Goal: Task Accomplishment & Management: Manage account settings

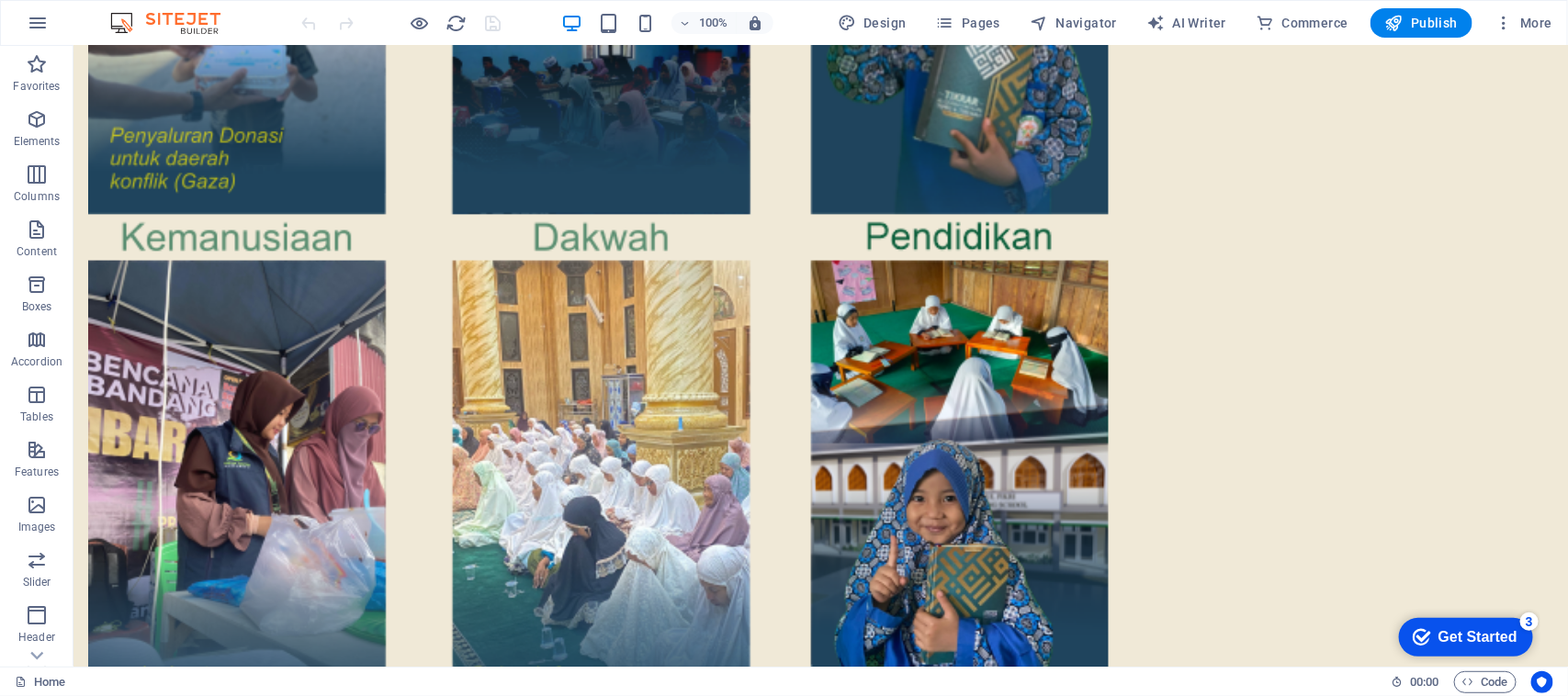
scroll to position [3268, 0]
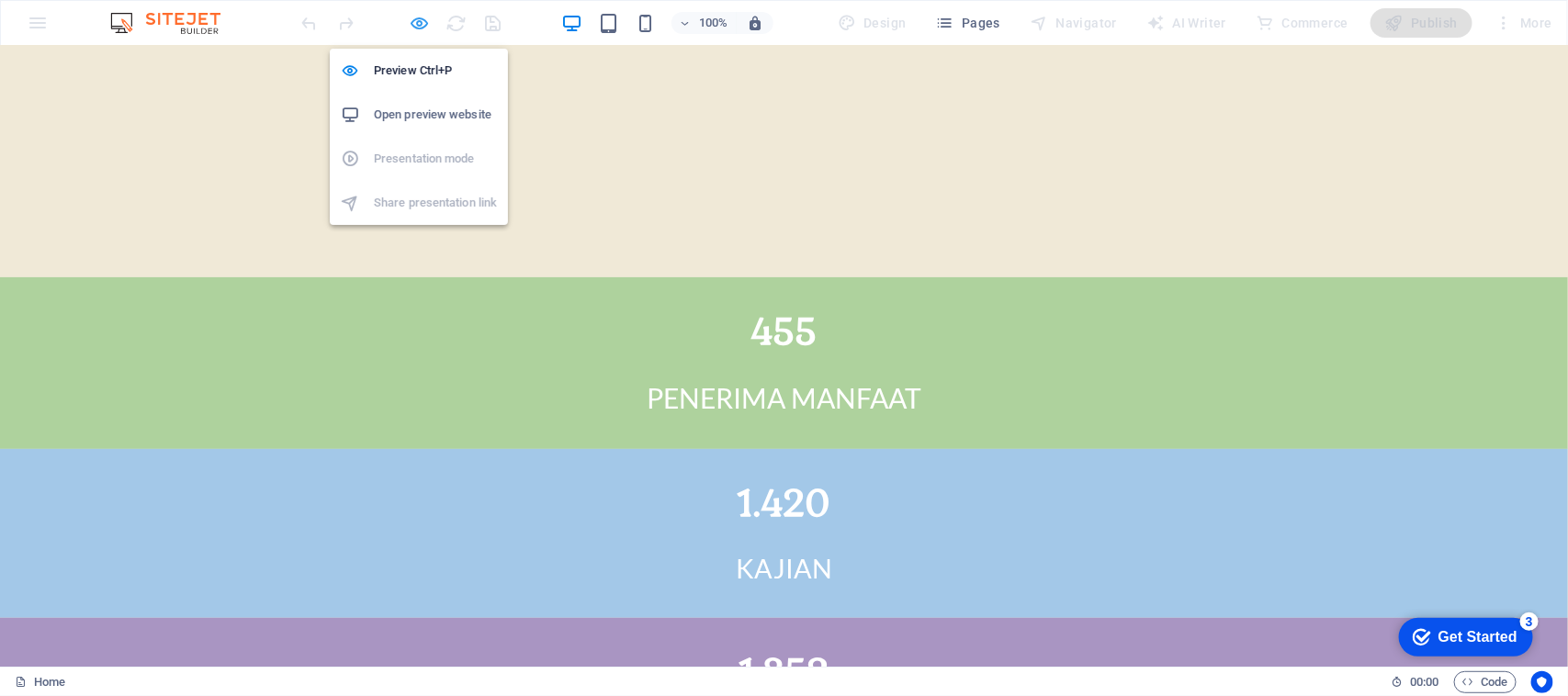
scroll to position [3343, 0]
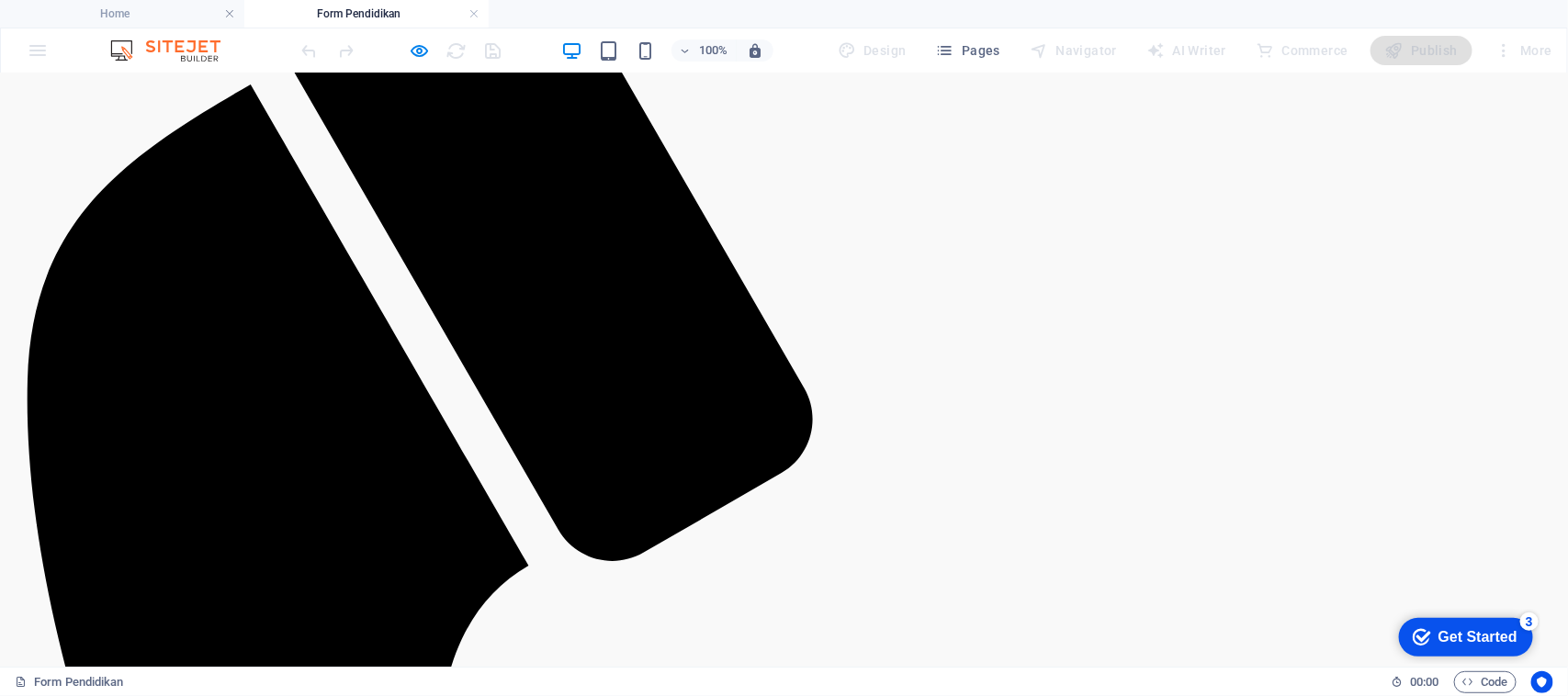
scroll to position [0, 0]
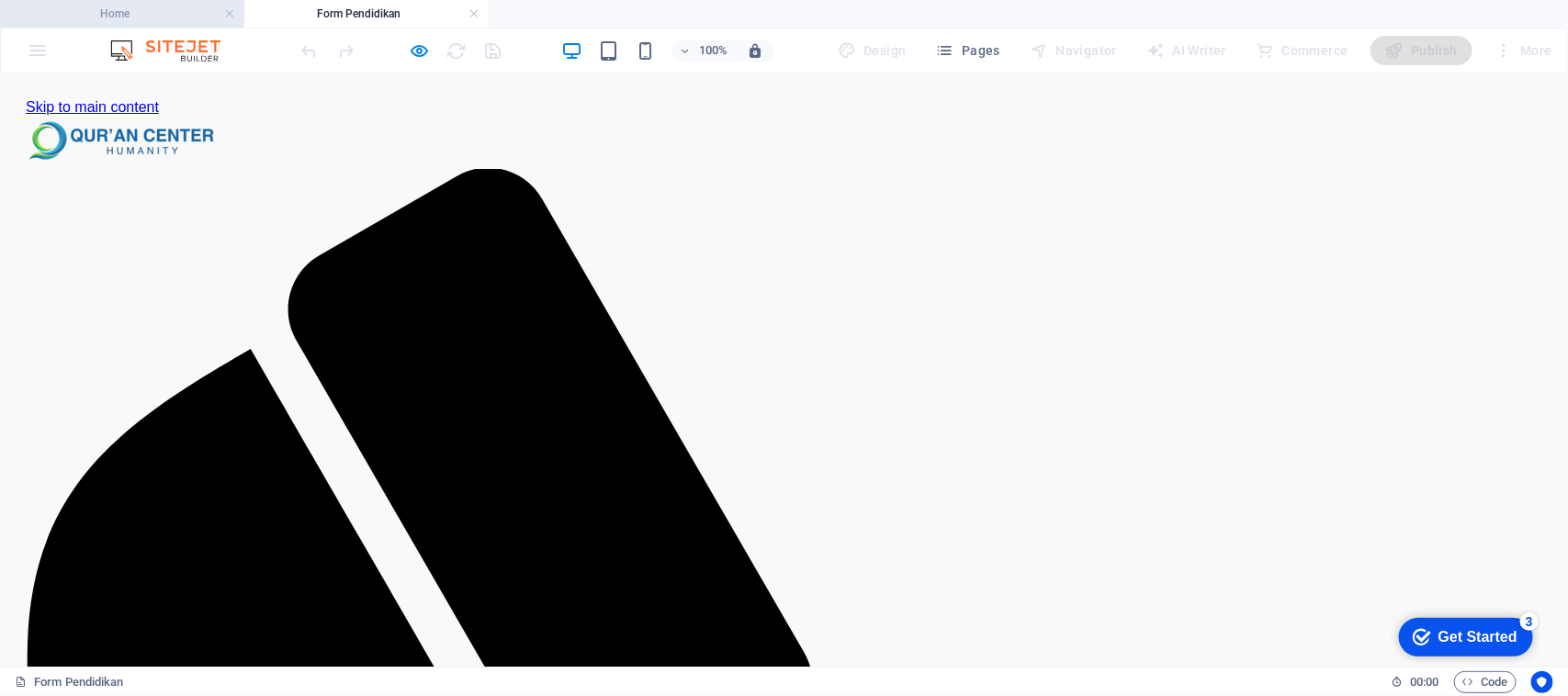
click at [147, 4] on h4 "Home" at bounding box center [122, 14] width 245 height 21
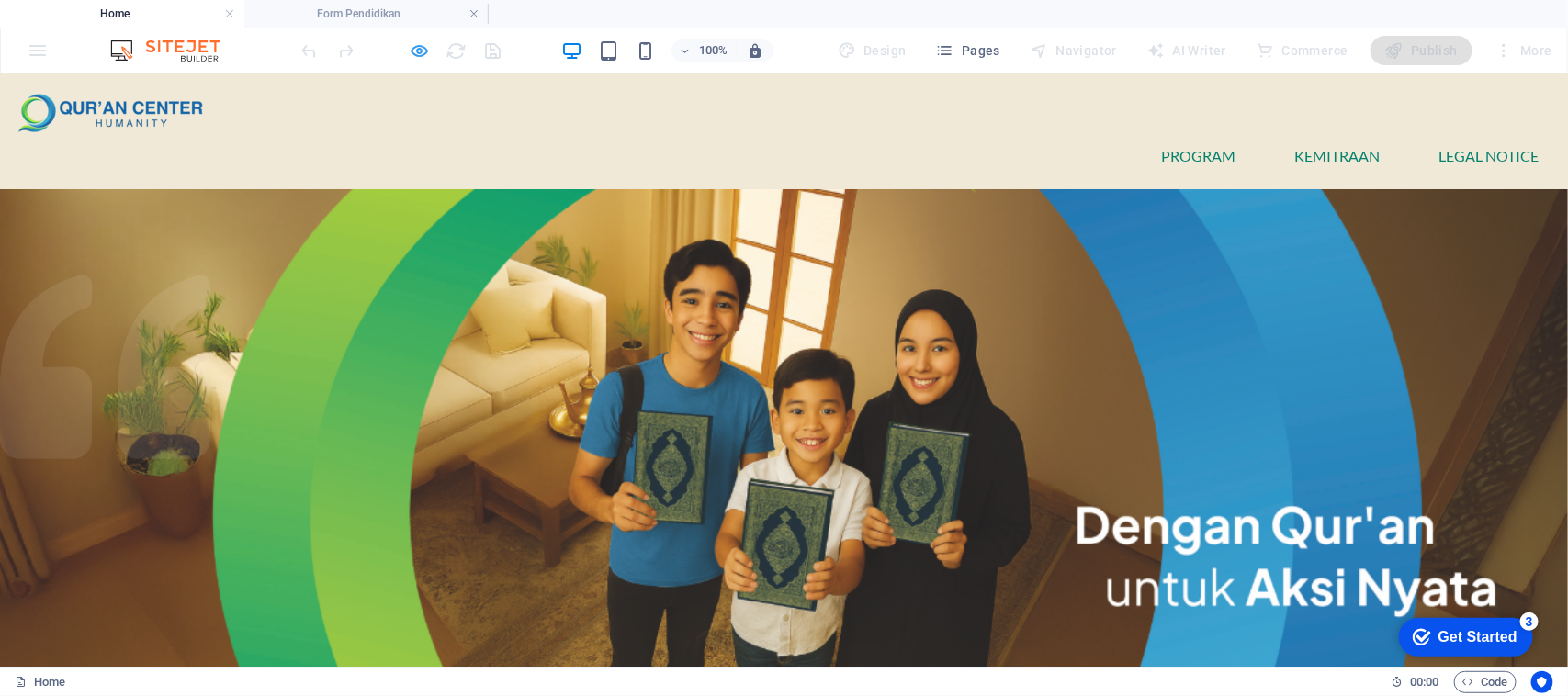
scroll to position [3385, 0]
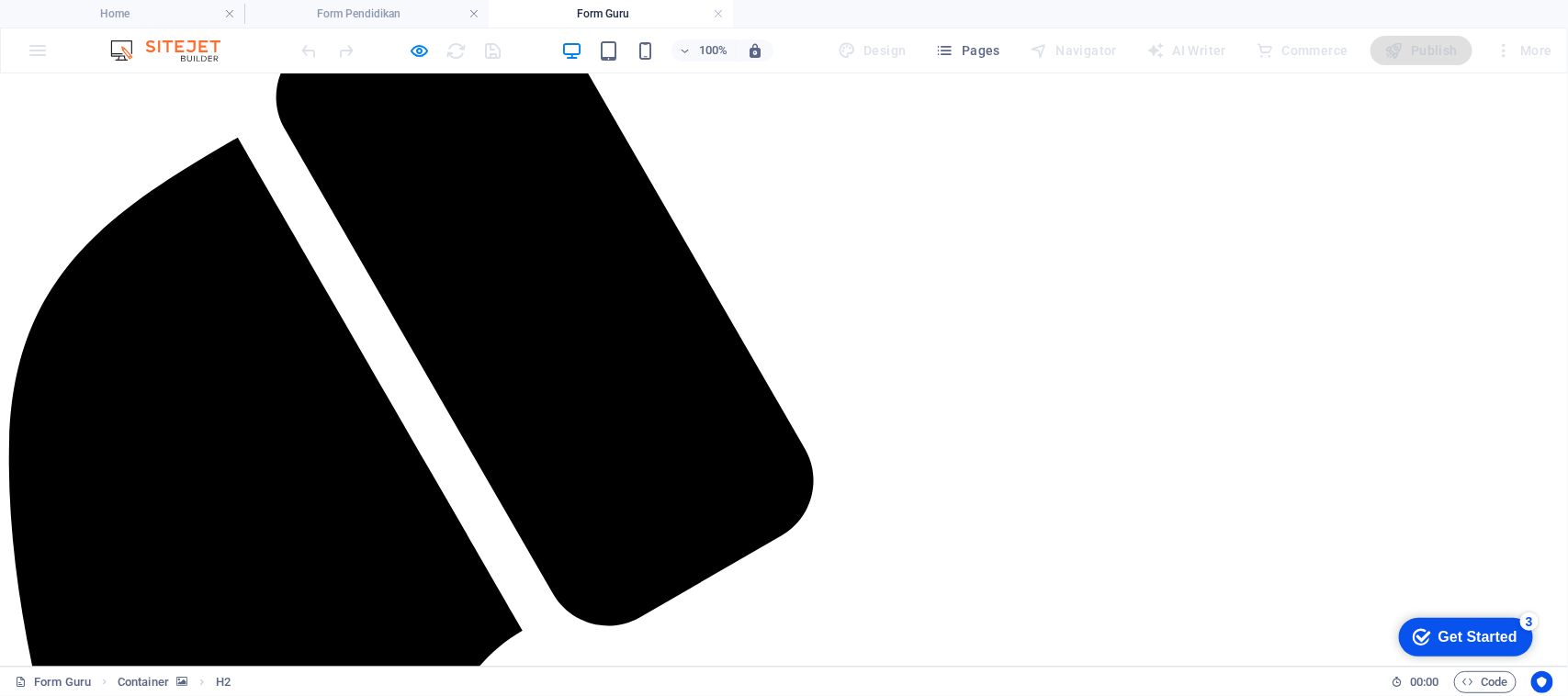
scroll to position [234, 0]
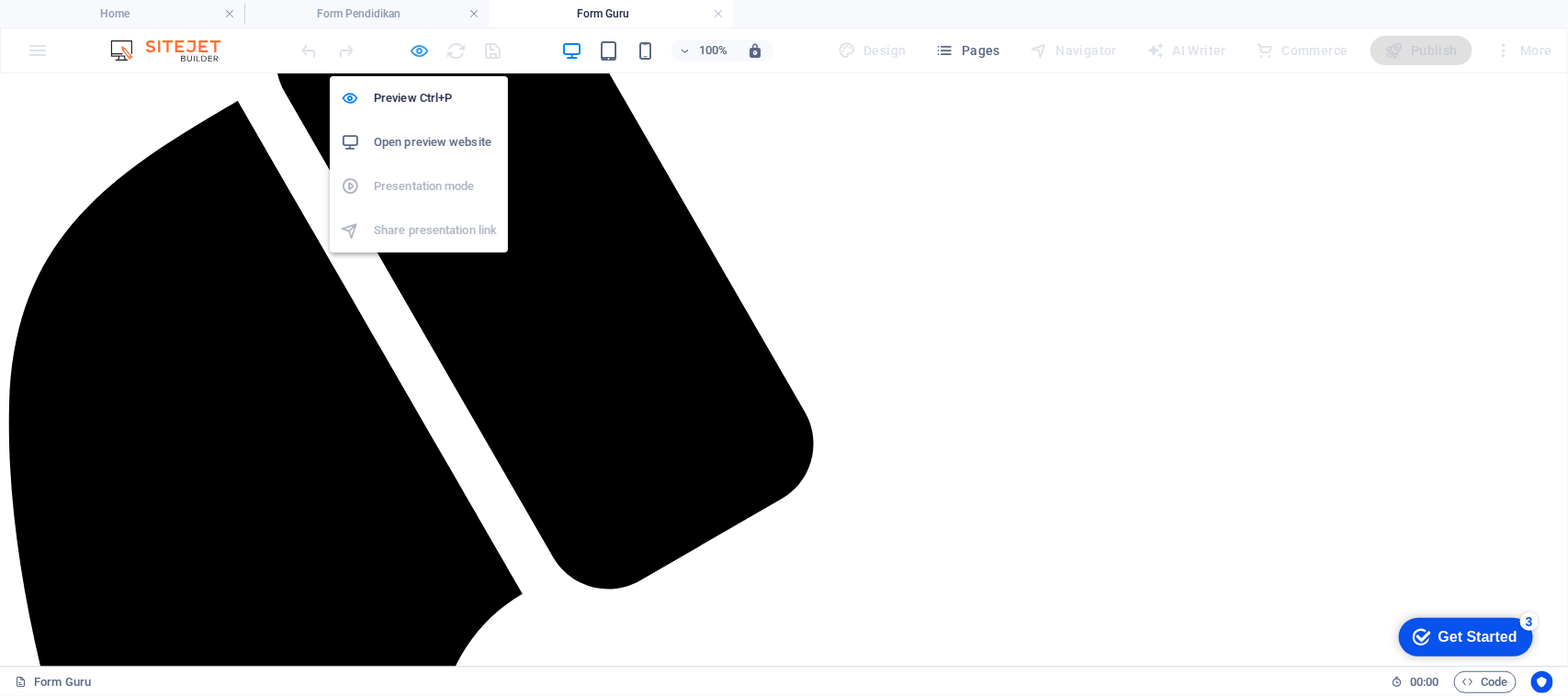
click at [419, 52] on icon "button" at bounding box center [420, 51] width 22 height 22
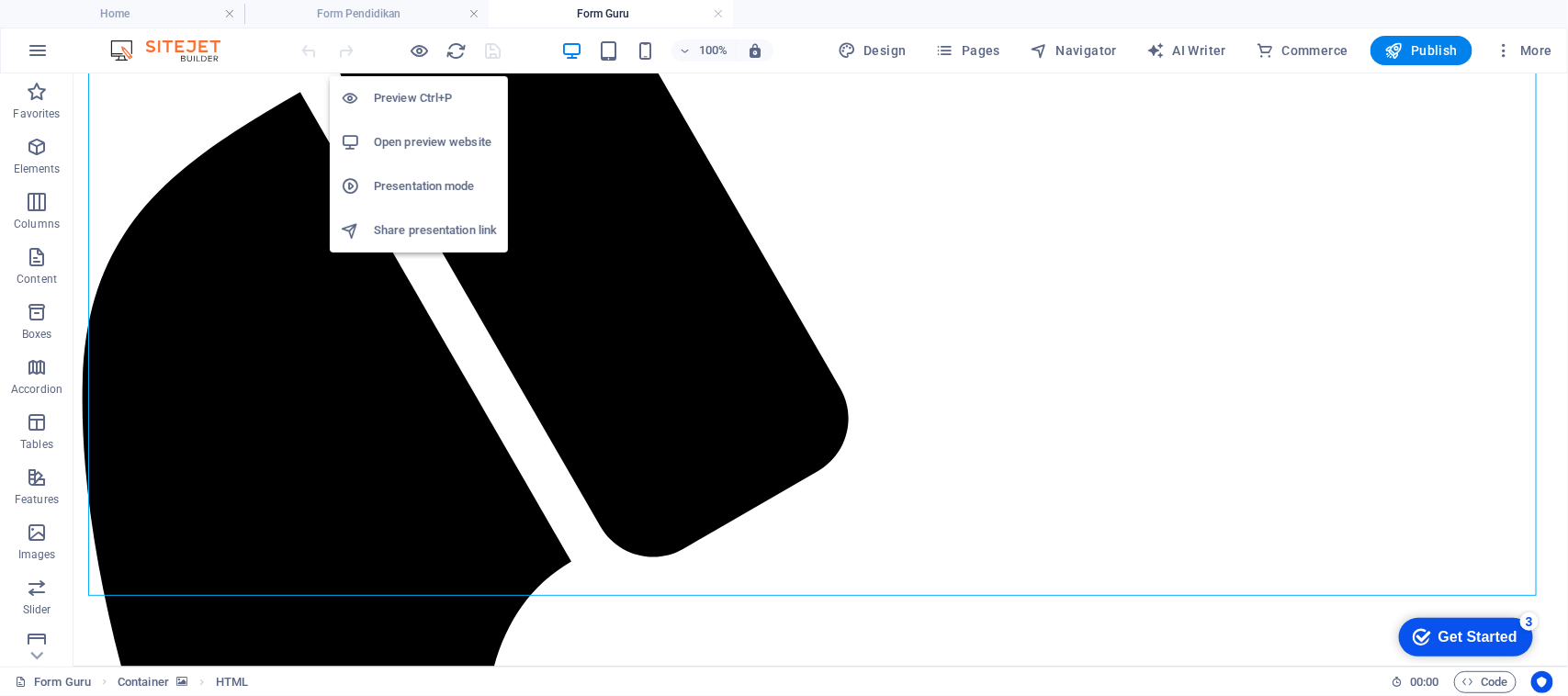
drag, startPoint x: 420, startPoint y: 49, endPoint x: 372, endPoint y: 74, distance: 54.1
click at [420, 49] on icon "button" at bounding box center [420, 51] width 22 height 22
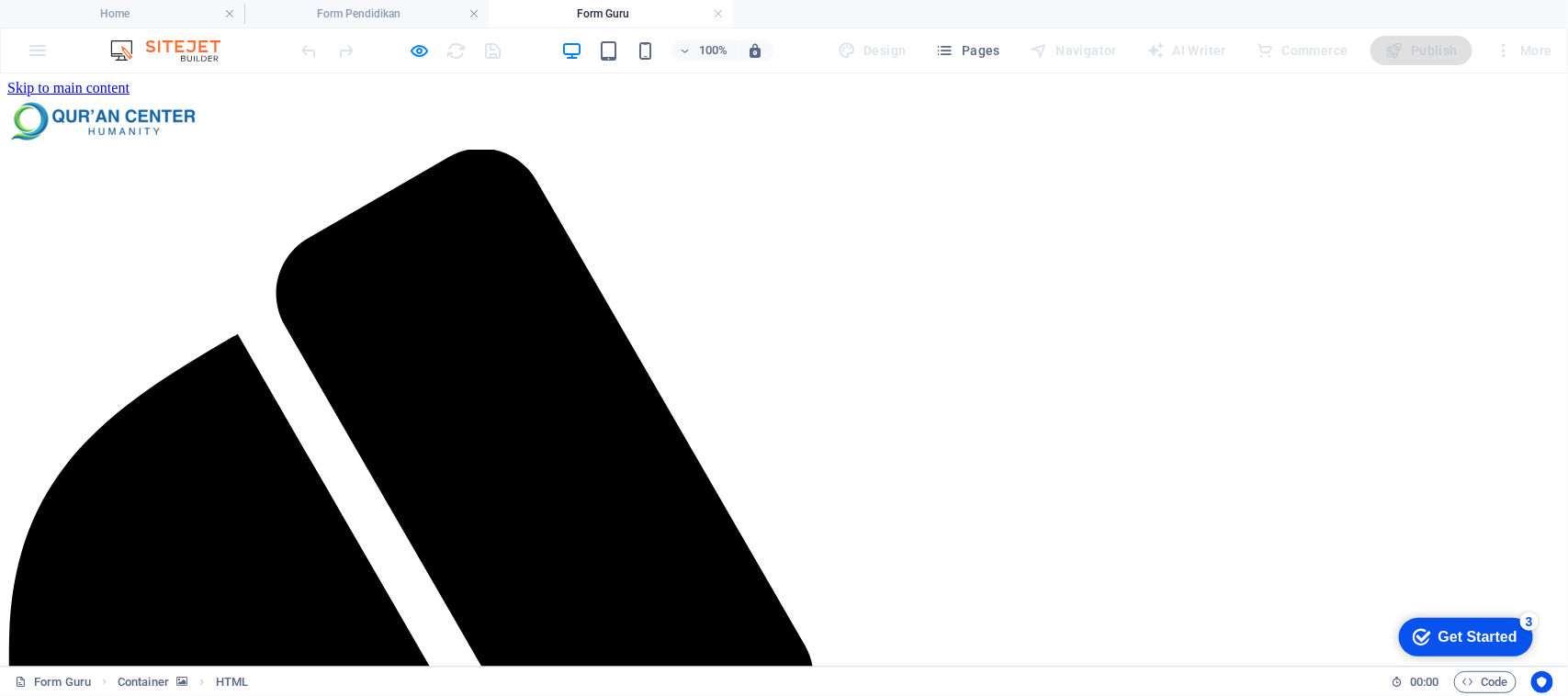
scroll to position [0, 0]
type input "Sukarman"
type input "081378670006"
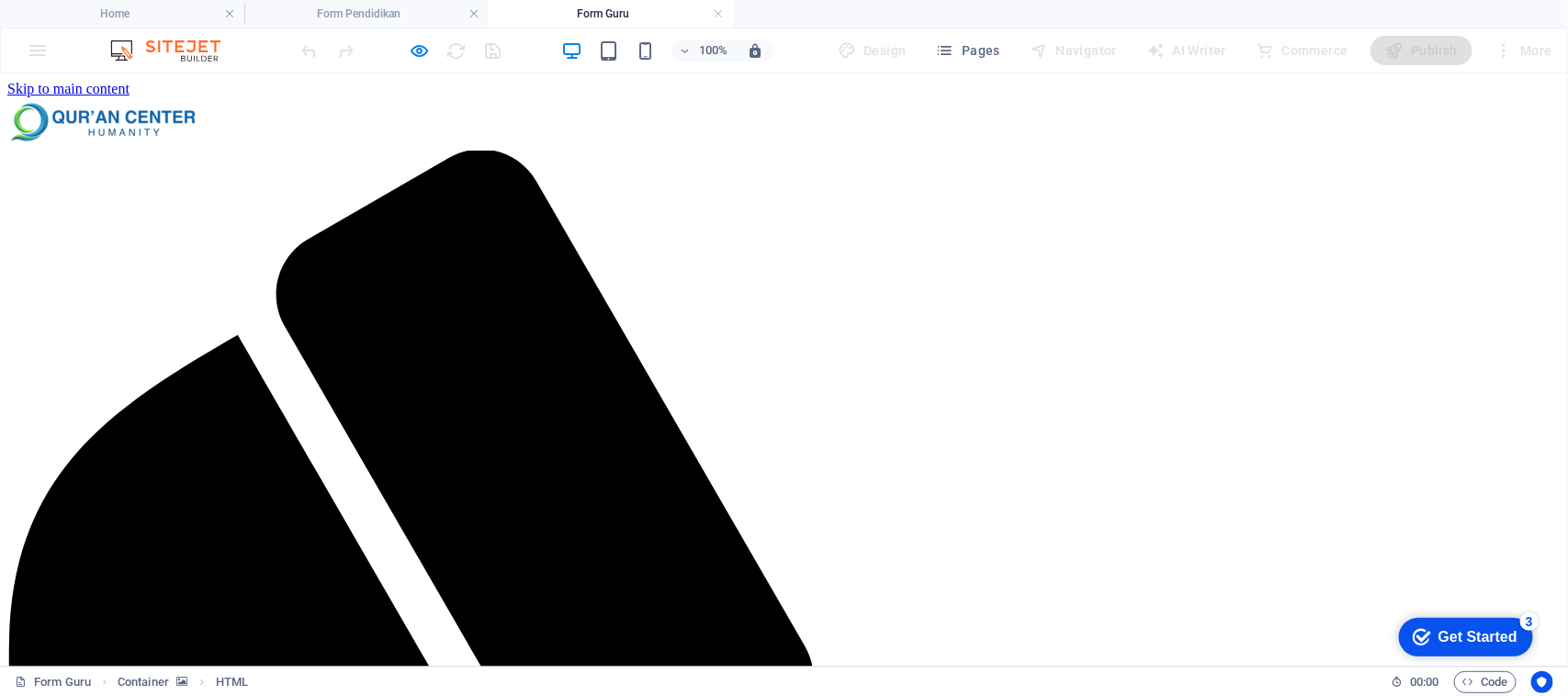
type input "[EMAIL_ADDRESS][DOMAIN_NAME]"
select select "Pria"
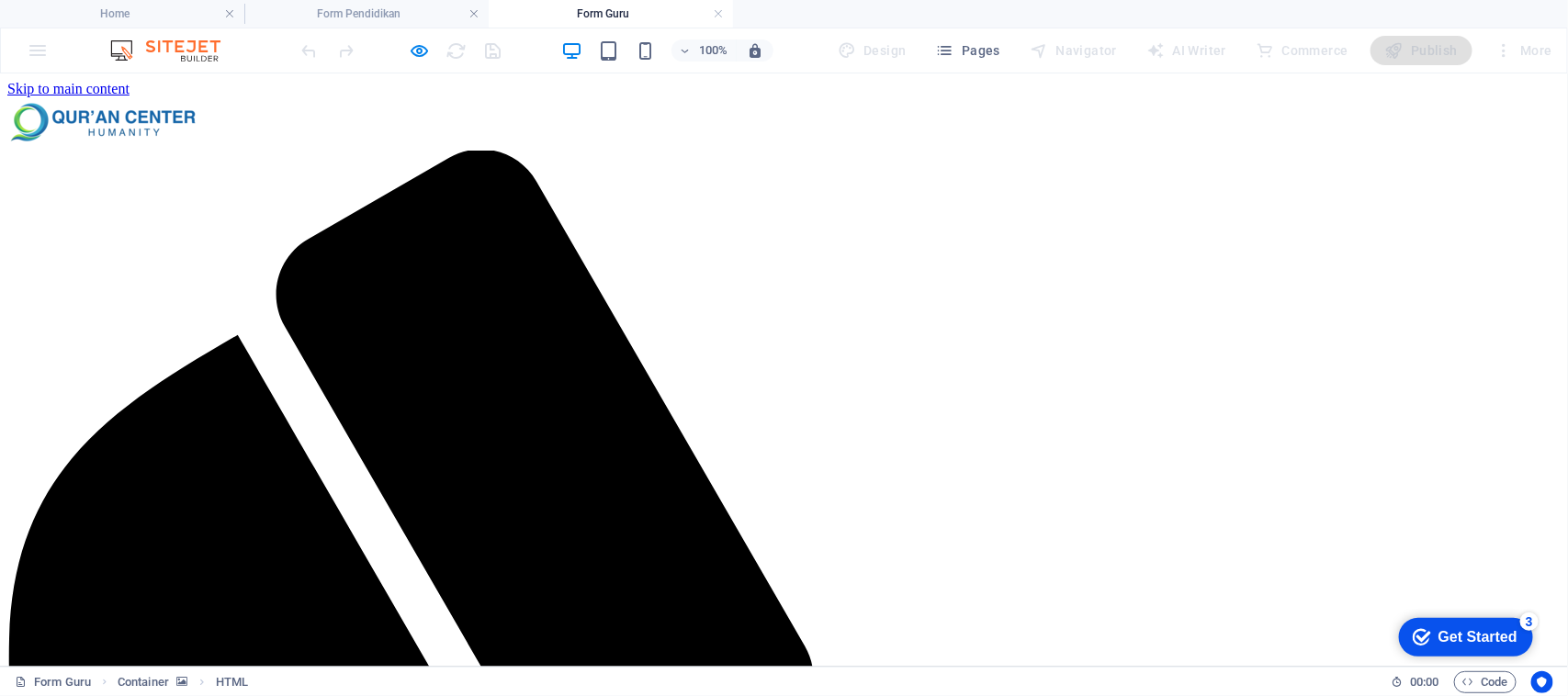
select select "Transfer BSI"
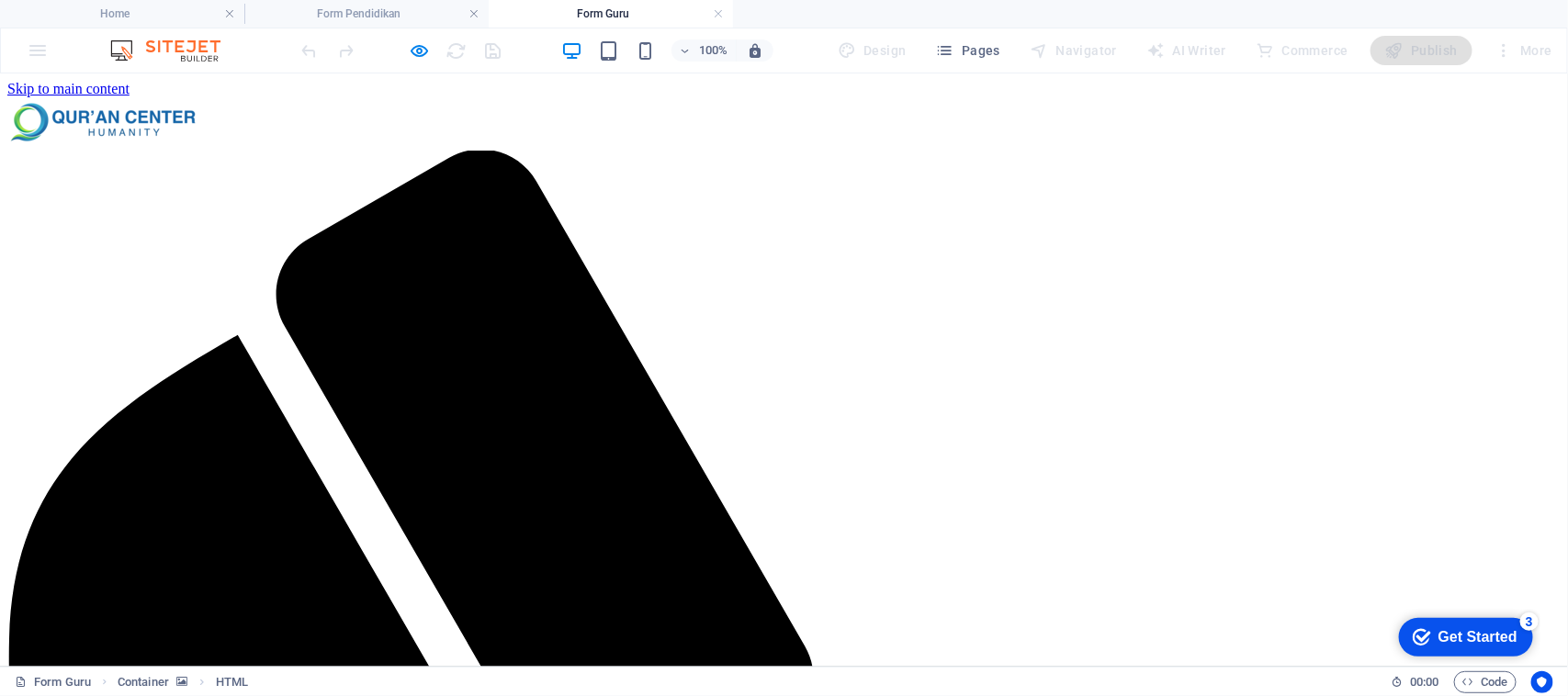
checkbox input "true"
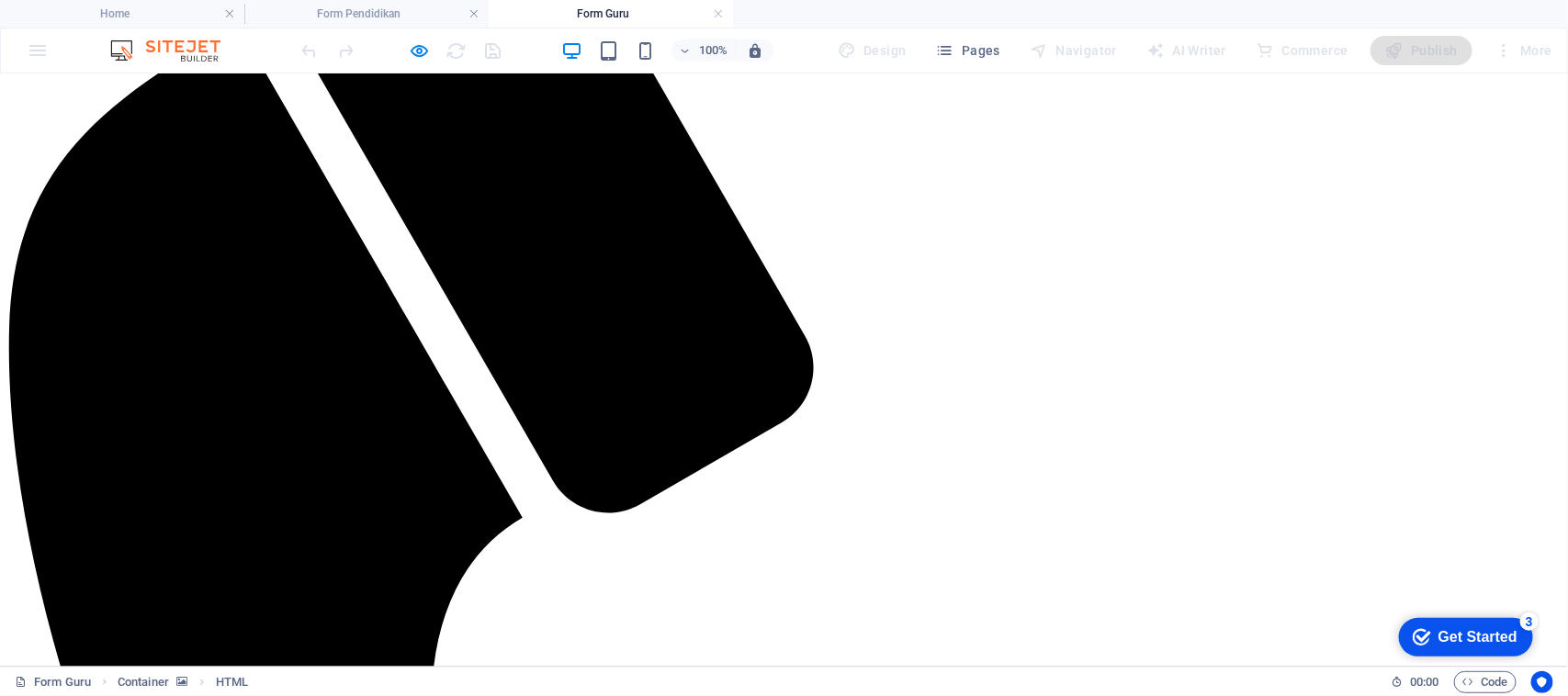
scroll to position [341, 0]
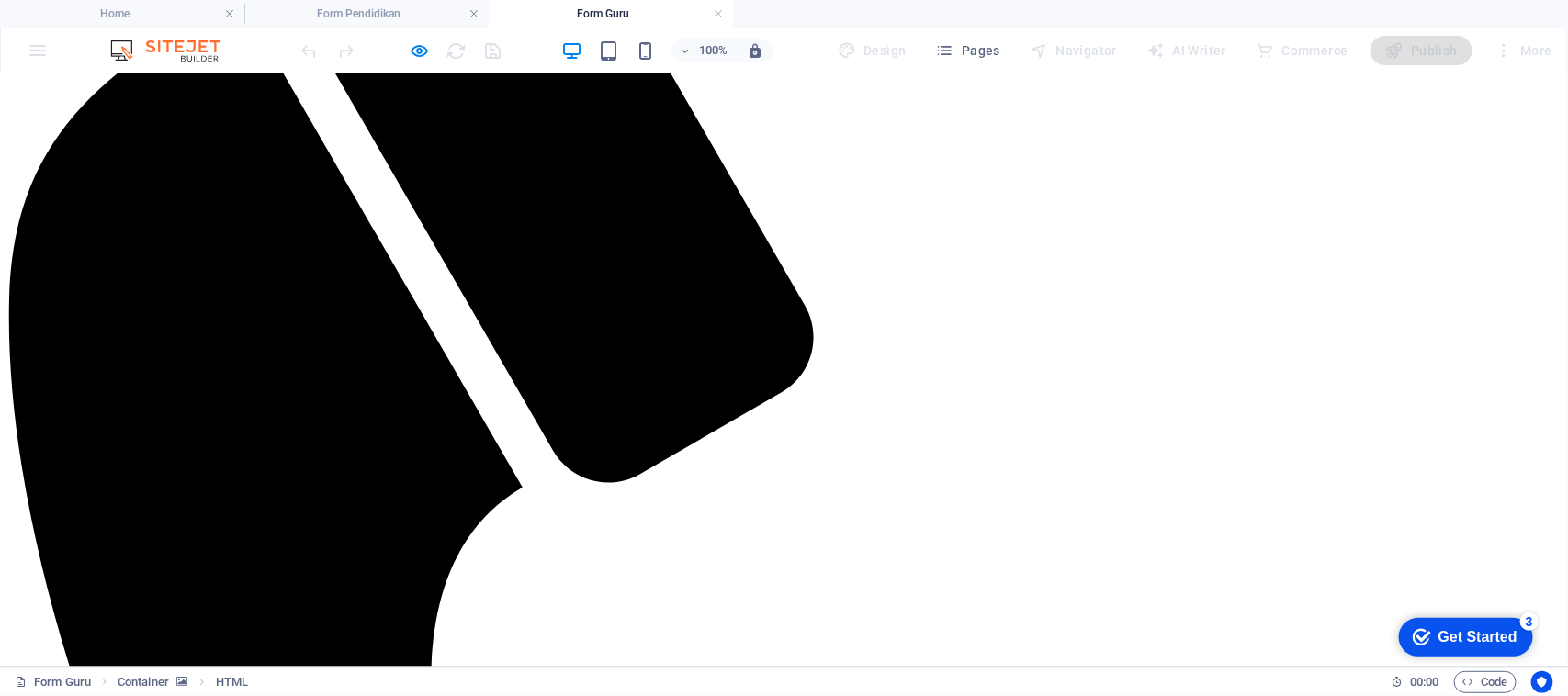
checkbox input "true"
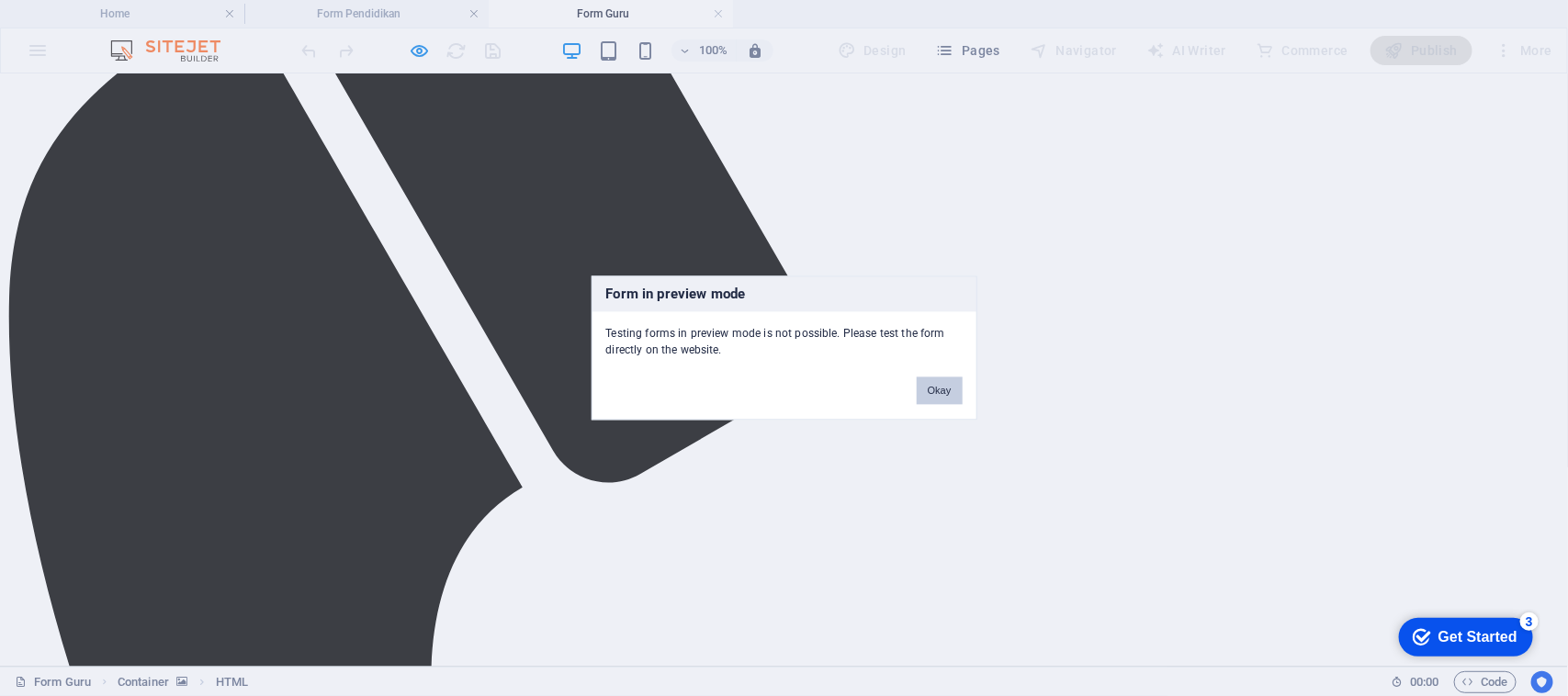
click at [944, 386] on button "Okay" at bounding box center [939, 392] width 46 height 27
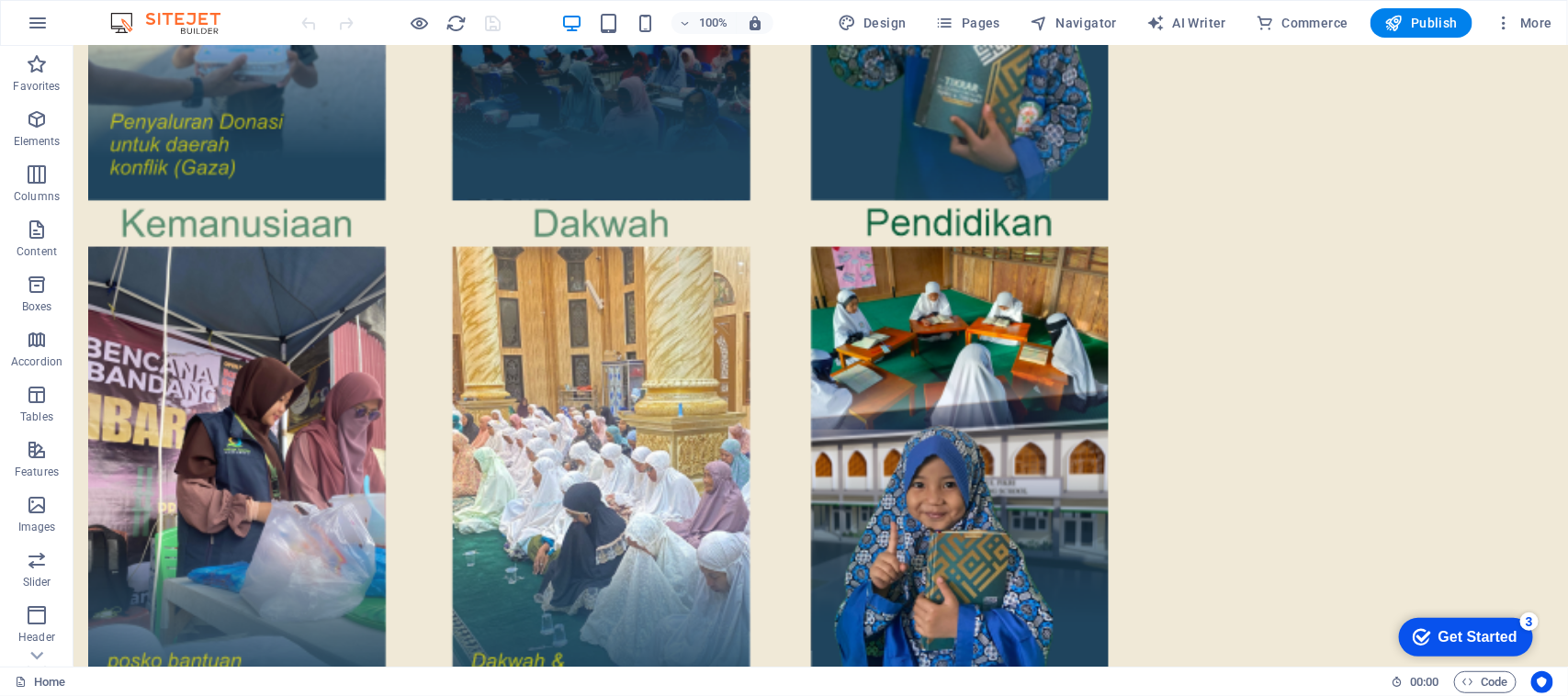
scroll to position [3298, 0]
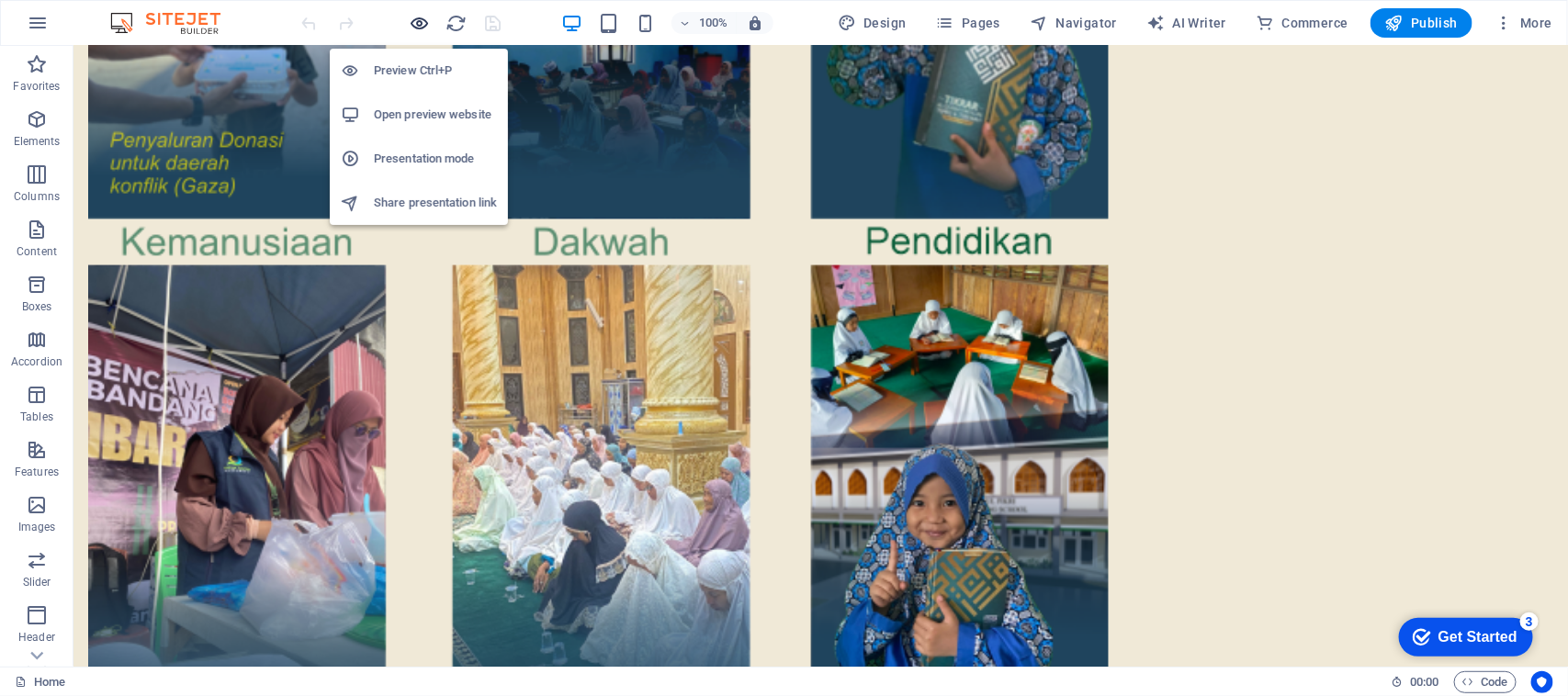
drag, startPoint x: 414, startPoint y: 17, endPoint x: 707, endPoint y: 299, distance: 406.7
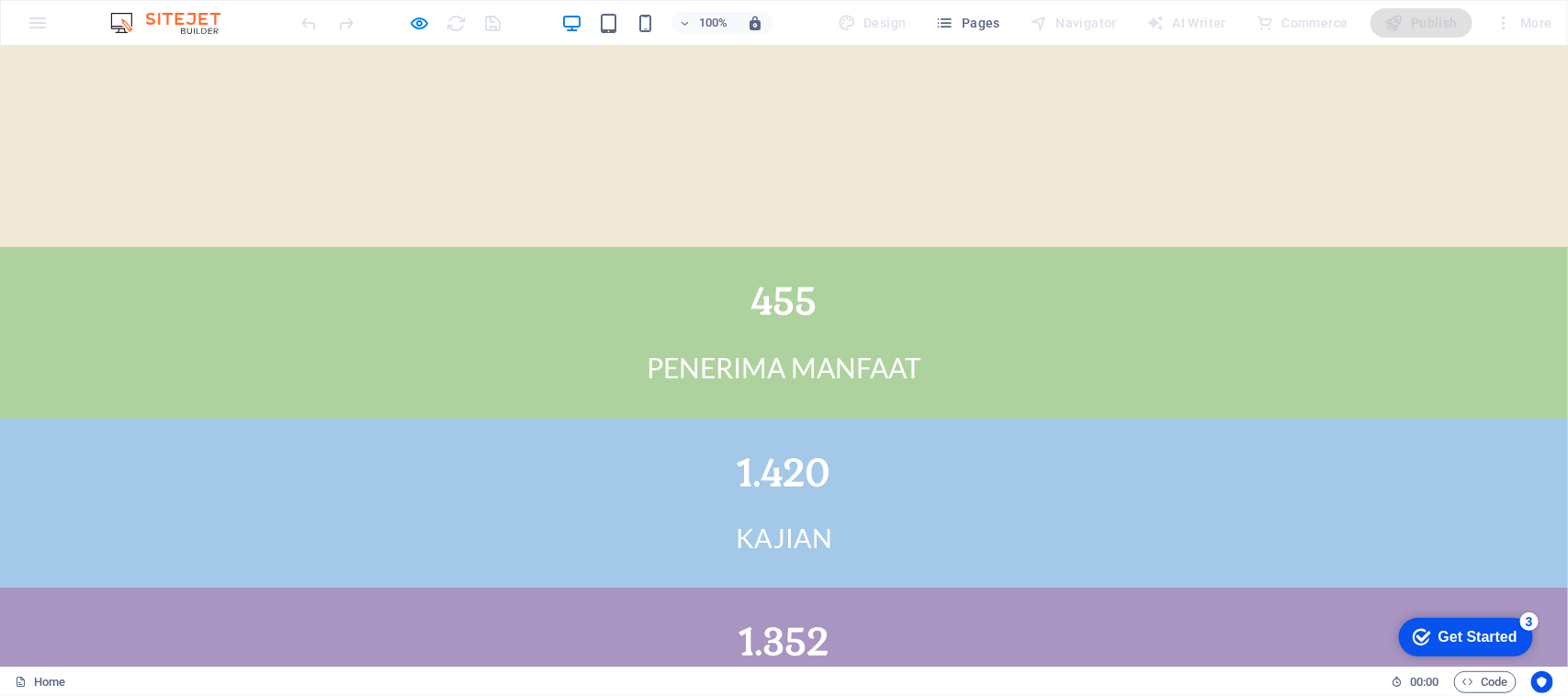
scroll to position [3373, 0]
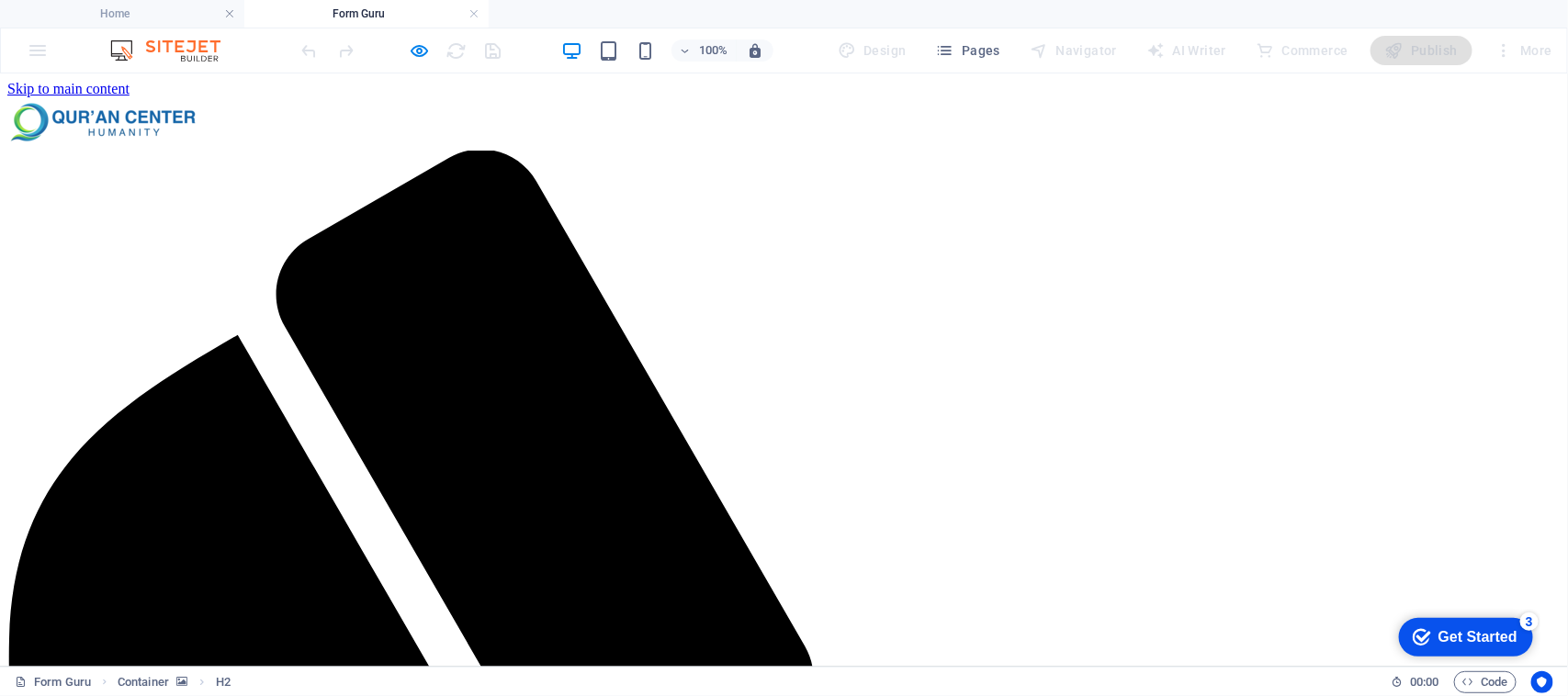
scroll to position [0, 0]
click at [423, 52] on icon "button" at bounding box center [420, 51] width 22 height 22
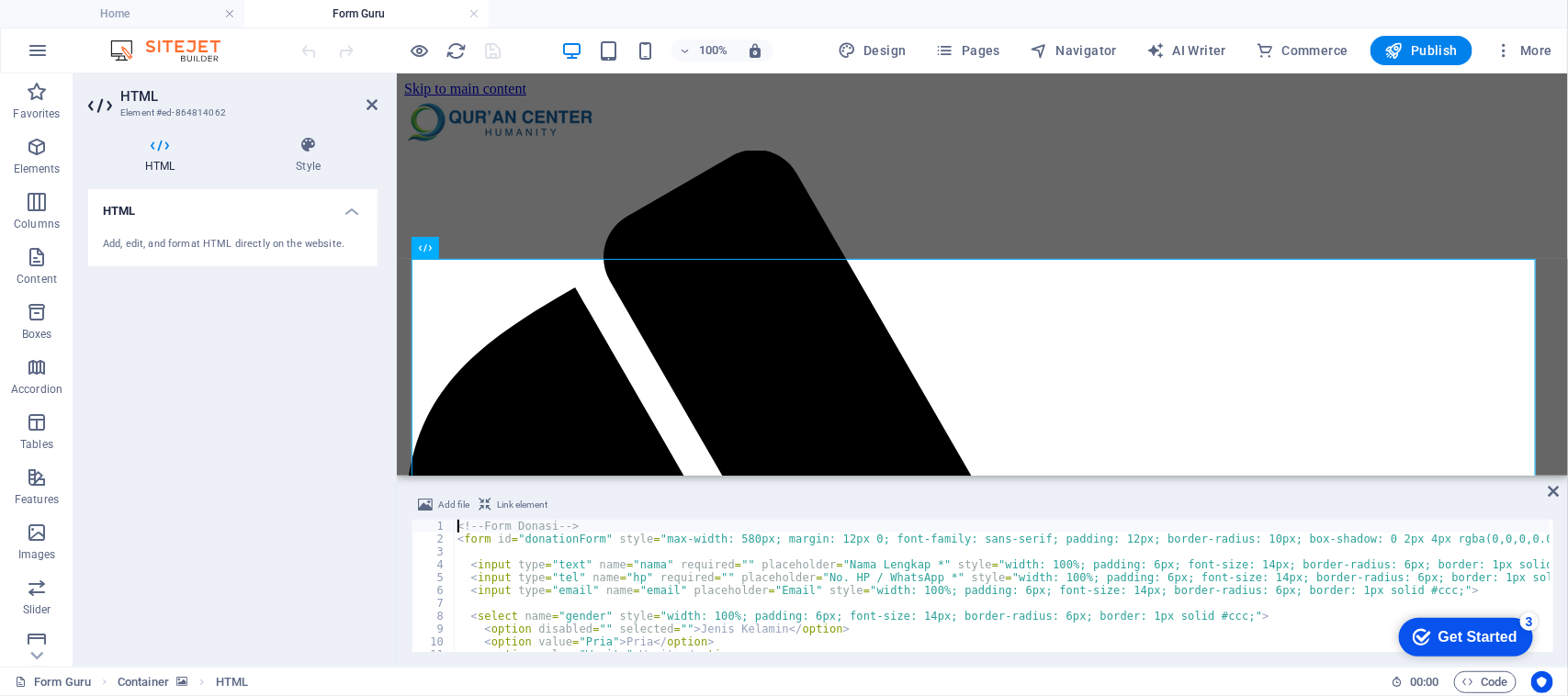
click at [852, 577] on div "<!-- Form Donasi --> < form id = "donationForm" style = "max-width: 580px; marg…" at bounding box center [1277, 597] width 1648 height 155
type textarea "</button> </form>"
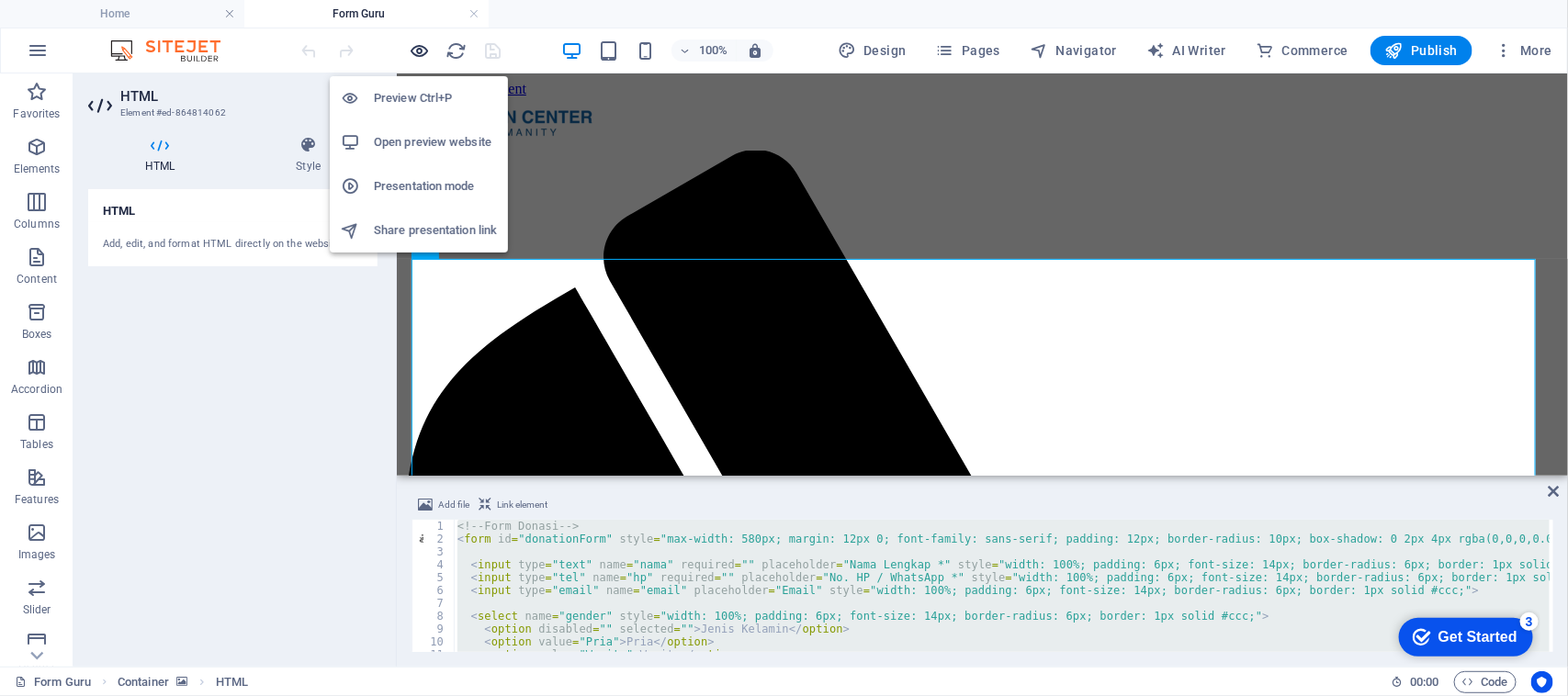
click at [421, 52] on icon "button" at bounding box center [420, 51] width 22 height 22
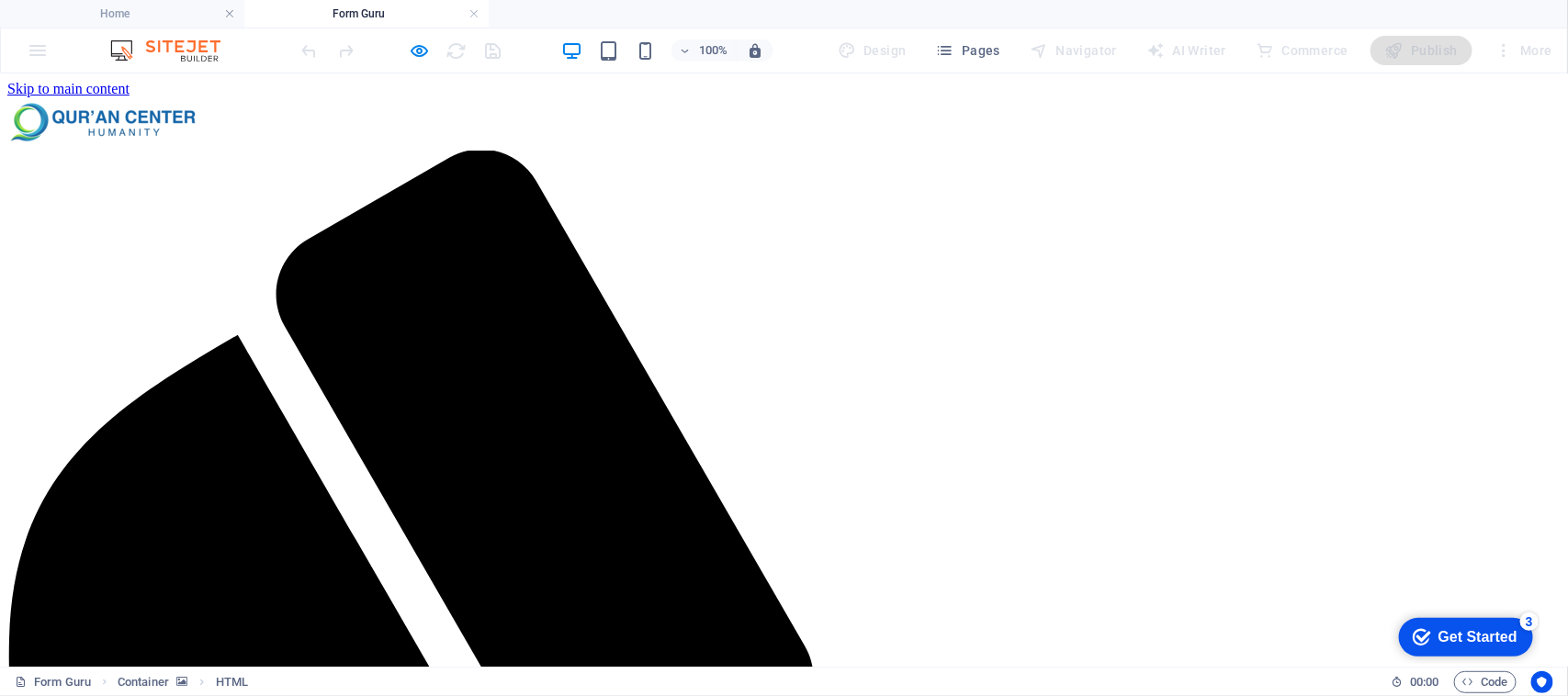
click at [131, 27] on header "100% Design Pages Navigator AI Writer Commerce Publish More" at bounding box center [784, 50] width 1568 height 46
click at [142, 17] on h4 "Home" at bounding box center [122, 14] width 245 height 21
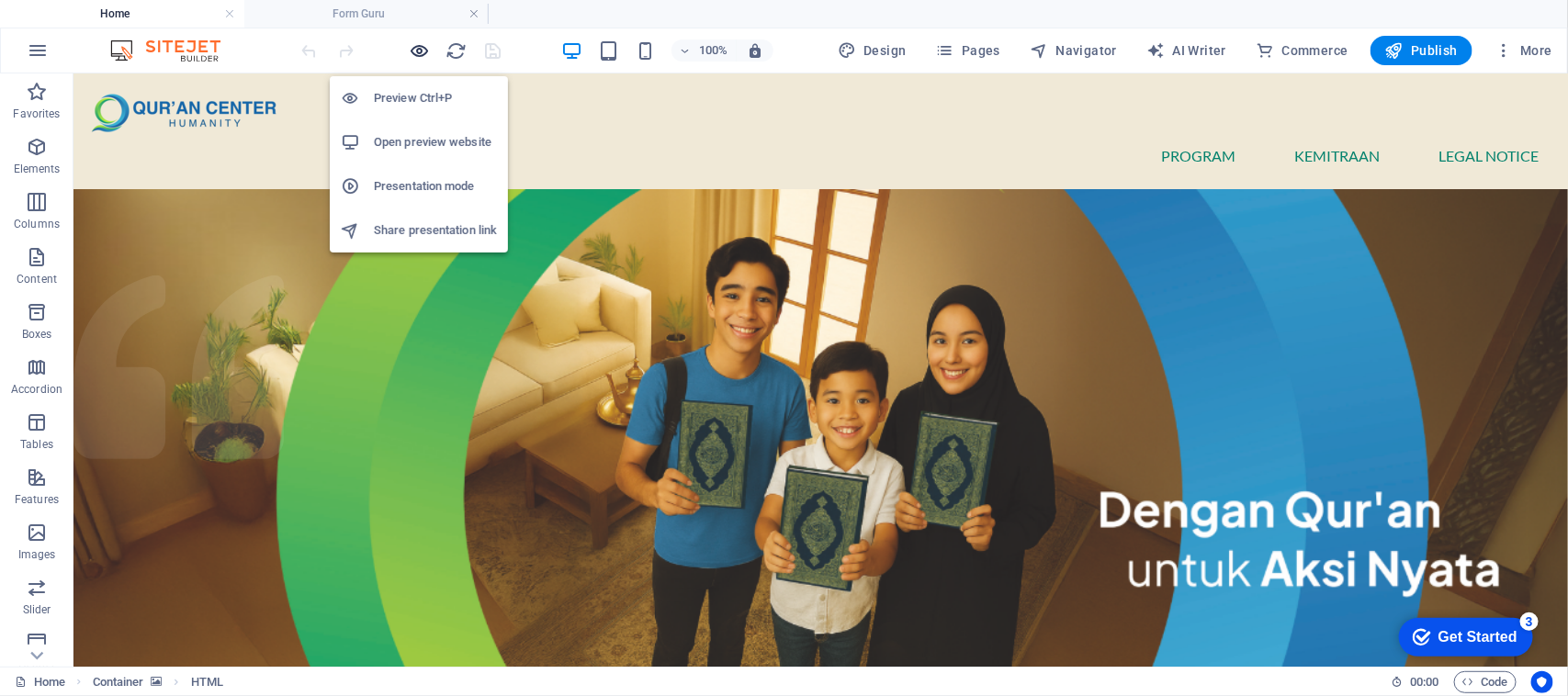
scroll to position [3341, 0]
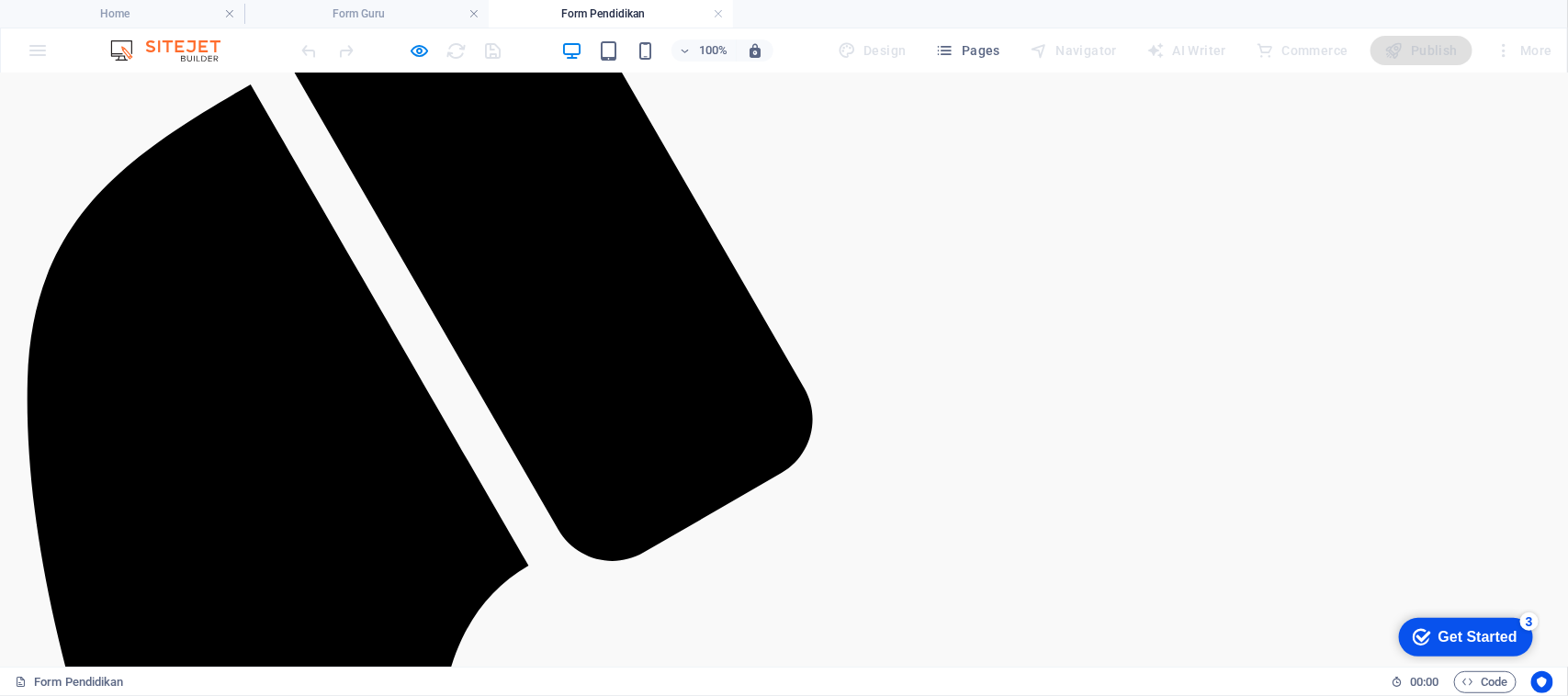
scroll to position [0, 0]
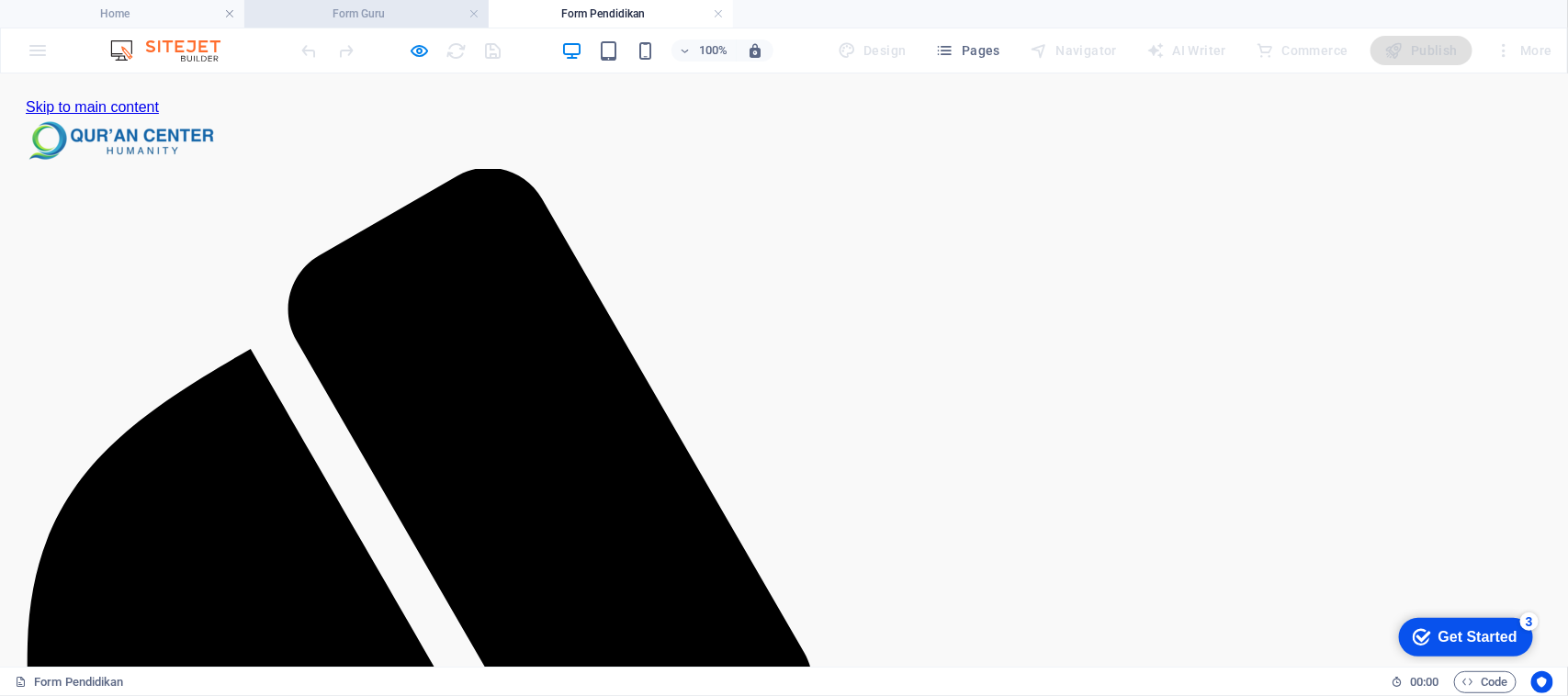
click at [408, 14] on h4 "Form Guru" at bounding box center [367, 14] width 245 height 21
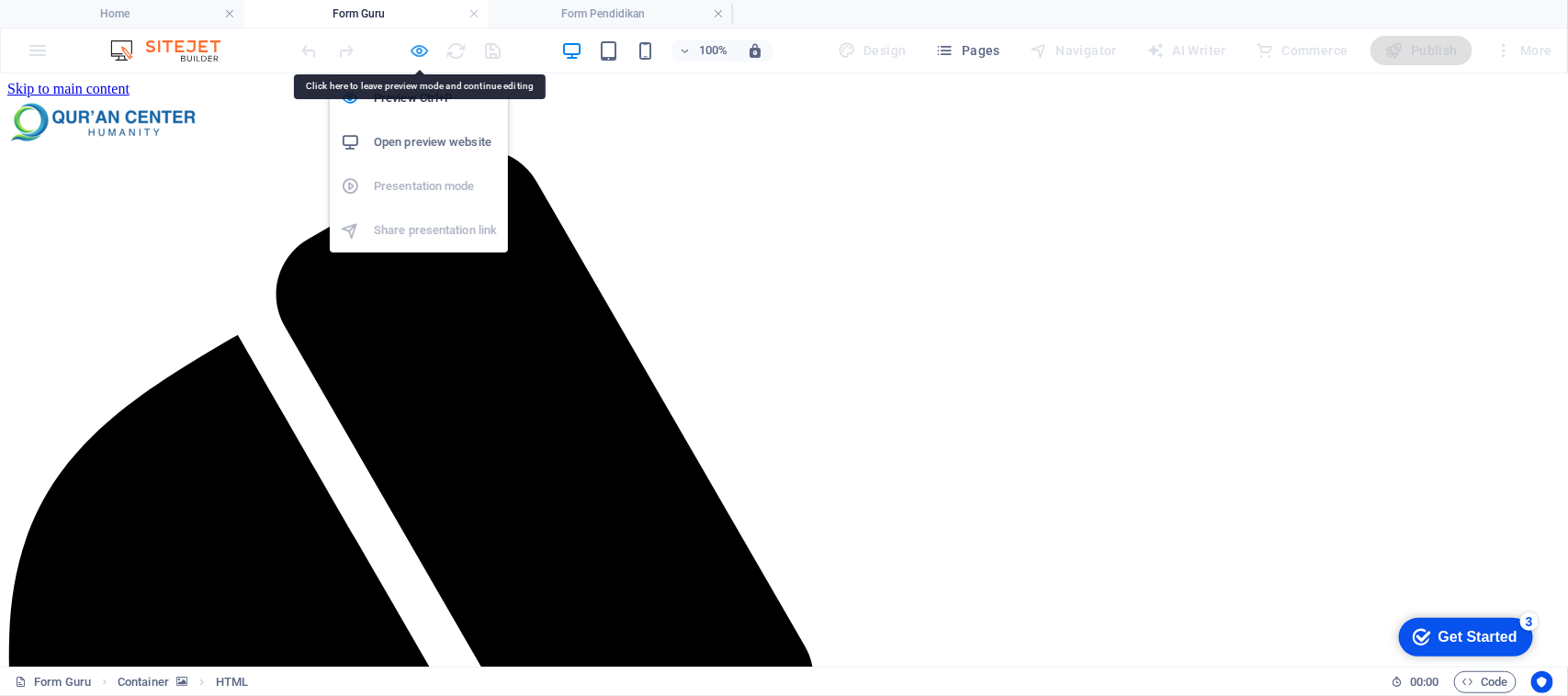
drag, startPoint x: 427, startPoint y: 47, endPoint x: 97, endPoint y: 281, distance: 404.5
click at [427, 47] on icon "button" at bounding box center [420, 51] width 22 height 22
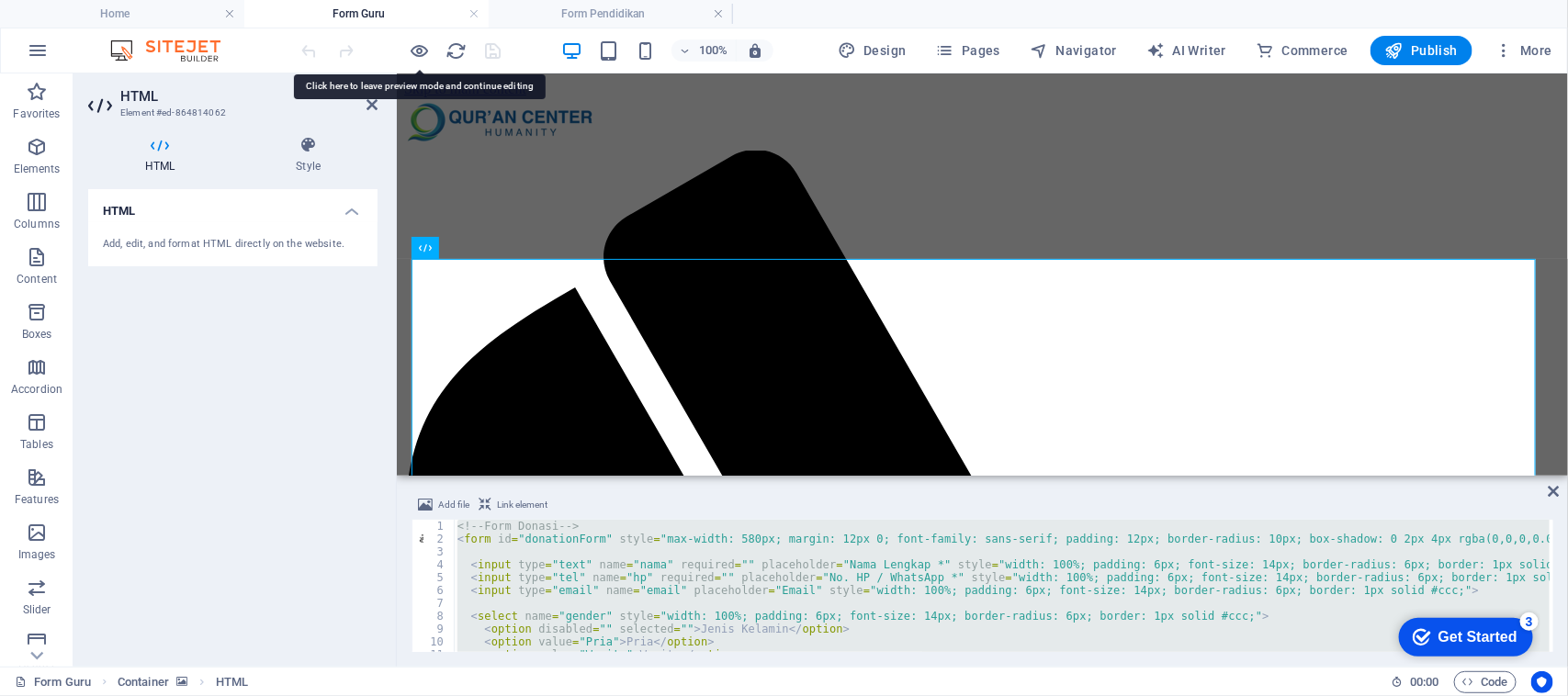
click at [506, 565] on div "<!-- Form Donasi --> < form id = "donationForm" style = "max-width: 580px; marg…" at bounding box center [1001, 585] width 1096 height 132
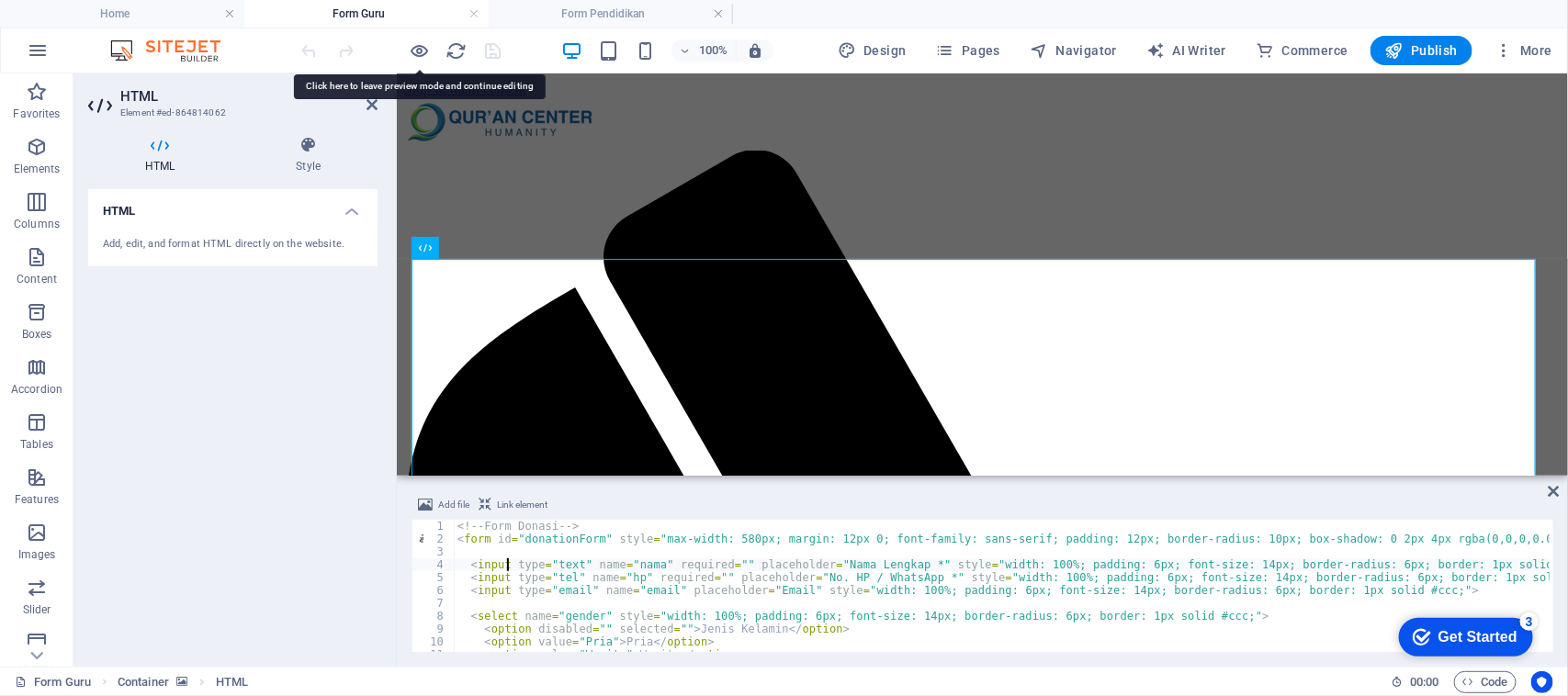
click at [506, 565] on div "<!-- Form Donasi --> < form id = "donationForm" style = "max-width: 580px; marg…" at bounding box center [1277, 597] width 1648 height 155
type textarea "</button> </form>"
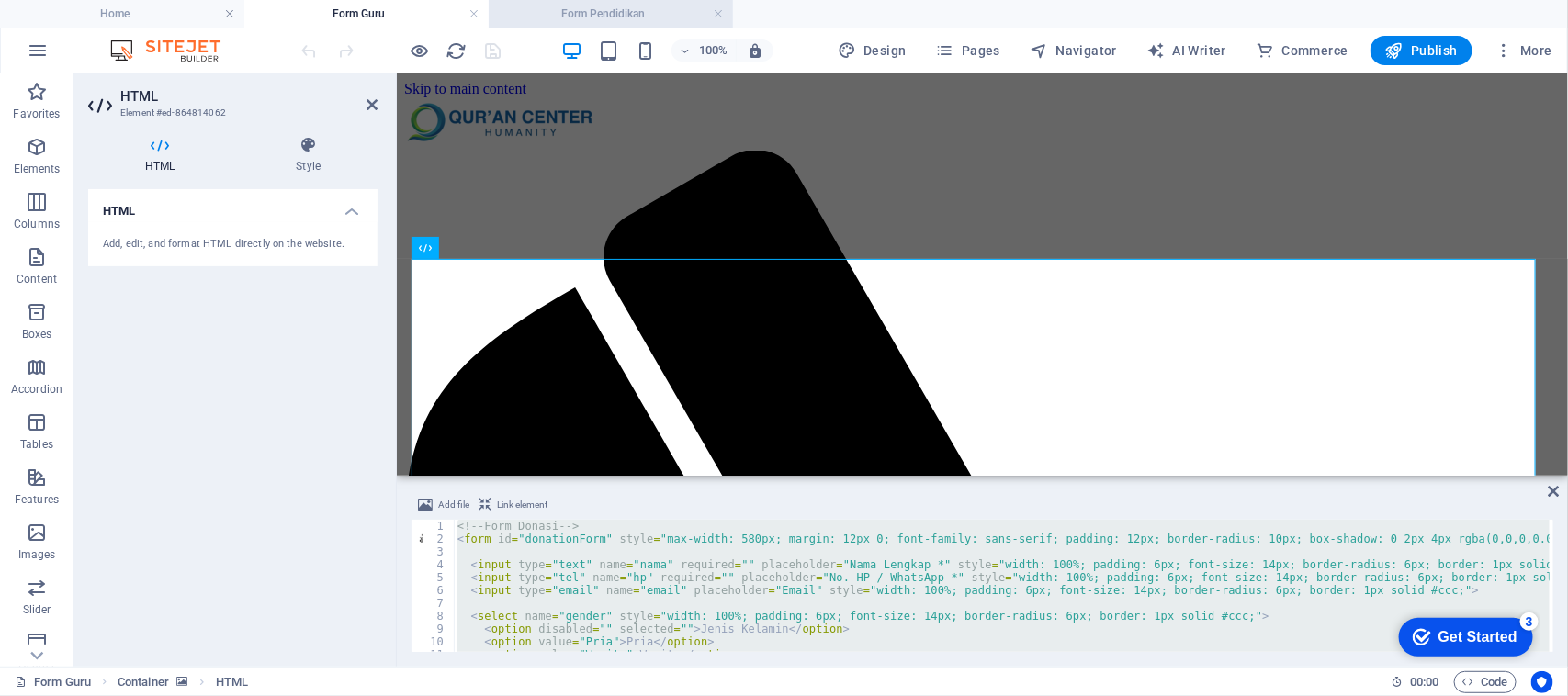
click at [616, 17] on h4 "Form Pendidikan" at bounding box center [611, 14] width 245 height 21
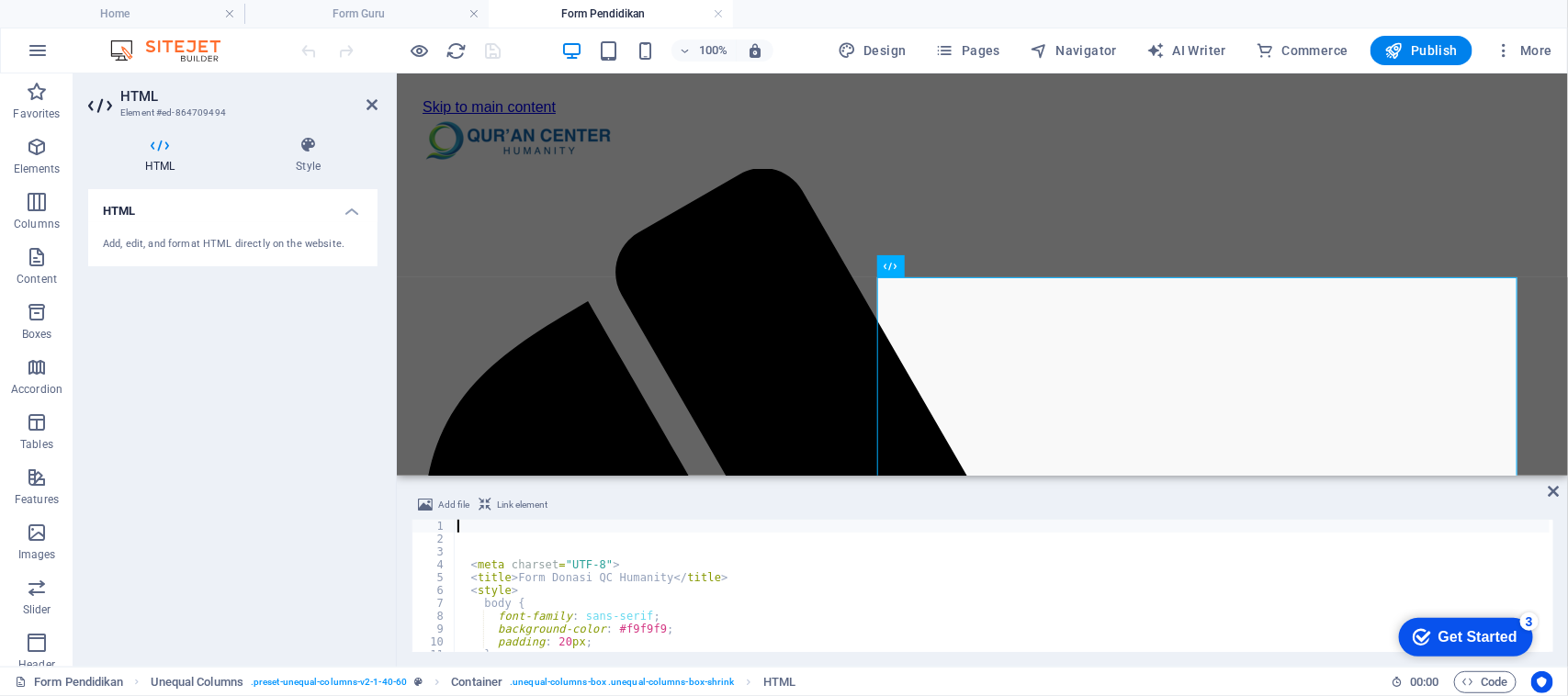
click at [823, 565] on div "< meta charset = "UTF-8" > < title > Form Donasi QC Humanity </ title > < style…" at bounding box center [1032, 597] width 1159 height 155
type textarea "<meta charset="UTF-8">"
type input "0"
type input "8"
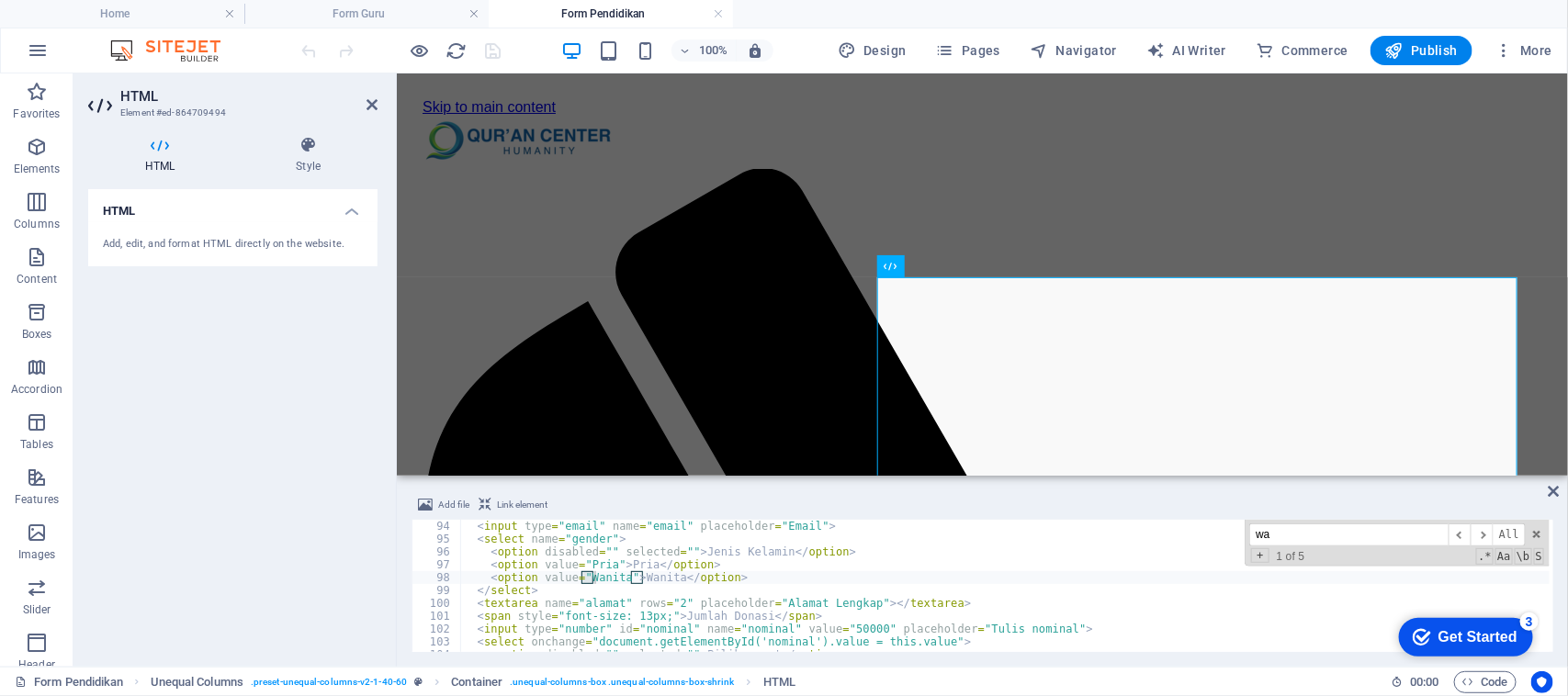
scroll to position [1195, 0]
type input "w"
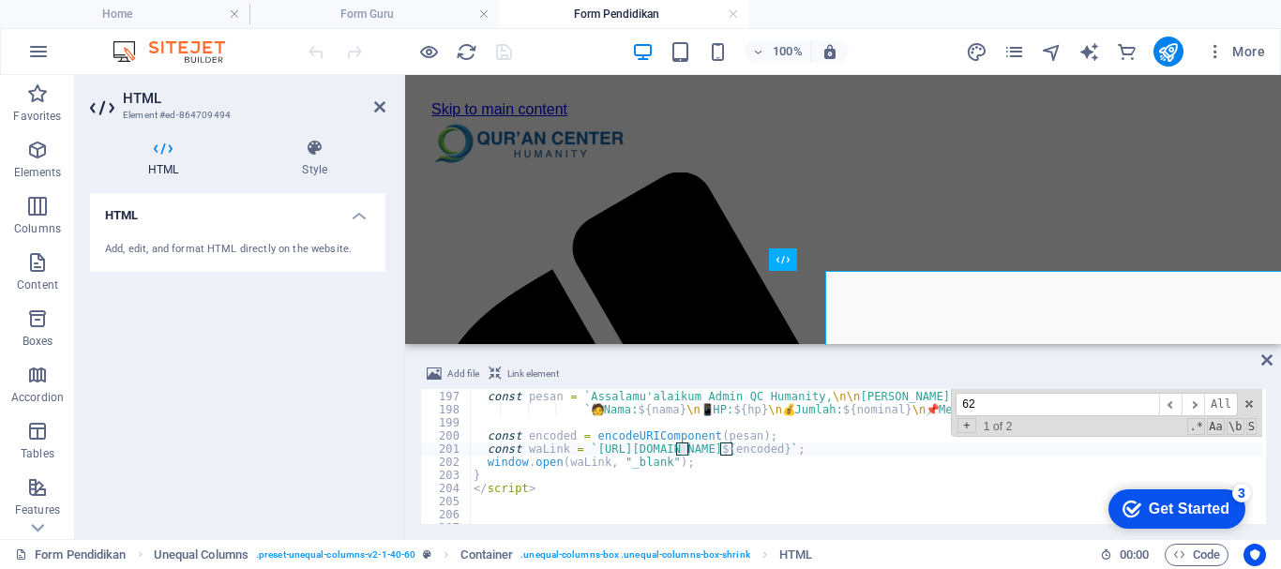
scroll to position [2573, 0]
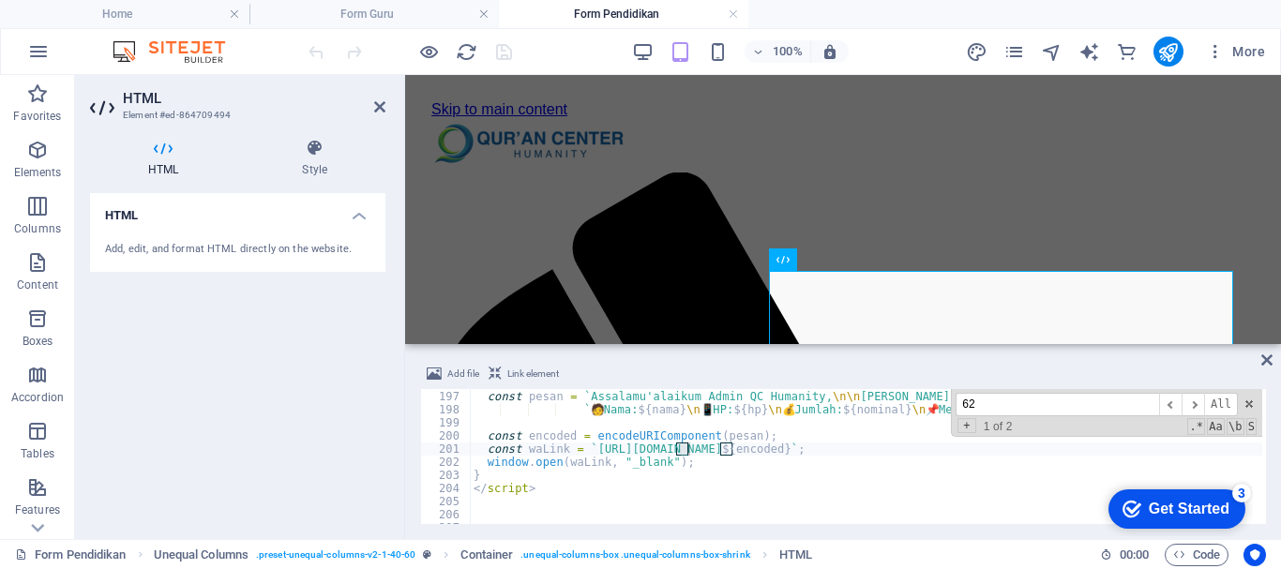
type input "62"
drag, startPoint x: 1592, startPoint y: 0, endPoint x: 699, endPoint y: 447, distance: 998.5
click at [699, 447] on div "const pesan = ` Assalamu'alaikum Admin QC Humanity, \n\n Saya telah berdonasi: …" at bounding box center [1061, 456] width 1183 height 158
type textarea "const waLink = `https://[DOMAIN_NAME]/62811666284?text=${encoded}`;"
click at [692, 450] on div "const pesan = ` Assalamu'alaikum Admin QC Humanity, \n\n Saya telah berdonasi: …" at bounding box center [1061, 456] width 1183 height 158
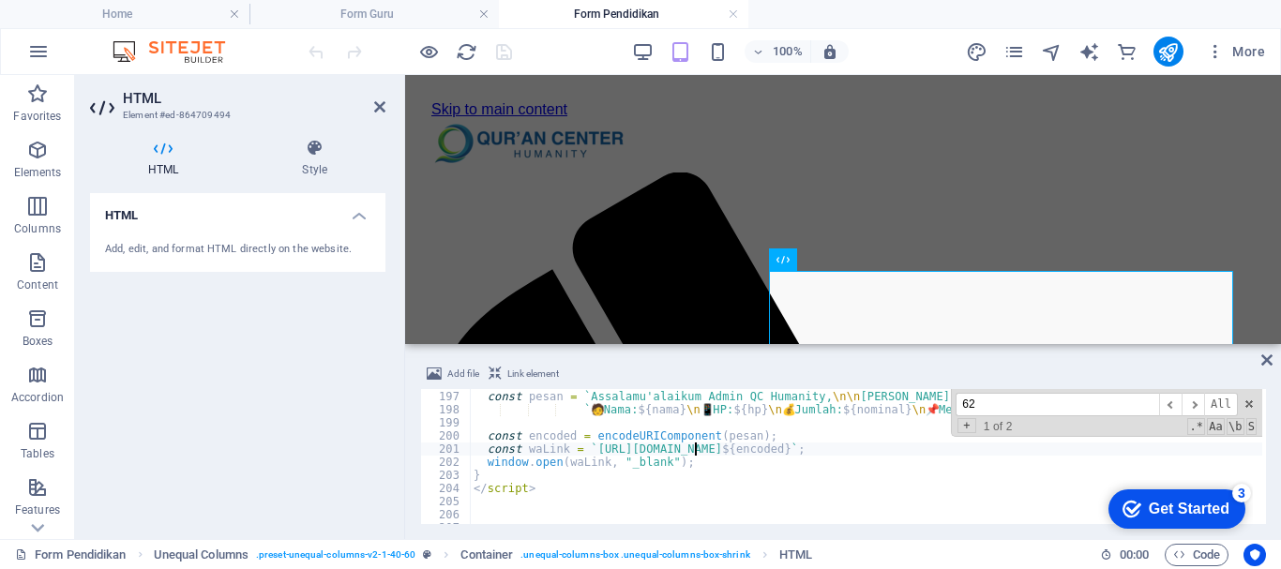
click at [692, 450] on div "const pesan = ` Assalamu'alaikum Admin QC Humanity, \n\n Saya telah berdonasi: …" at bounding box center [1061, 456] width 1183 height 158
click at [374, 8] on h4 "Form Guru" at bounding box center [375, 14] width 250 height 21
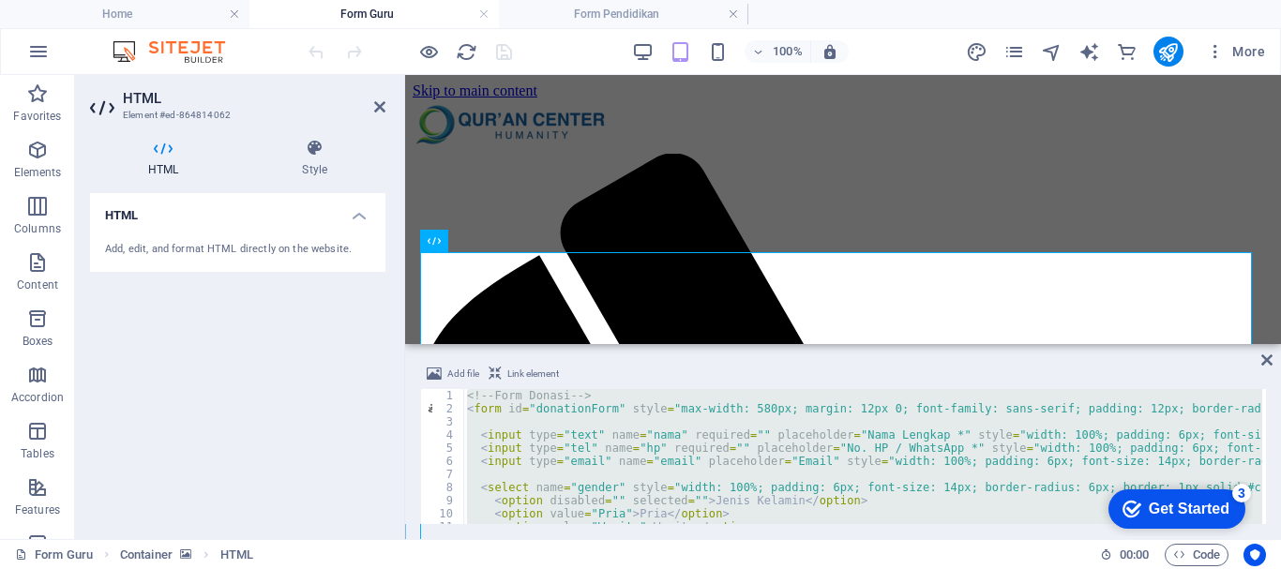
click at [571, 425] on div "<!-- Form Donasi --> < form id = "donationForm" style = "max-width: 580px; marg…" at bounding box center [862, 456] width 799 height 135
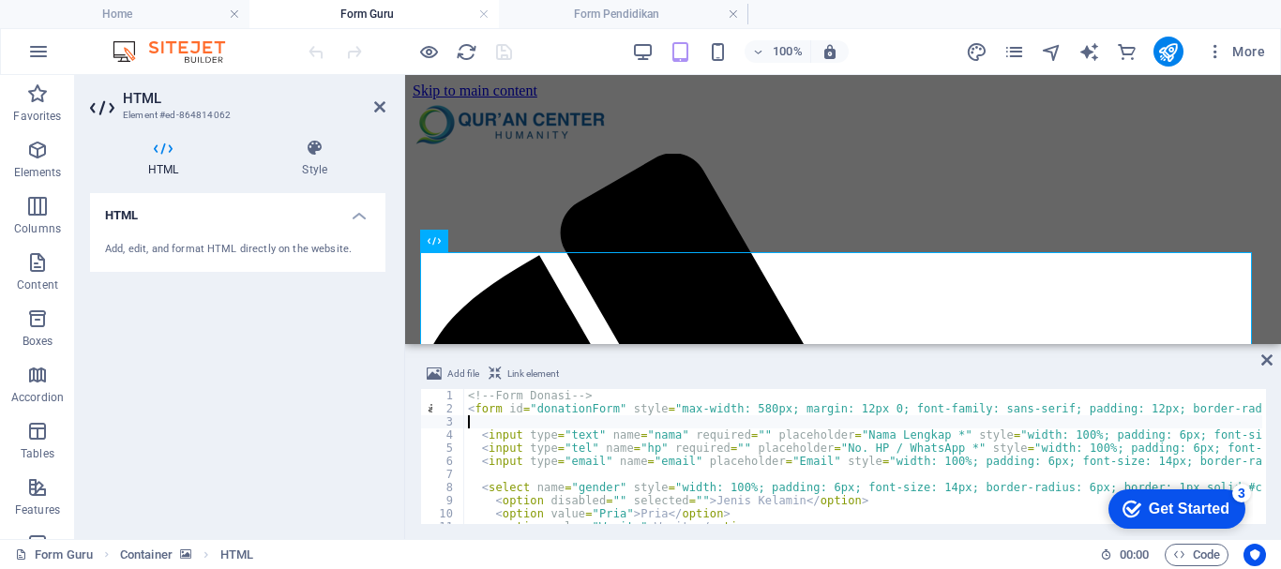
type textarea "</button> </form>"
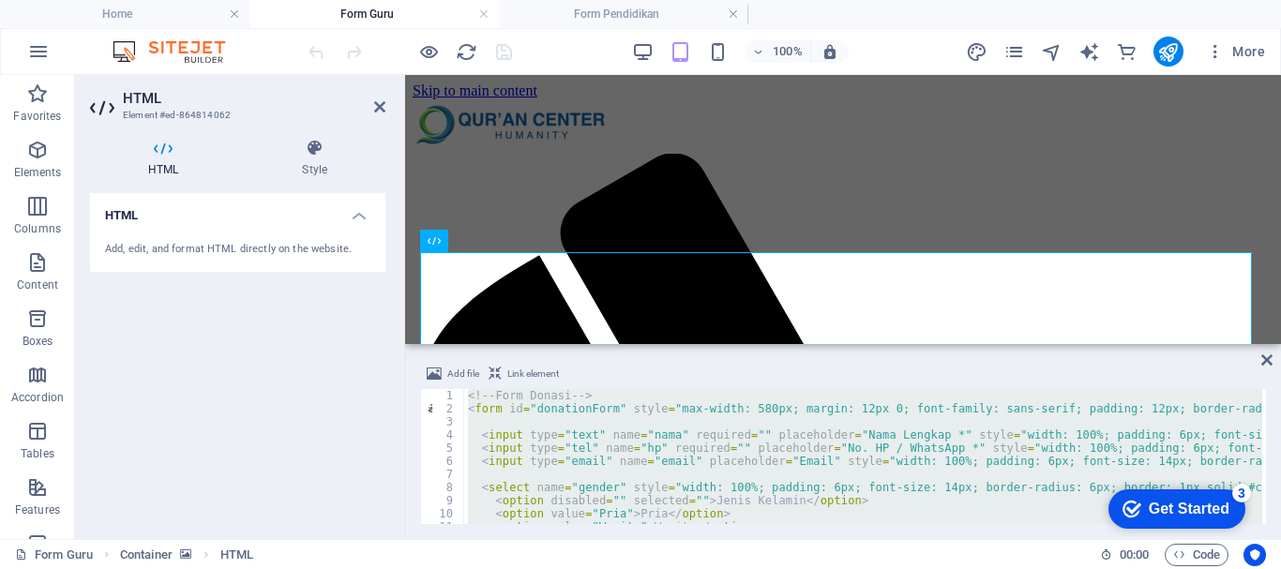
click at [359, 5] on h4 "Form Guru" at bounding box center [375, 14] width 250 height 21
click at [669, 8] on h4 "Form Pendidikan" at bounding box center [624, 14] width 250 height 21
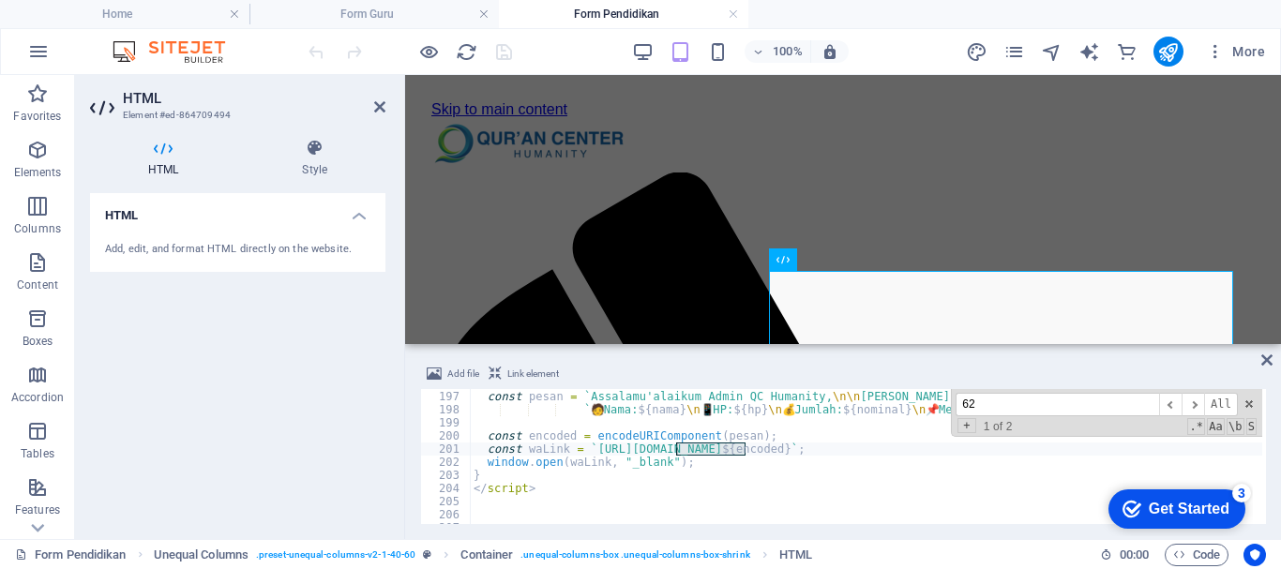
type textarea "[DOMAIN_NAME](waLink, "_blank");"
click at [878, 459] on div "const pesan = ` Assalamu'alaikum Admin QC Humanity, \n\n Saya telah berdonasi: …" at bounding box center [1061, 456] width 1183 height 158
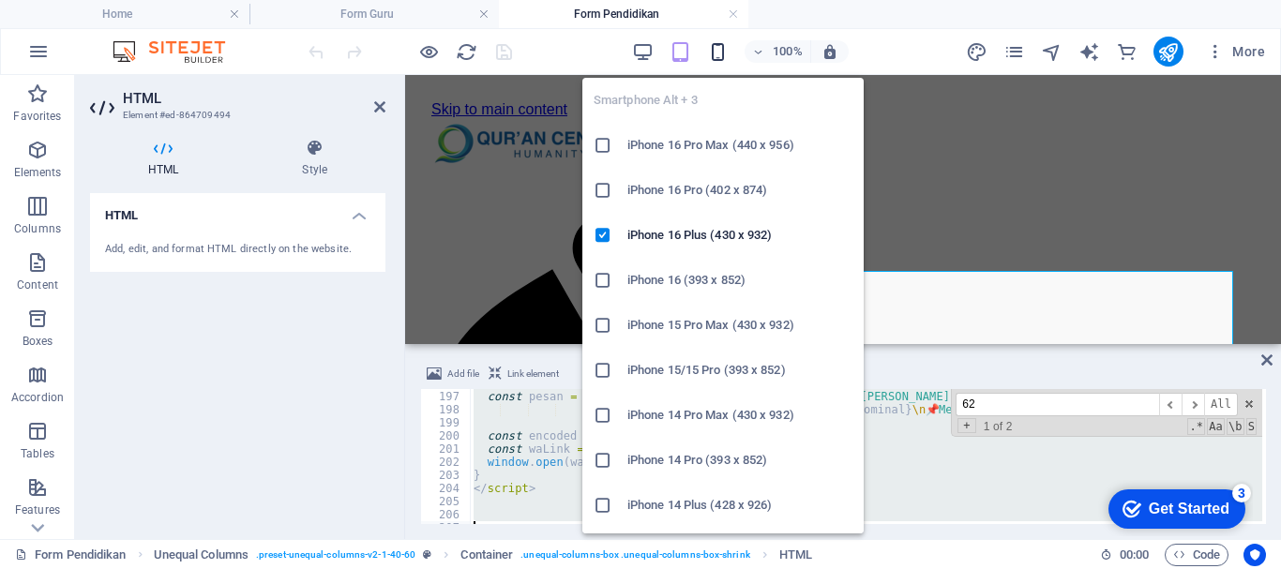
click at [715, 53] on icon "button" at bounding box center [718, 52] width 22 height 22
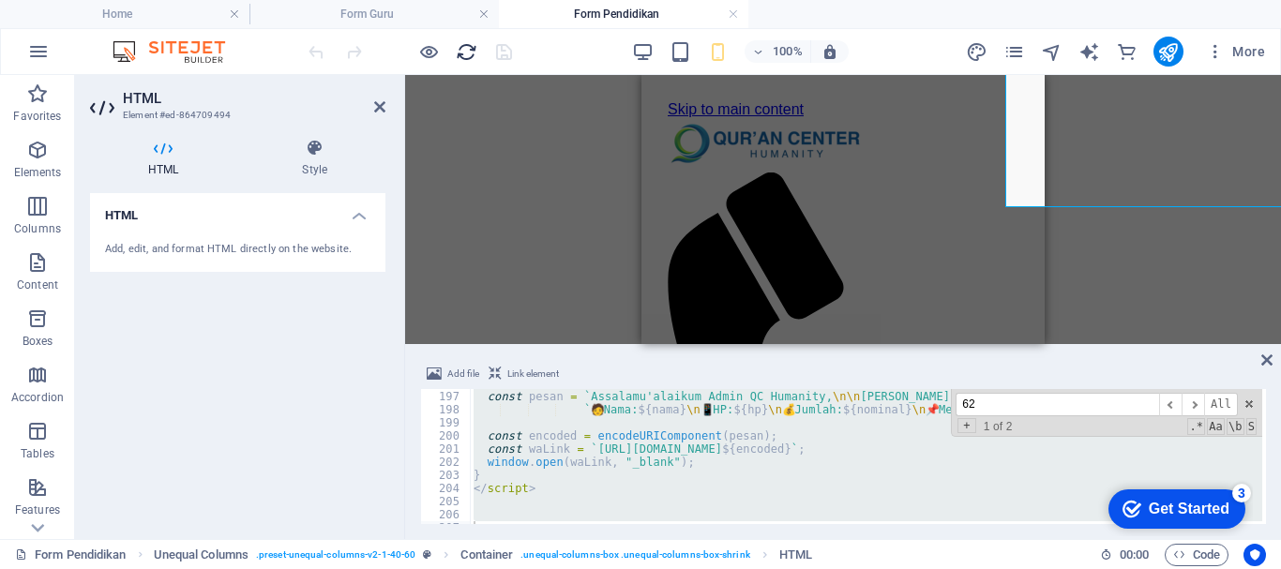
scroll to position [714, 0]
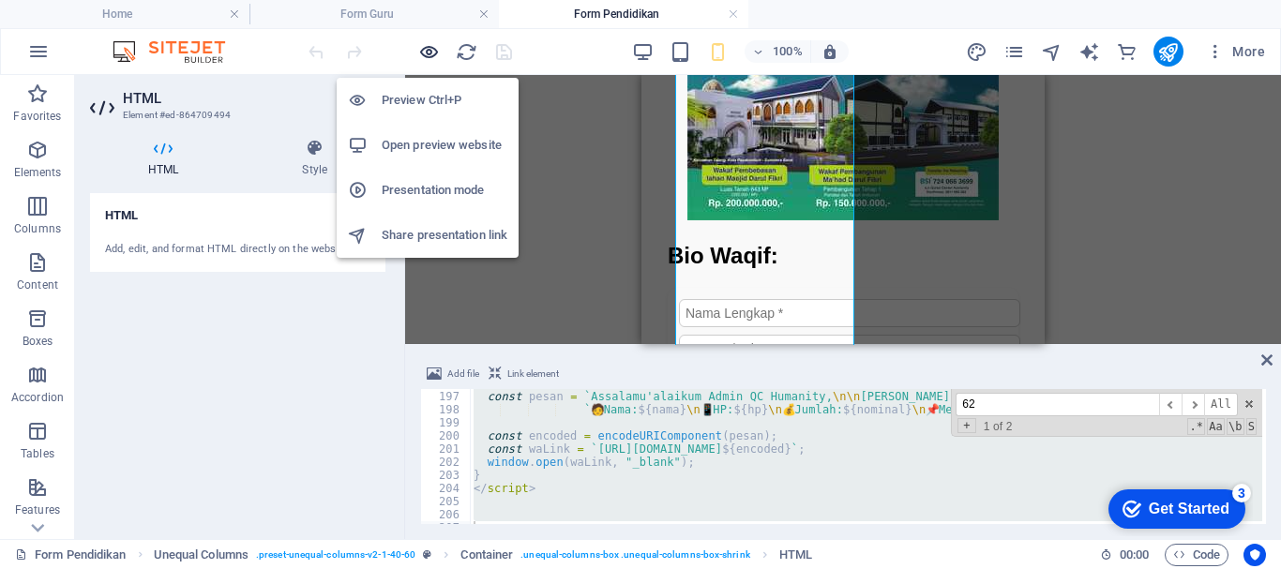
click at [423, 52] on icon "button" at bounding box center [429, 52] width 22 height 22
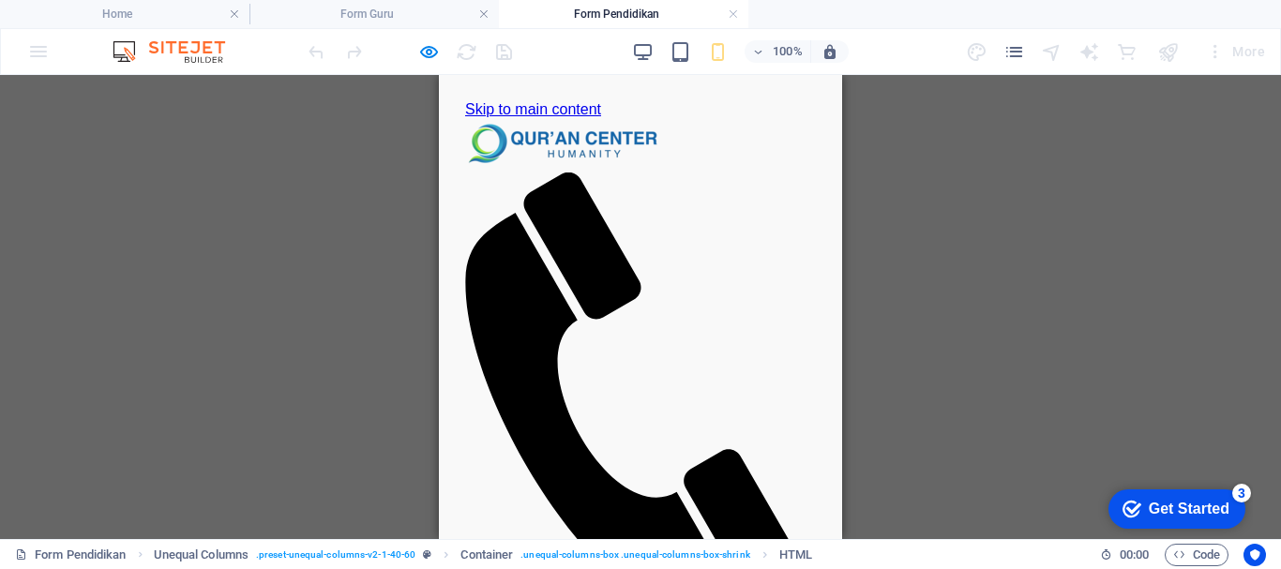
scroll to position [144, 0]
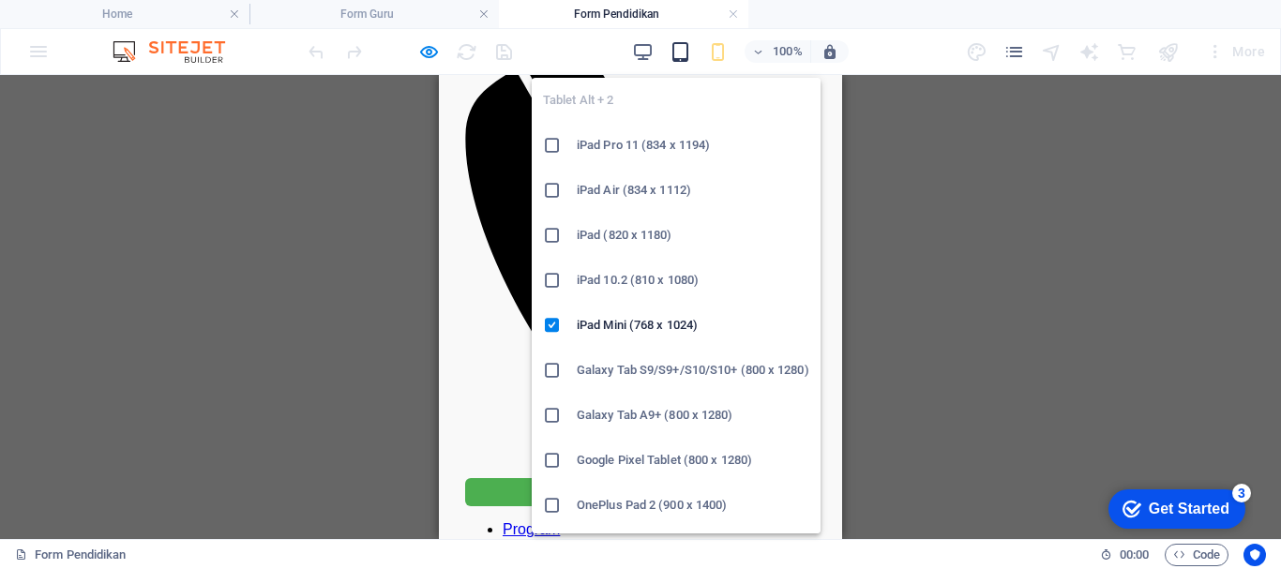
click at [671, 61] on icon "button" at bounding box center [681, 52] width 22 height 22
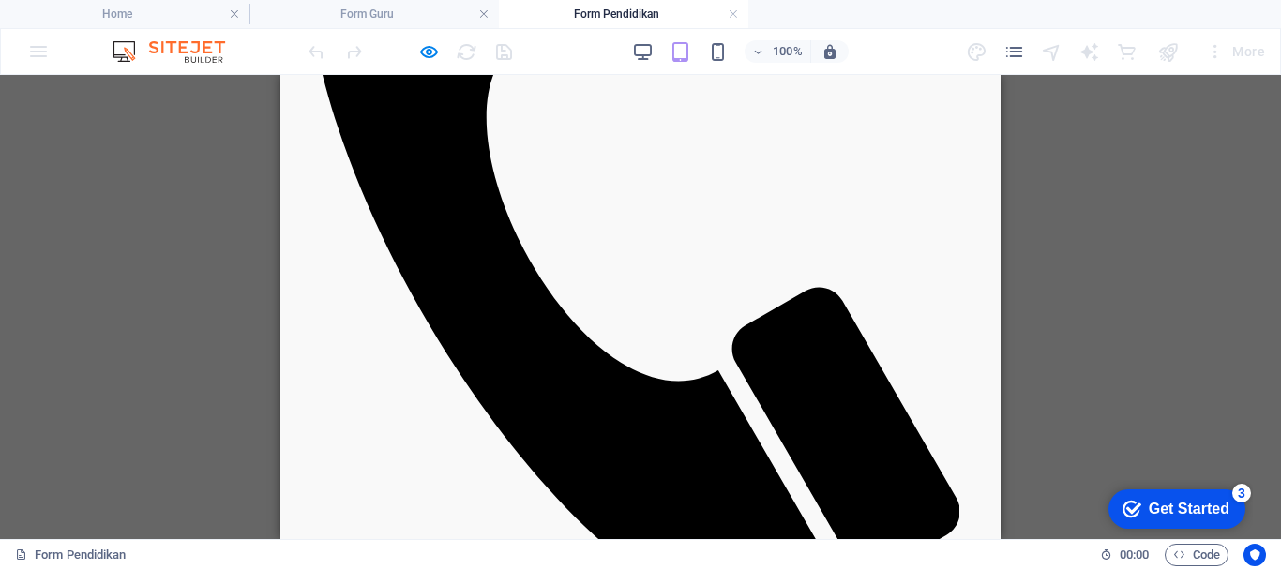
scroll to position [0, 0]
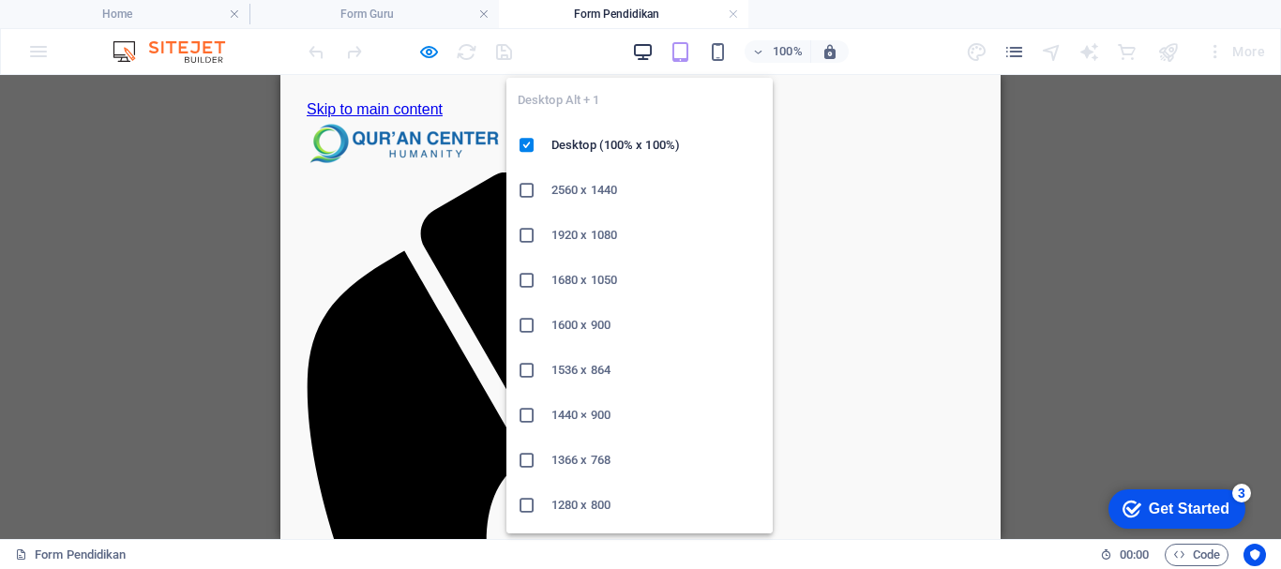
click at [645, 49] on icon "button" at bounding box center [643, 52] width 22 height 22
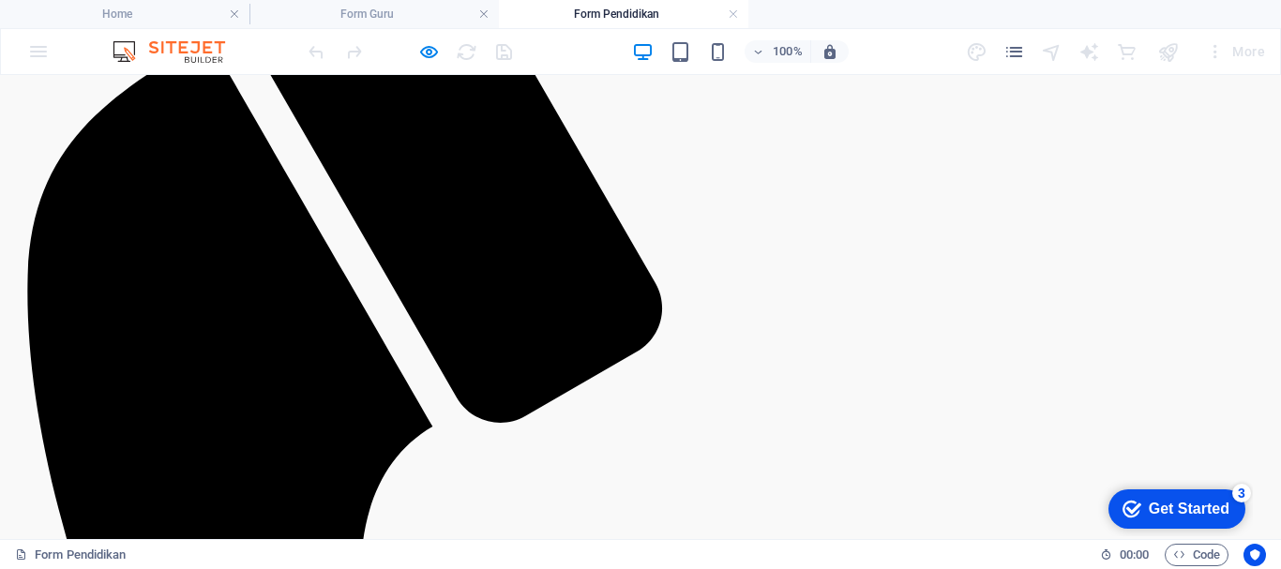
scroll to position [418, 0]
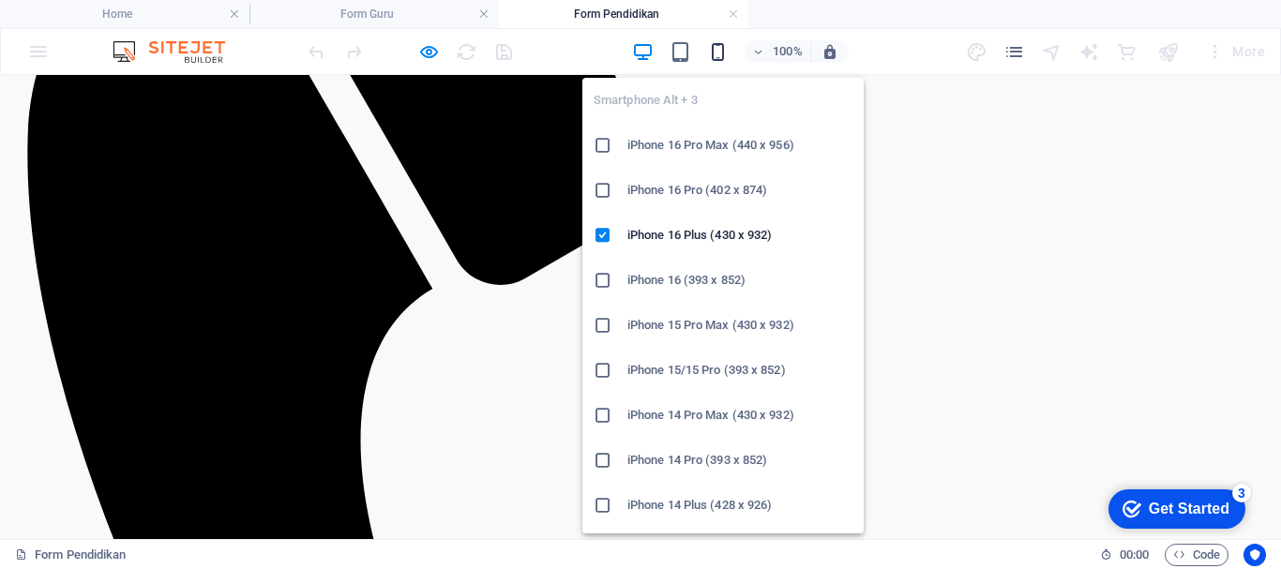
click at [720, 46] on icon "button" at bounding box center [718, 52] width 22 height 22
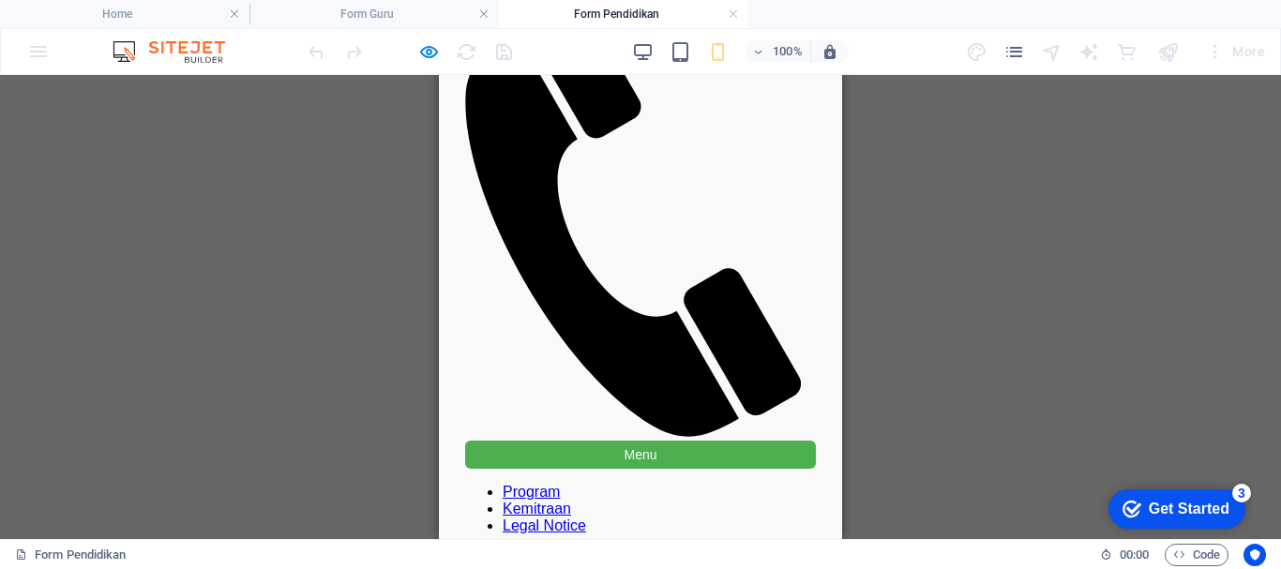
scroll to position [0, 0]
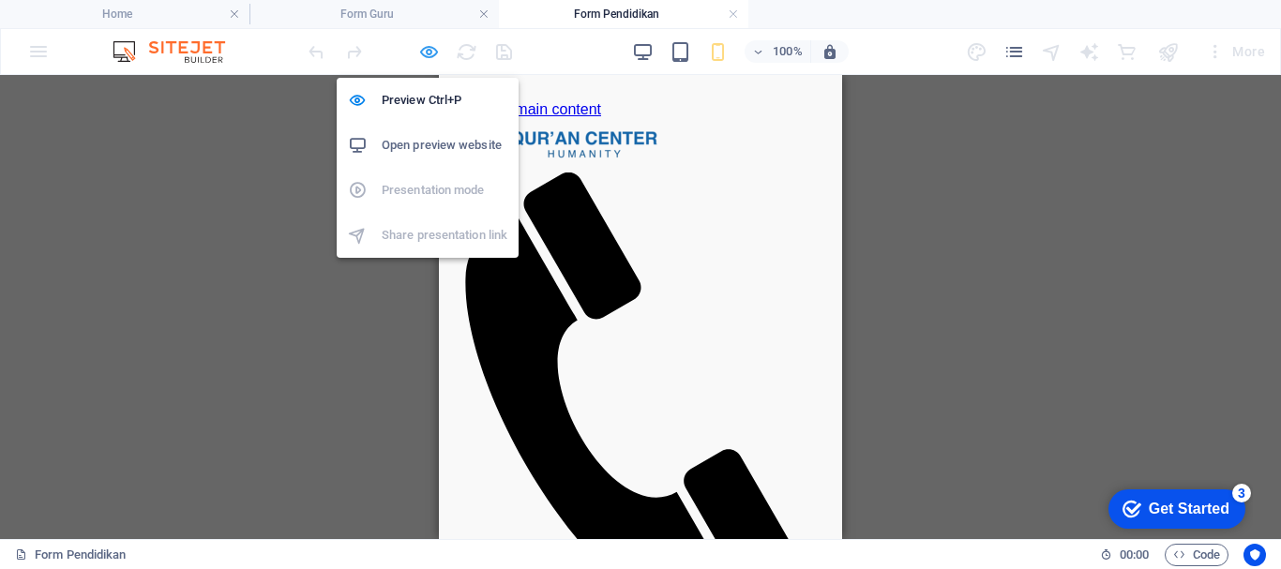
click at [428, 57] on icon "button" at bounding box center [429, 52] width 22 height 22
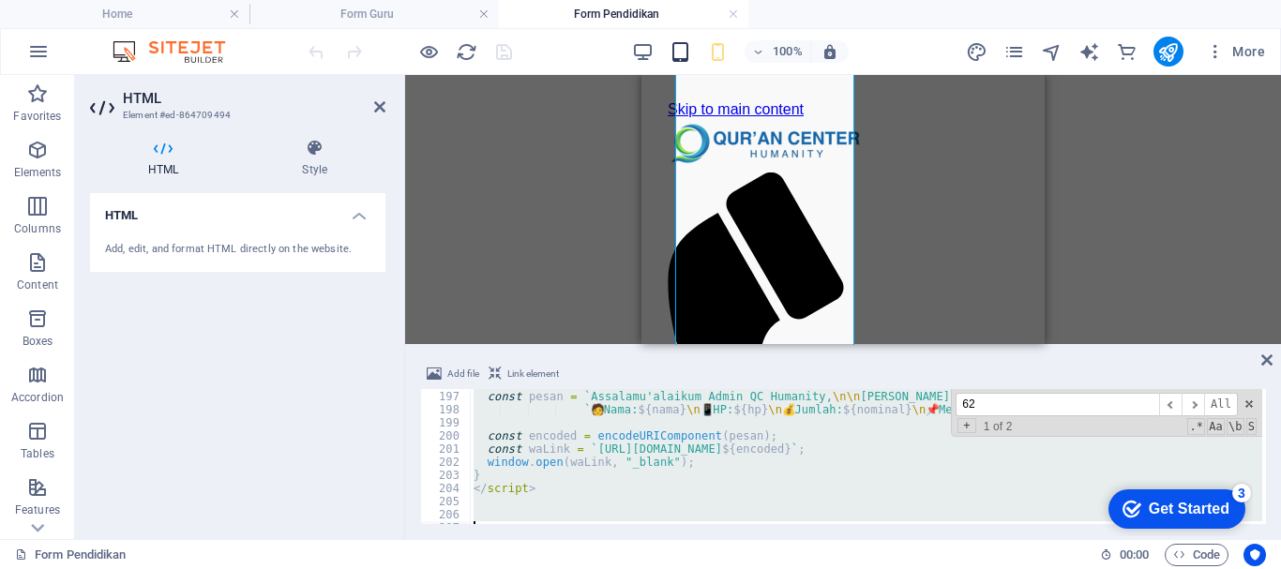
scroll to position [714, 0]
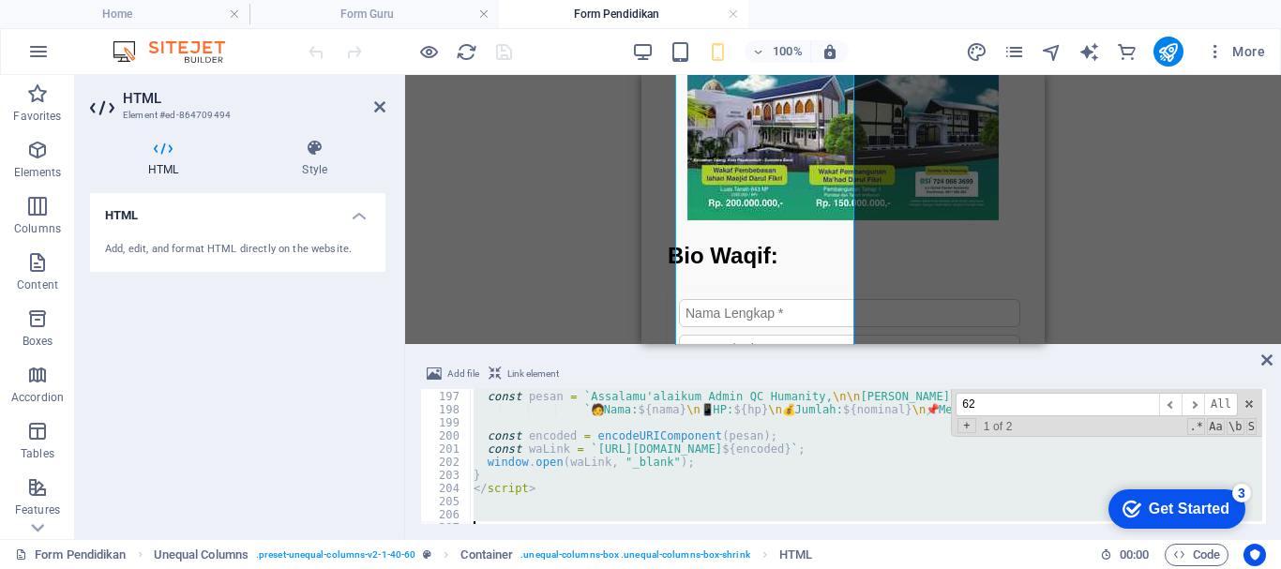
click at [511, 463] on div "const pesan = ` Assalamu'alaikum Admin QC Humanity, \n\n Saya telah berdonasi: …" at bounding box center [866, 456] width 793 height 135
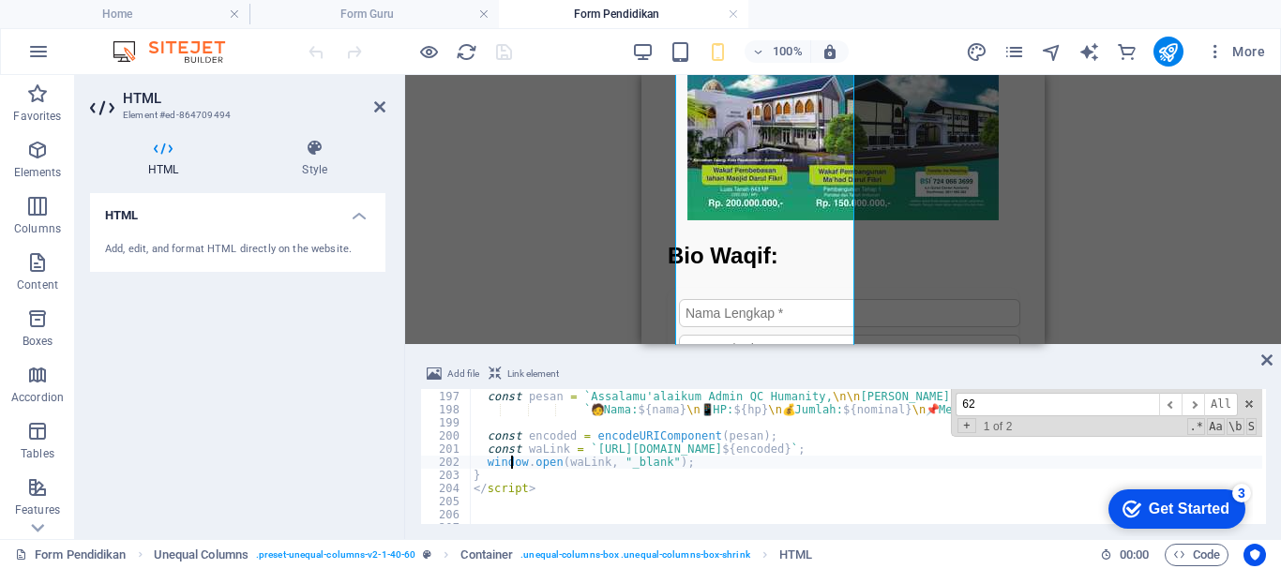
type textarea "[DOMAIN_NAME](waLink, "_blank");"
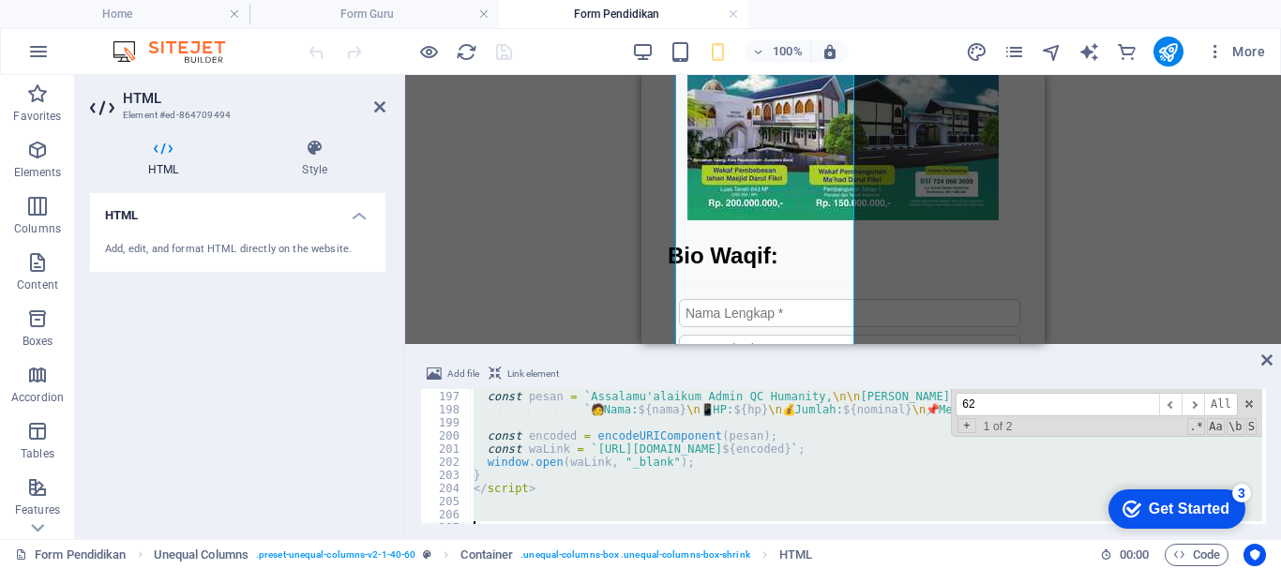
paste textarea "`🧑 Nama"
type textarea "`🧑 Nama"
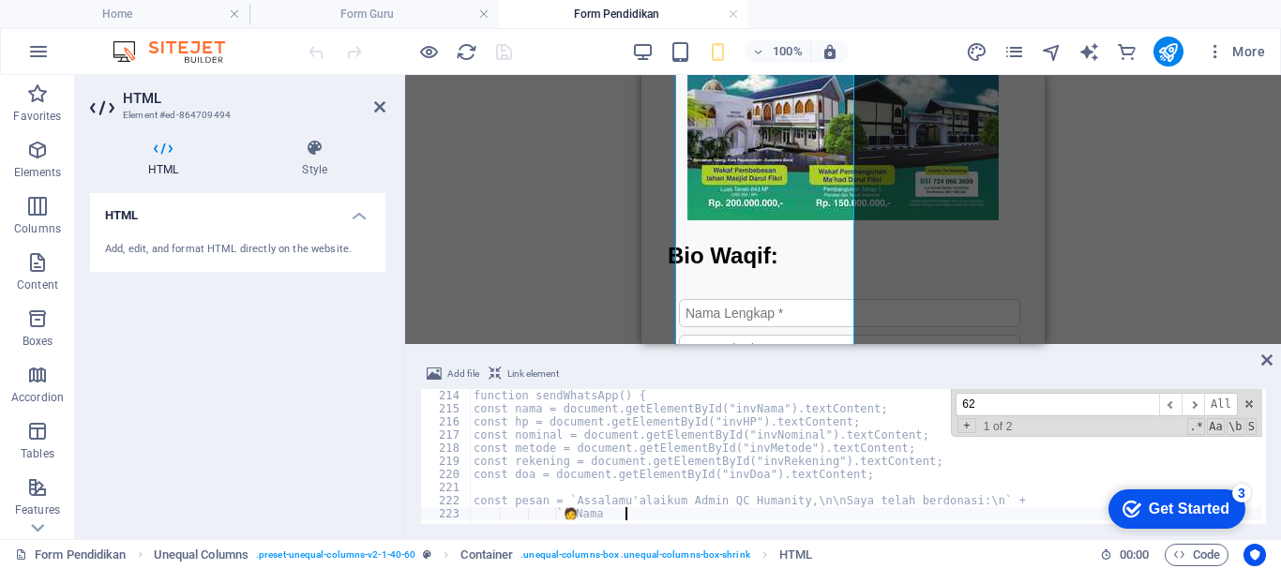
scroll to position [2798, 0]
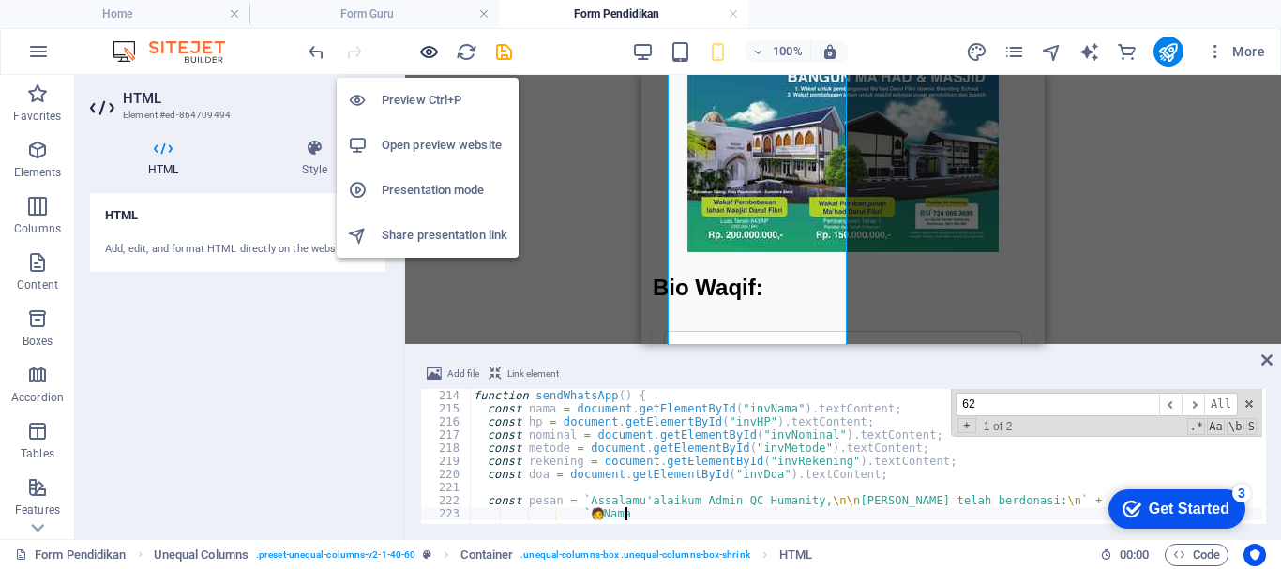
click at [421, 46] on icon "button" at bounding box center [429, 52] width 22 height 22
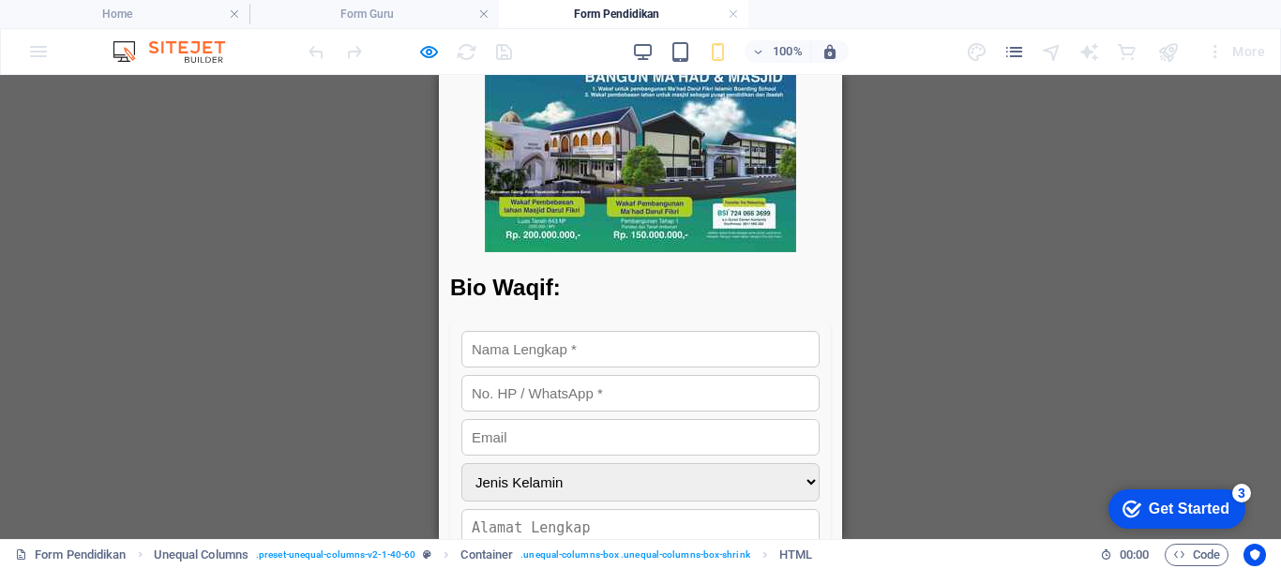
scroll to position [0, 0]
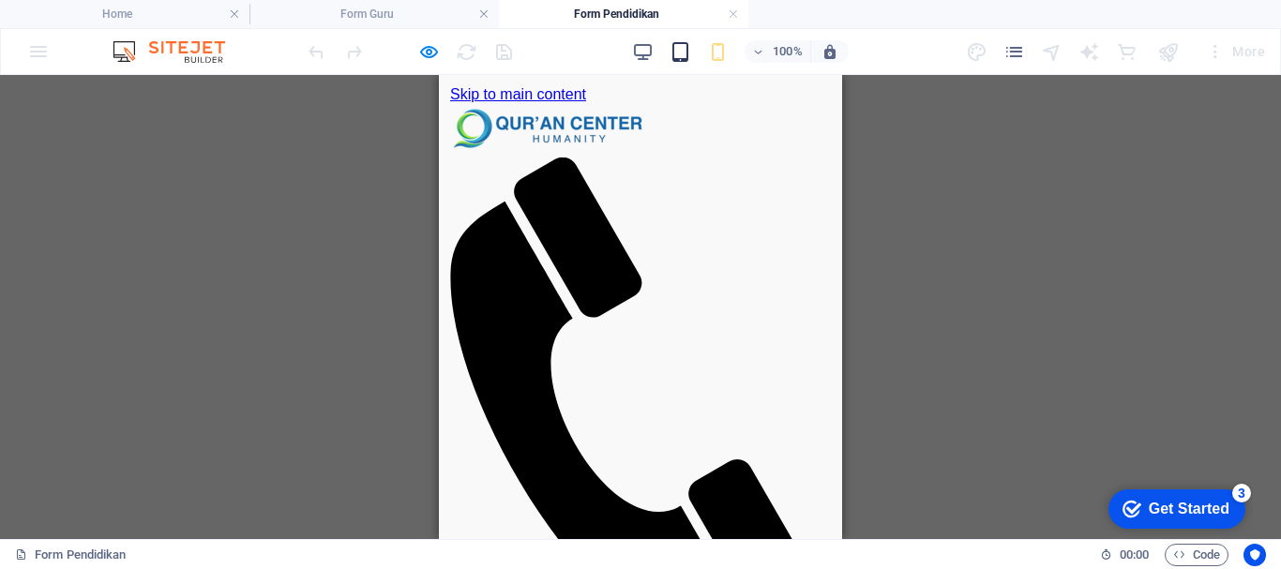
click at [690, 53] on span "button" at bounding box center [681, 52] width 23 height 22
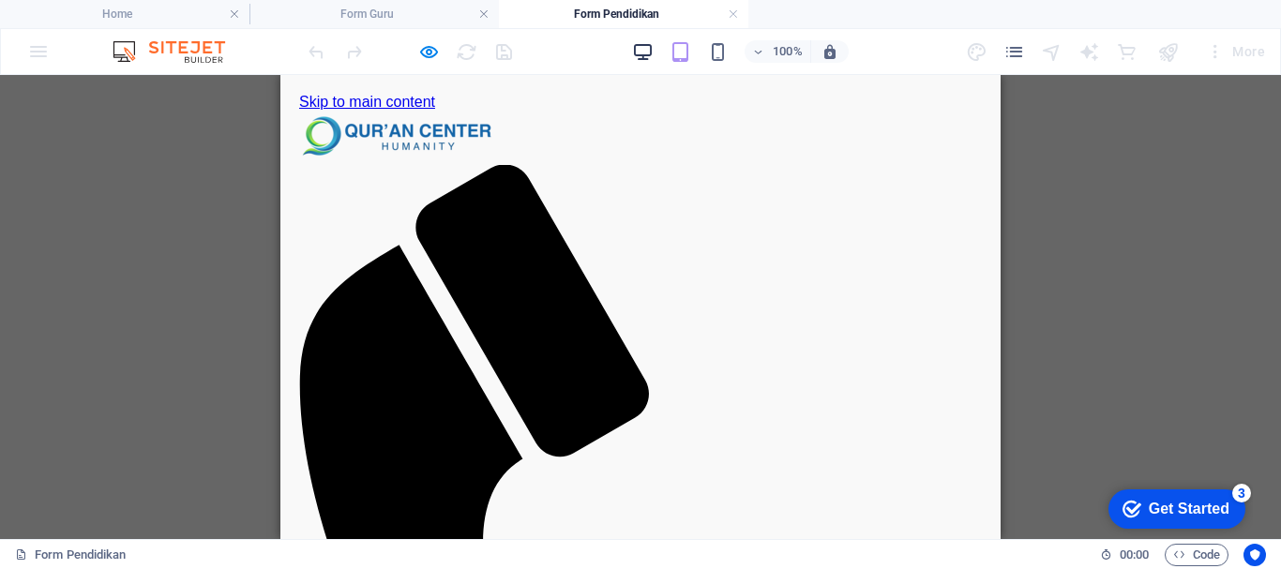
click at [641, 56] on icon "button" at bounding box center [643, 52] width 22 height 22
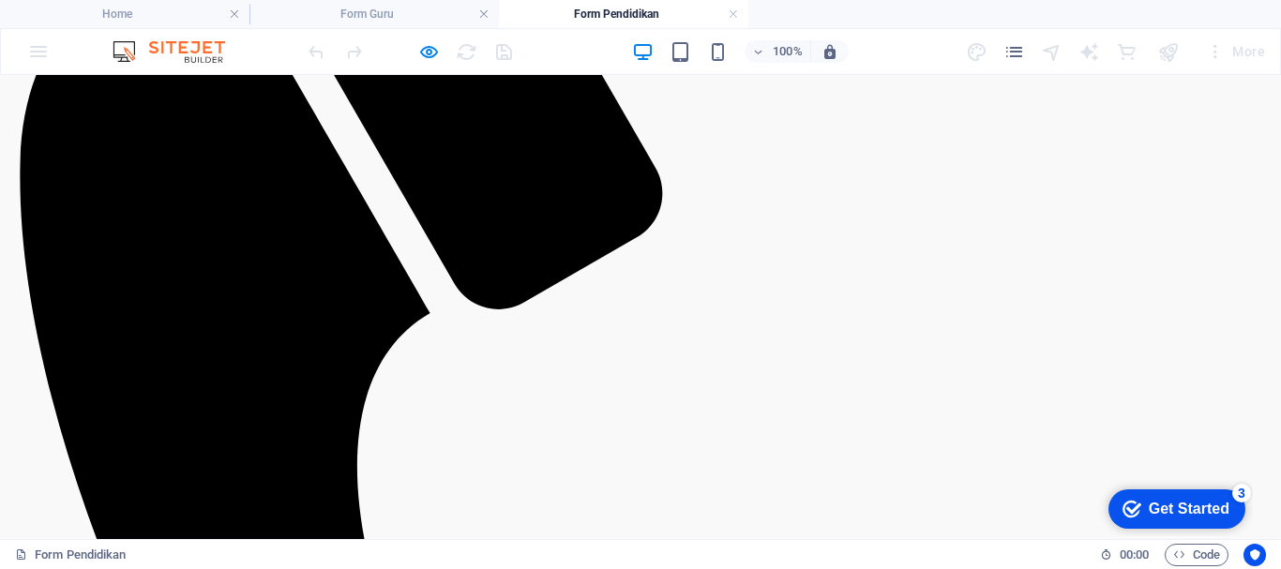
scroll to position [196, 0]
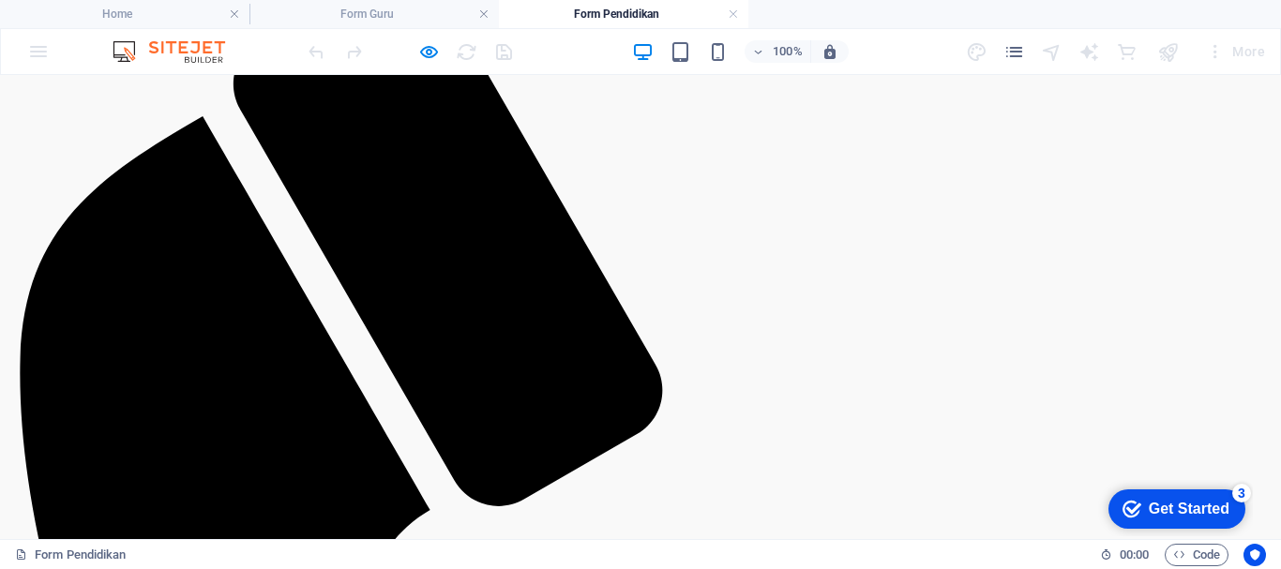
type input "[PERSON_NAME]"
type input "081378670006"
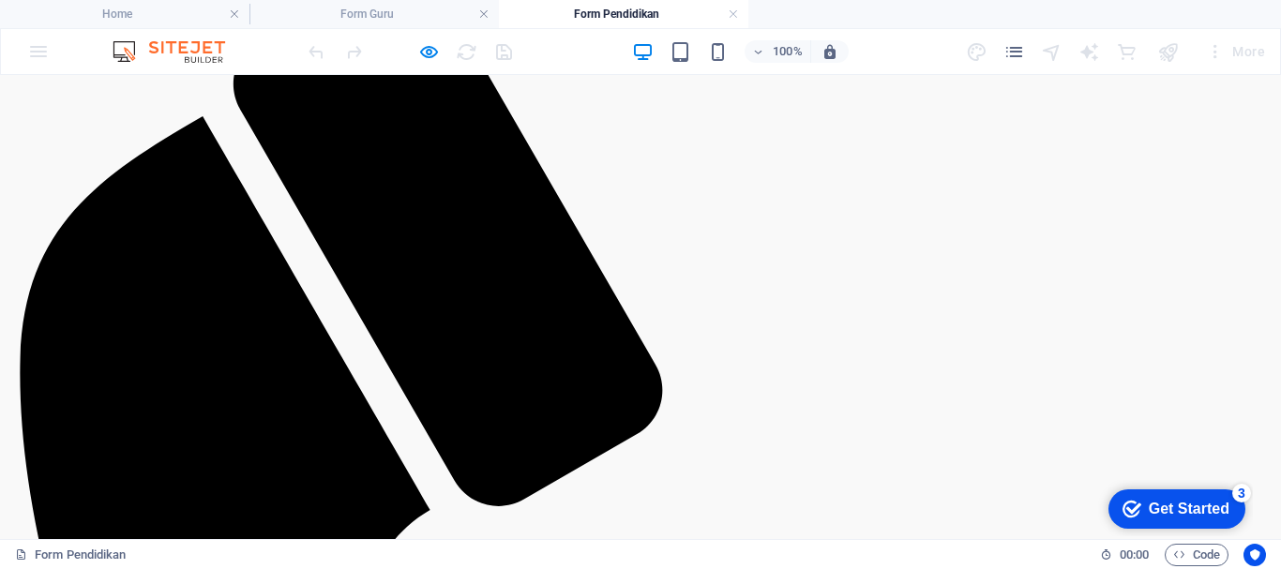
type input "[EMAIL_ADDRESS][DOMAIN_NAME]"
select select "Wanita"
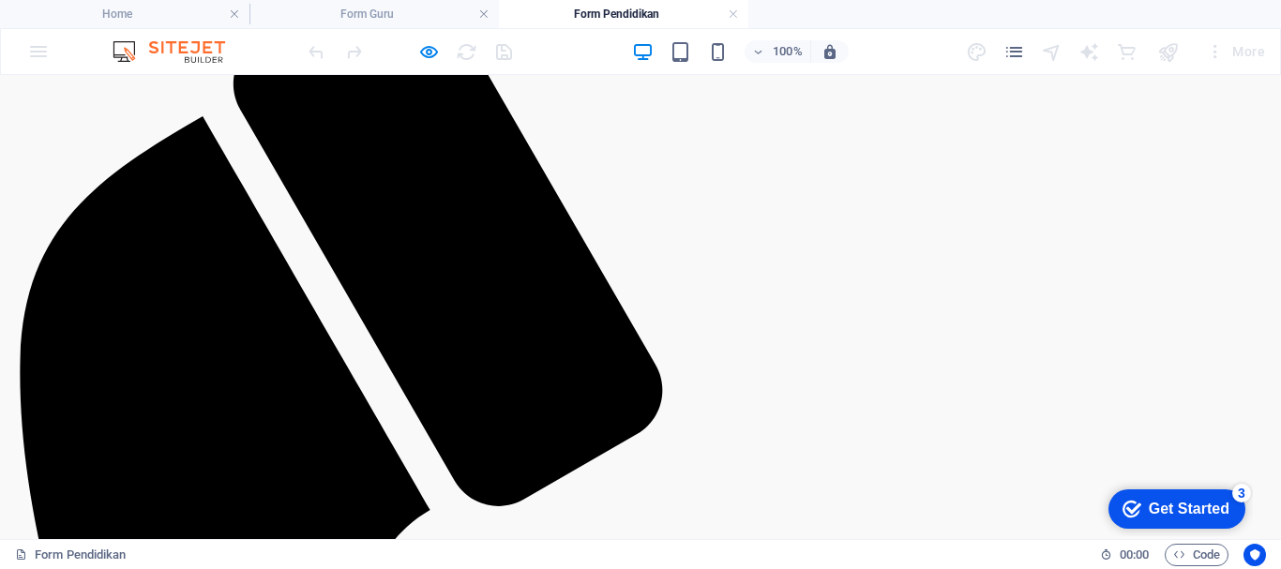
select select "Transfer BSI"
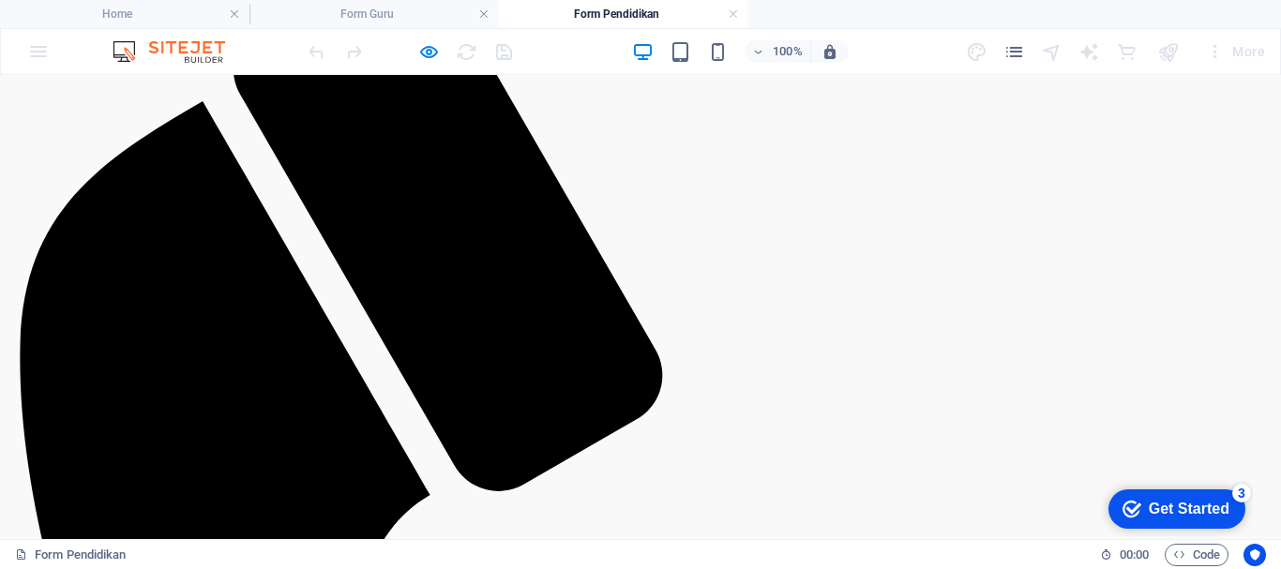
scroll to position [486, 0]
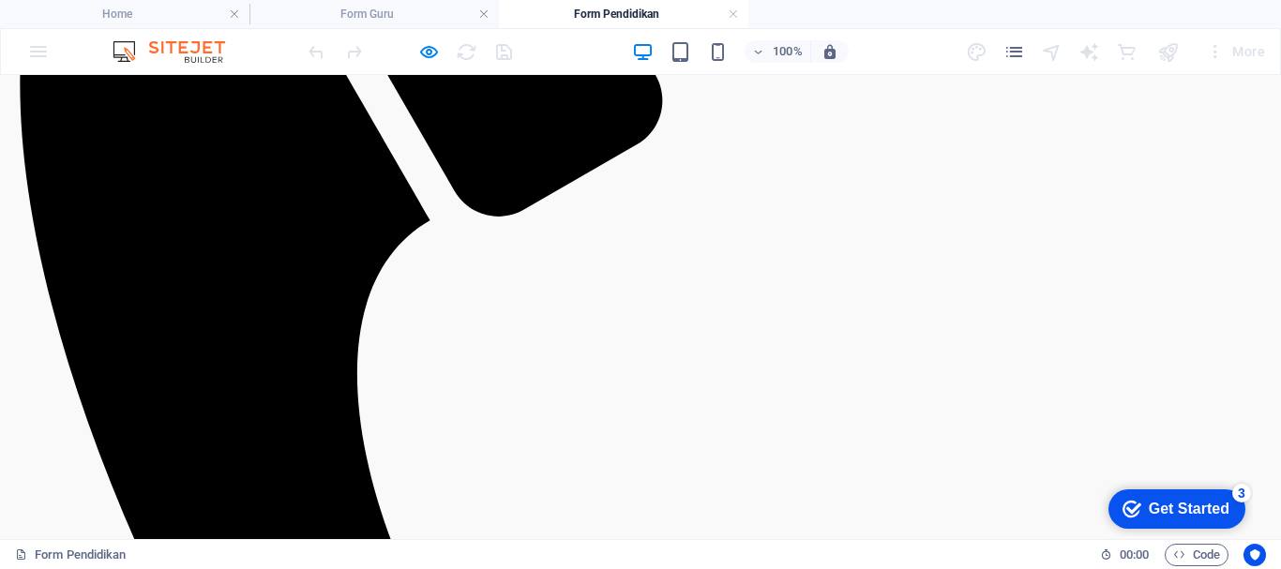
checkbox input "true"
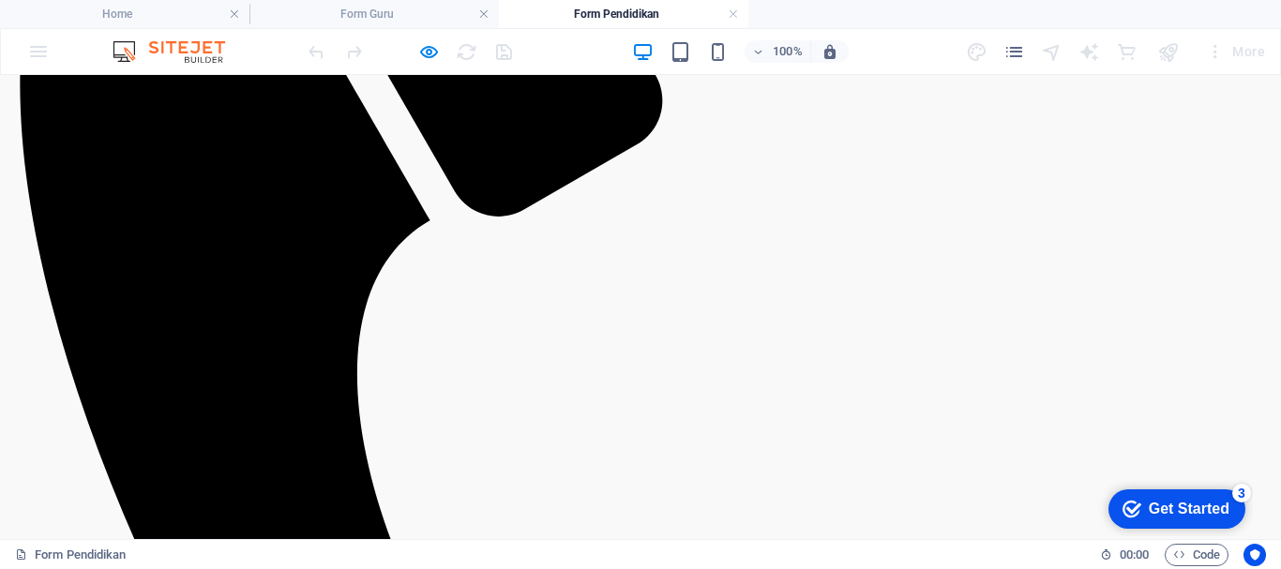
type textarea "ss"
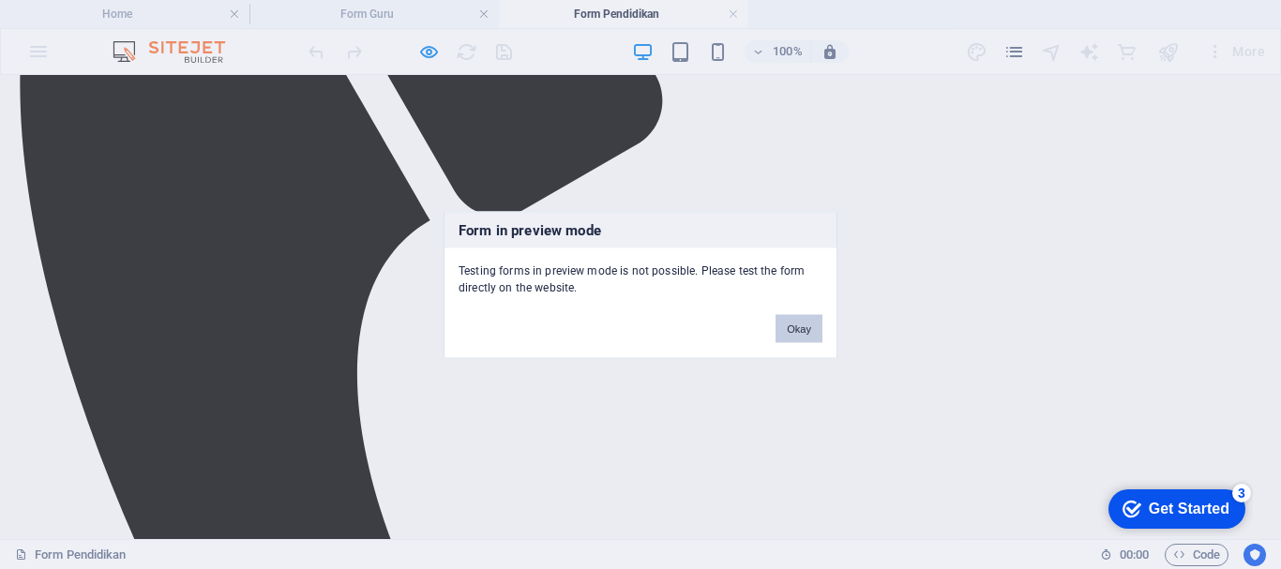
click at [801, 331] on button "Okay" at bounding box center [799, 328] width 47 height 28
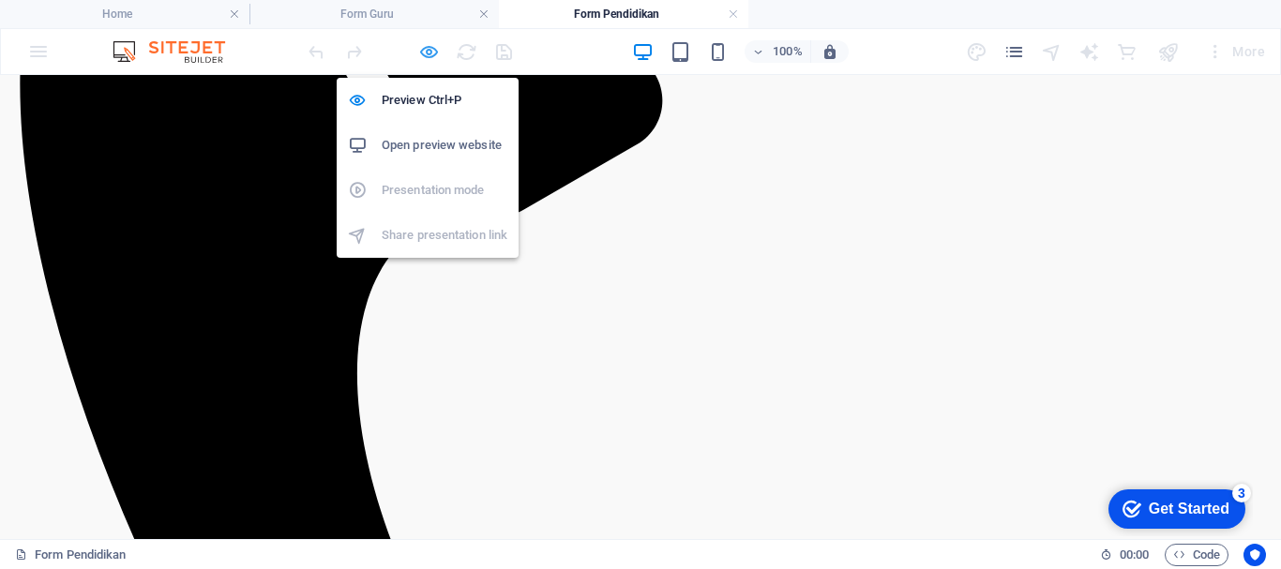
click at [429, 48] on icon "button" at bounding box center [429, 52] width 22 height 22
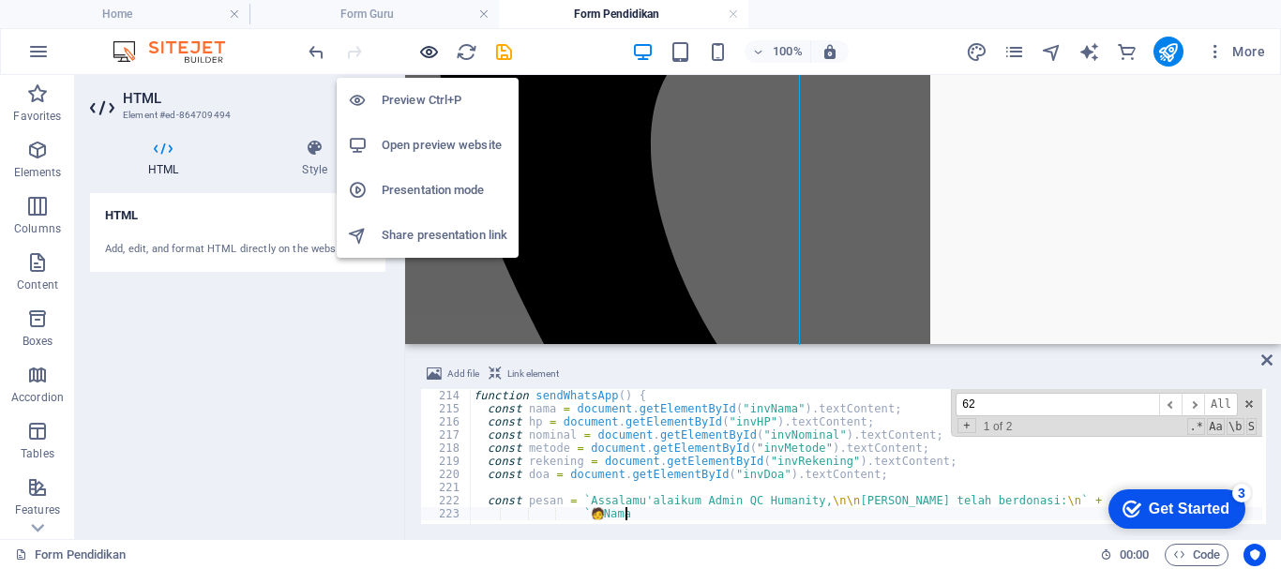
scroll to position [487, 0]
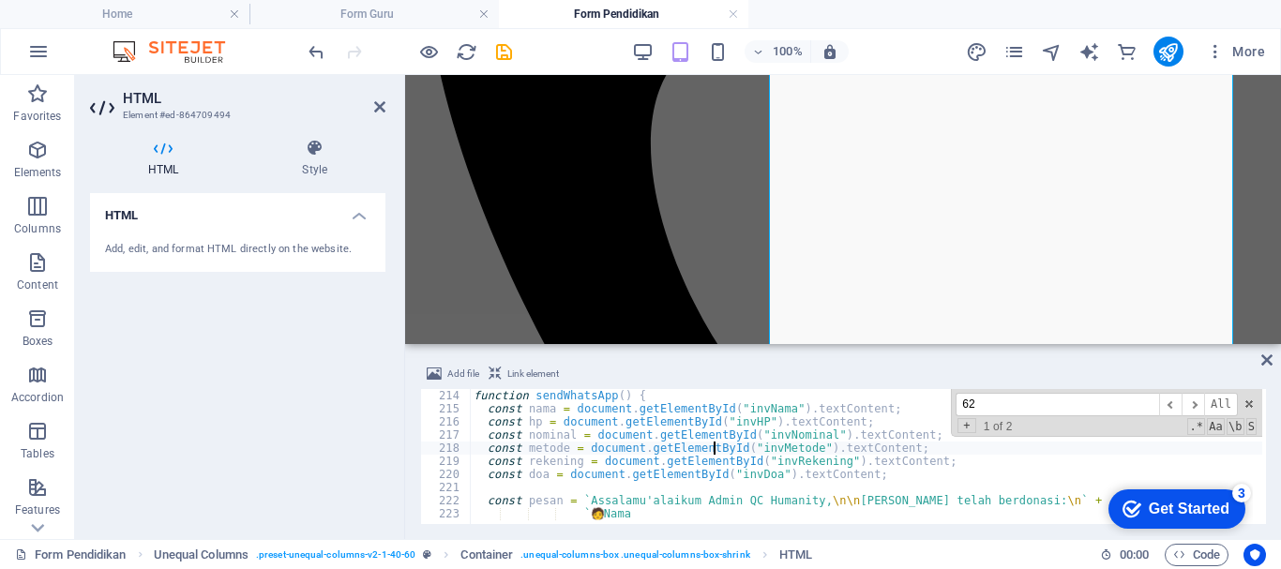
click at [713, 446] on div "function sendWhatsApp ( ) { const nama = document . getElementById ( "invNama" …" at bounding box center [1061, 468] width 1183 height 158
type textarea "const metode = document.getElementById("invMetode").textContent;"
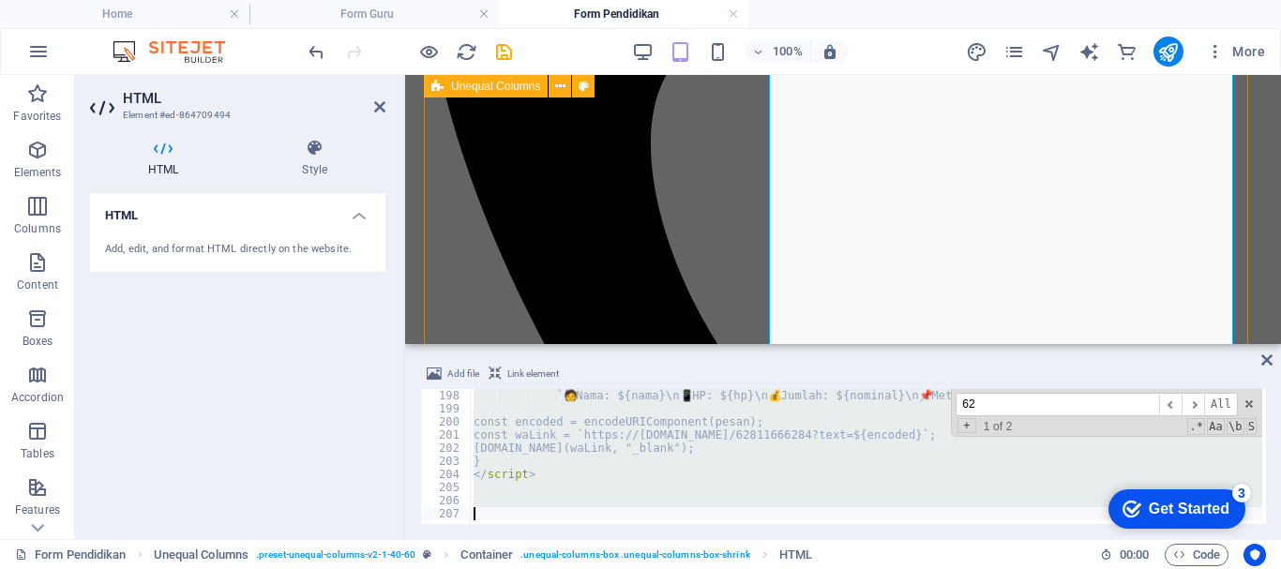
scroll to position [2587, 0]
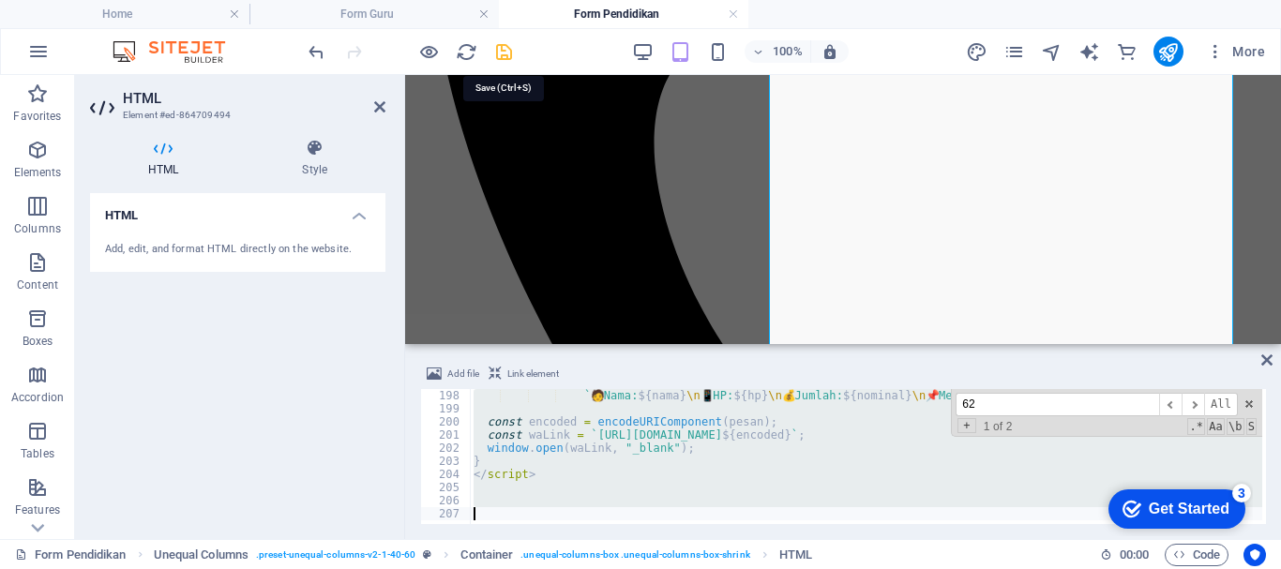
click at [507, 60] on icon "save" at bounding box center [504, 52] width 22 height 22
click at [423, 19] on h4 "Form Guru" at bounding box center [375, 14] width 250 height 21
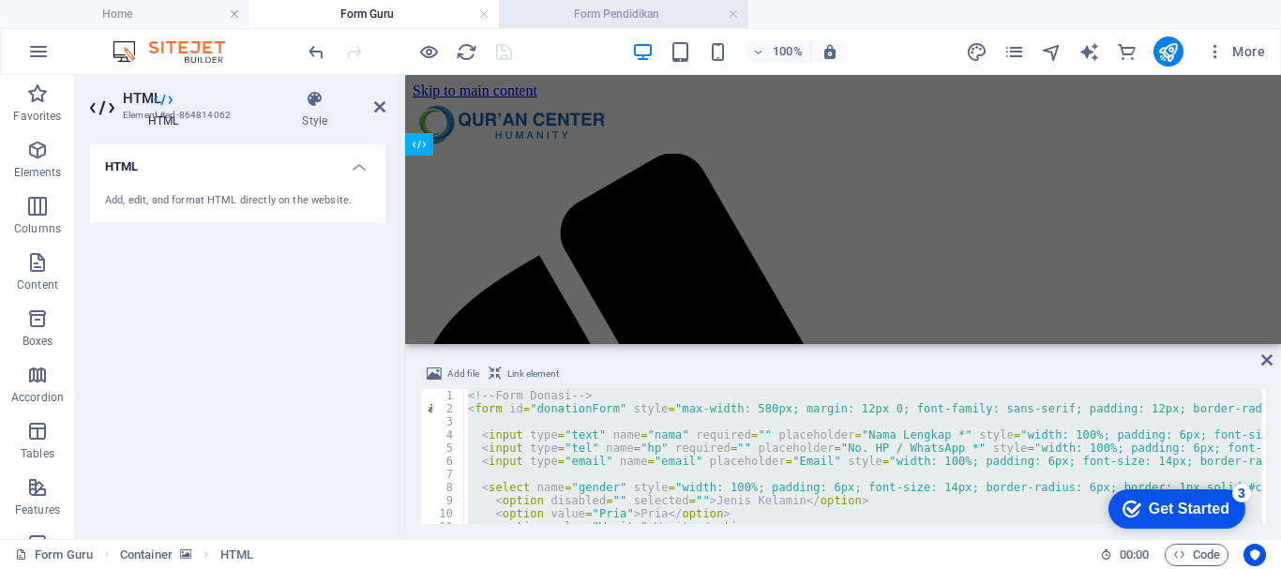
click at [613, 14] on h4 "Form Pendidikan" at bounding box center [624, 14] width 250 height 21
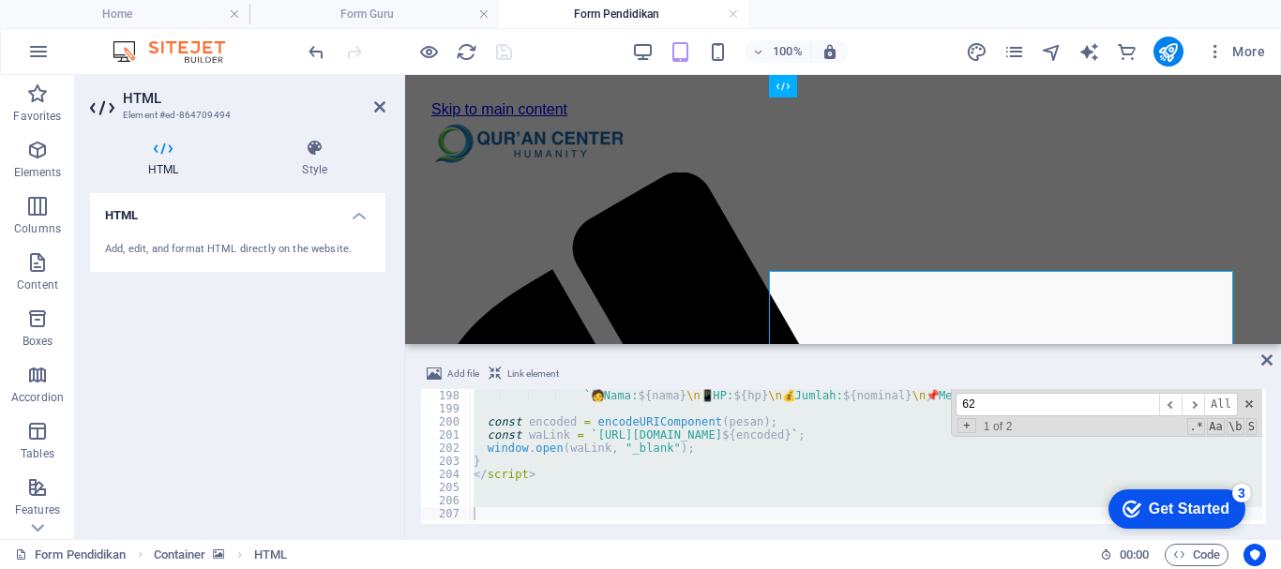
scroll to position [487, 0]
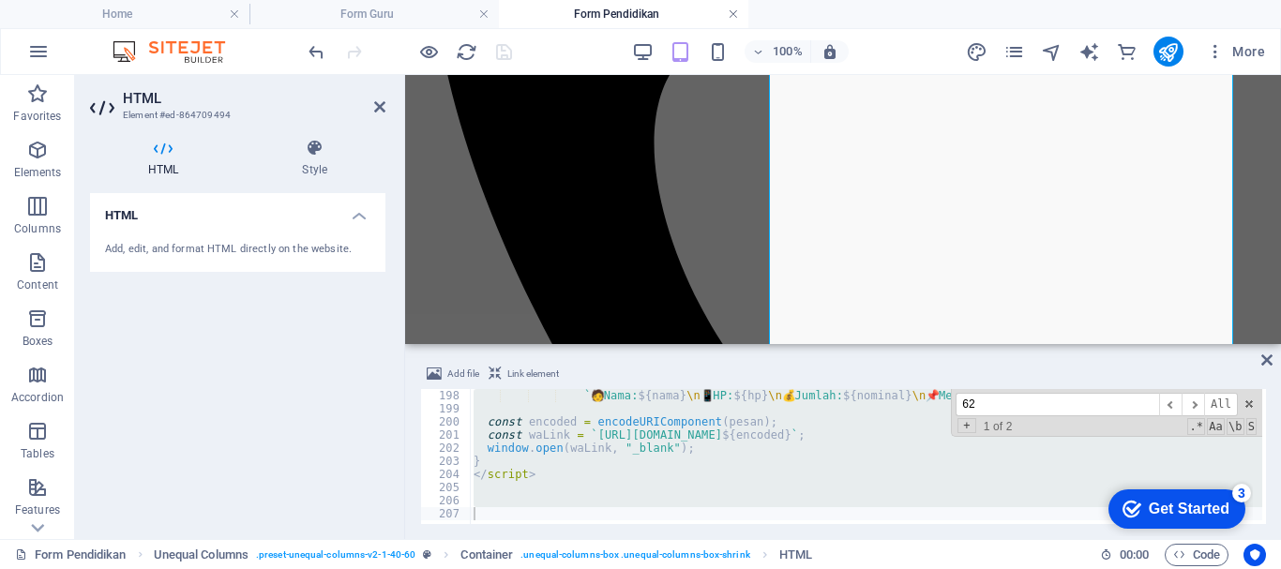
click at [733, 17] on link at bounding box center [733, 15] width 11 height 18
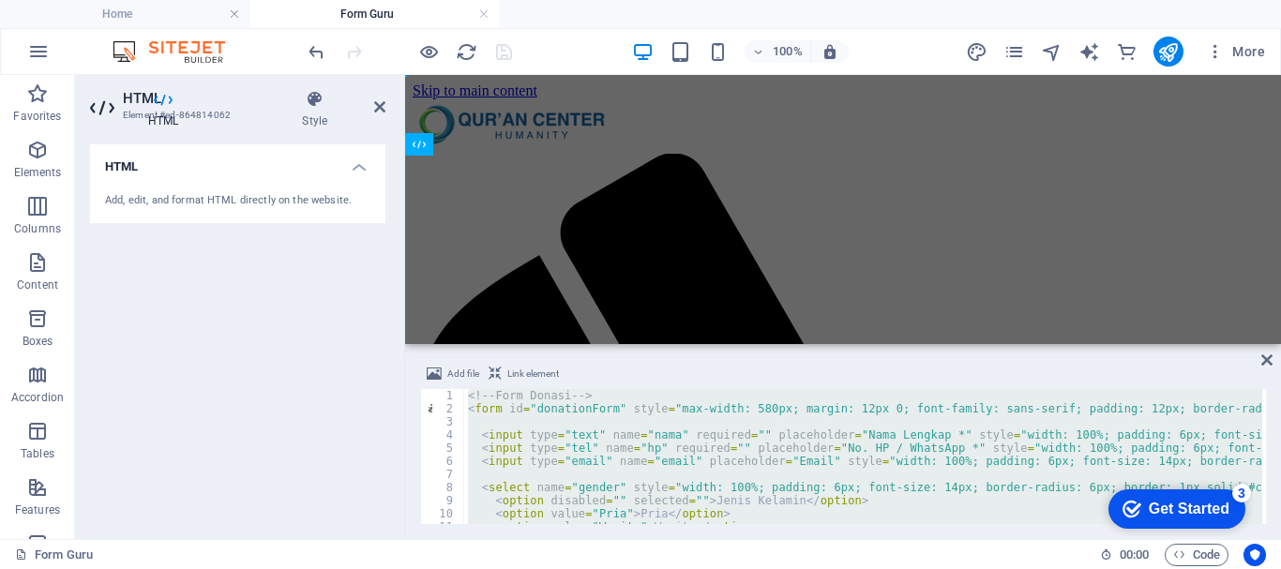
click at [363, 25] on li "Form Guru" at bounding box center [375, 14] width 250 height 28
click at [595, 461] on div "<!-- Form Donasi --> < form id = "donationForm" style = "max-width: 580px; marg…" at bounding box center [863, 456] width 798 height 135
type textarea "<input type="email" name="email" placeholder="Email" style="width: 100%; paddin…"
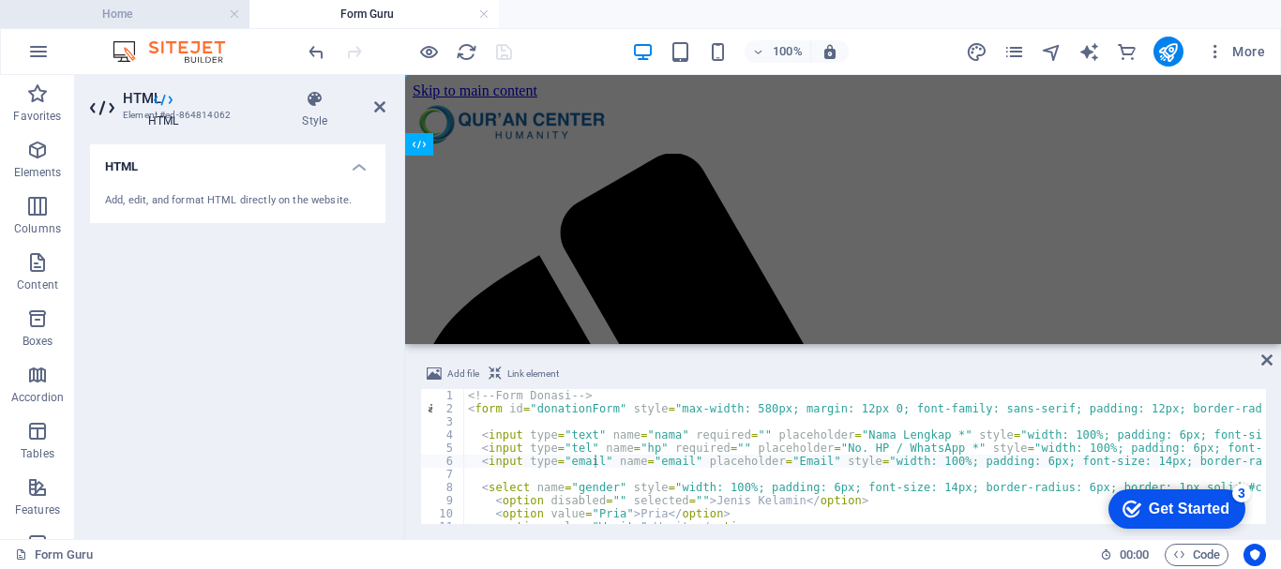
click at [145, 10] on h4 "Home" at bounding box center [125, 14] width 250 height 21
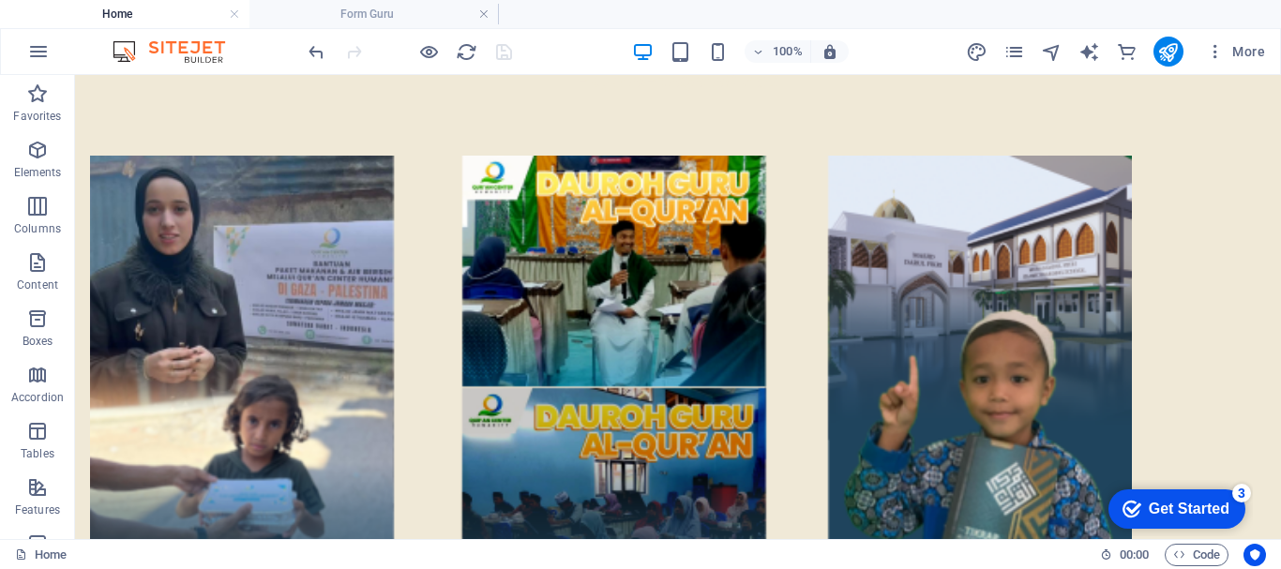
scroll to position [2843, 0]
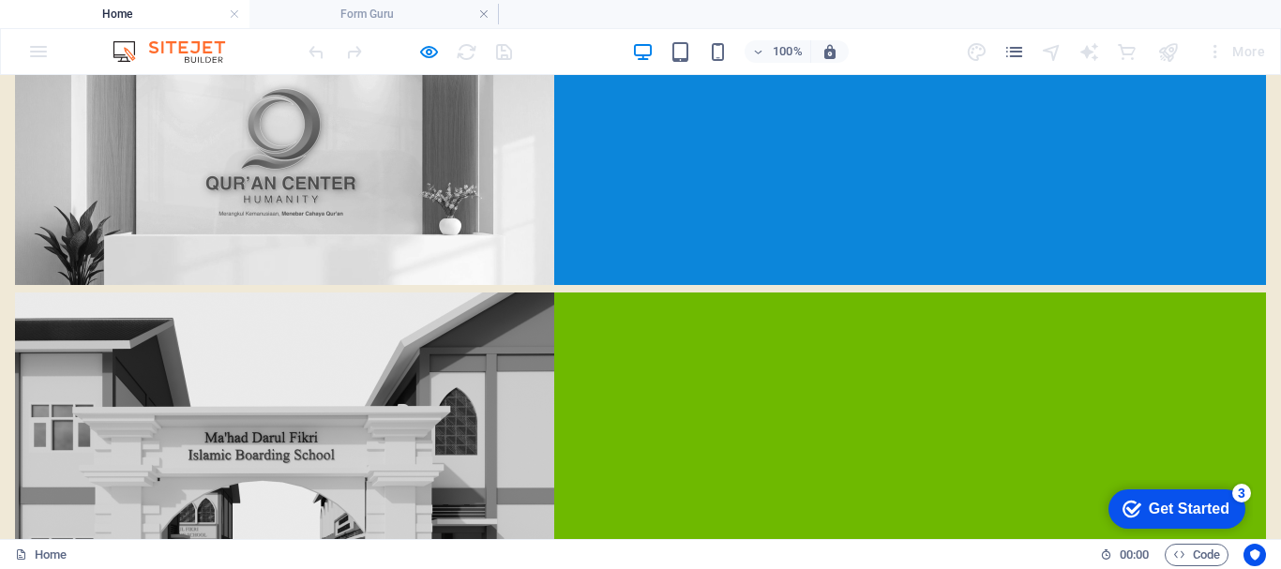
scroll to position [628, 0]
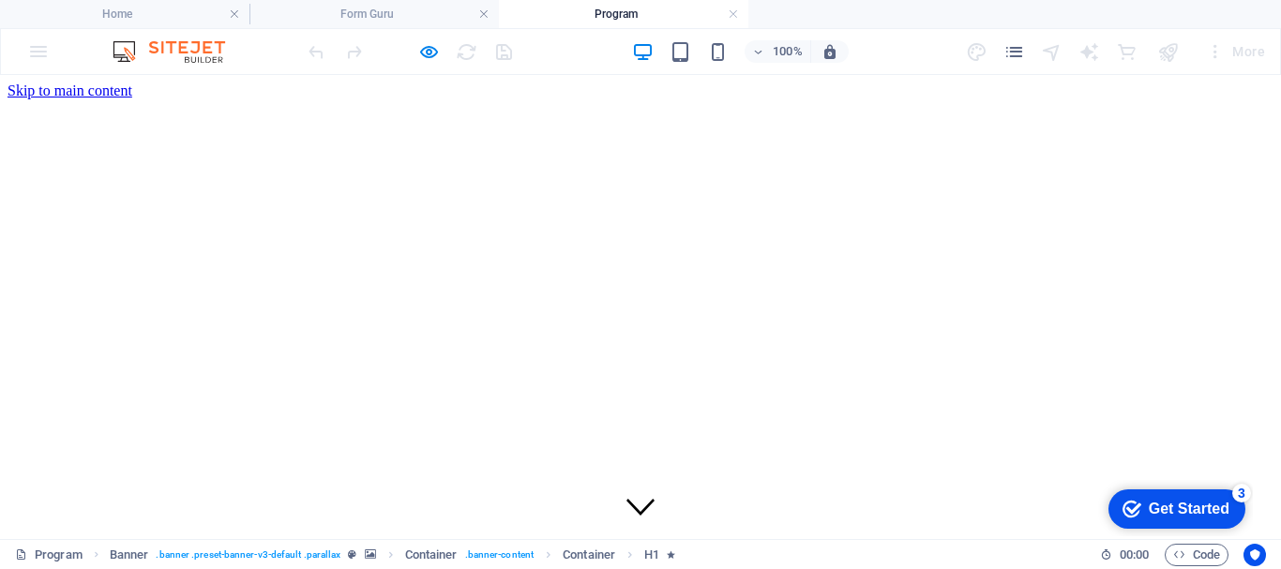
scroll to position [0, 0]
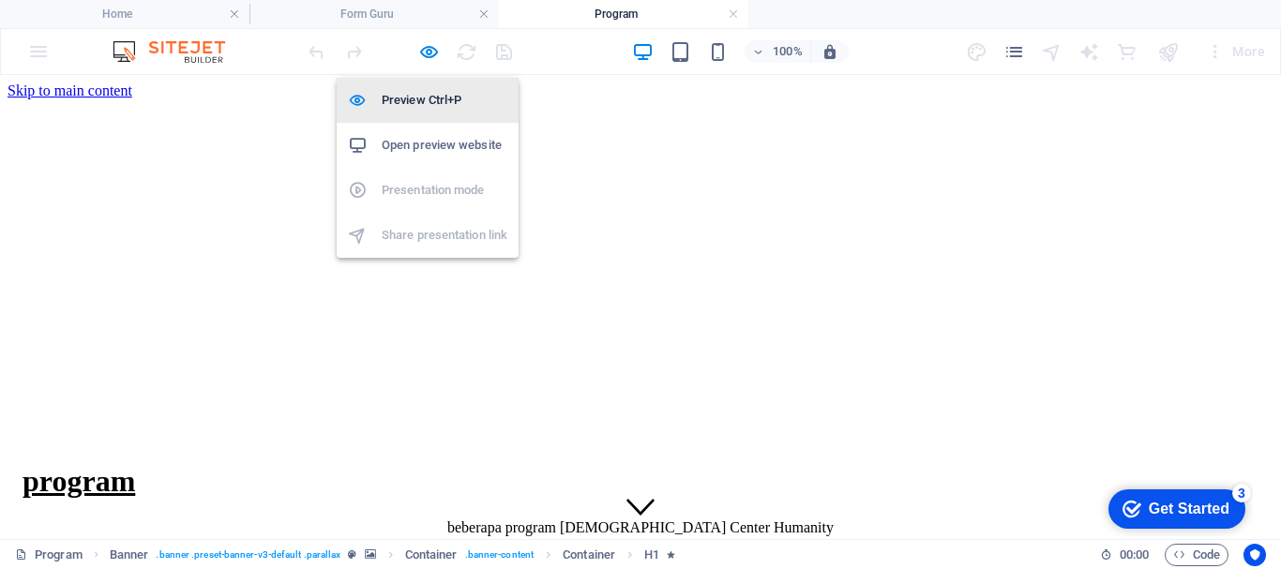
drag, startPoint x: 420, startPoint y: 49, endPoint x: 444, endPoint y: 99, distance: 55.0
click at [420, 49] on icon "button" at bounding box center [429, 52] width 22 height 22
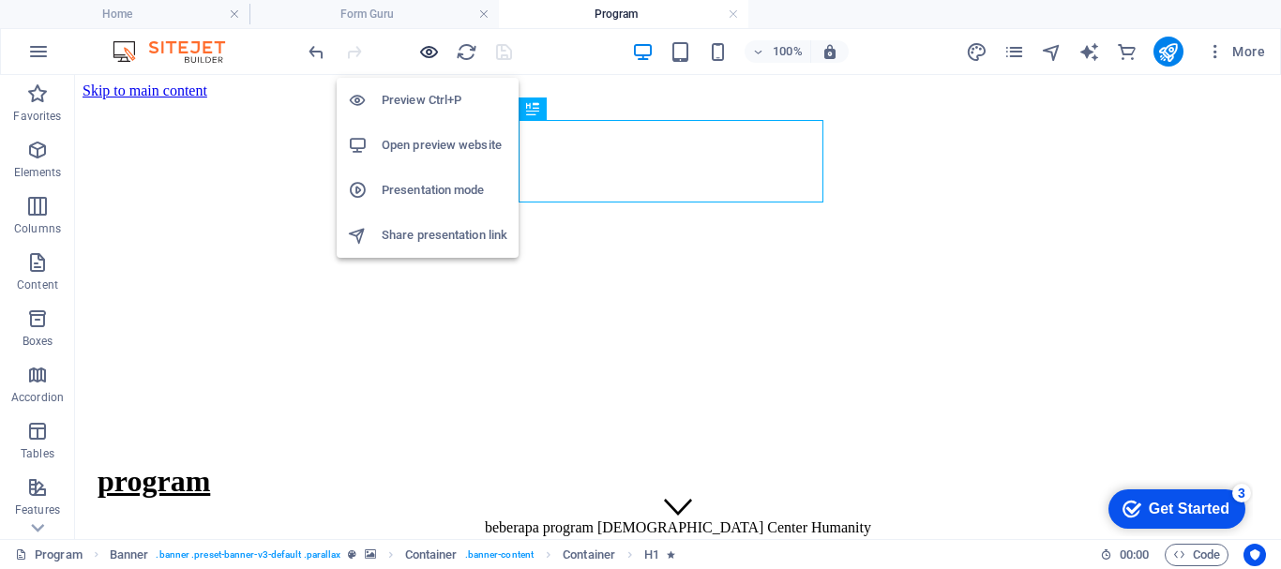
click at [422, 53] on icon "button" at bounding box center [429, 52] width 22 height 22
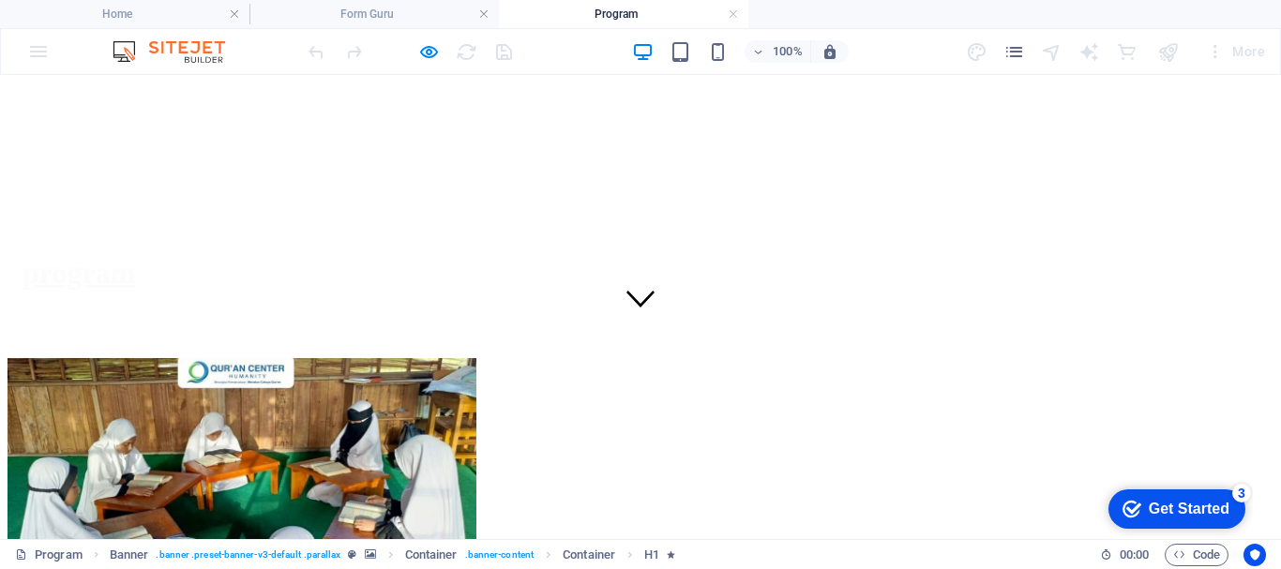
scroll to position [308, 0]
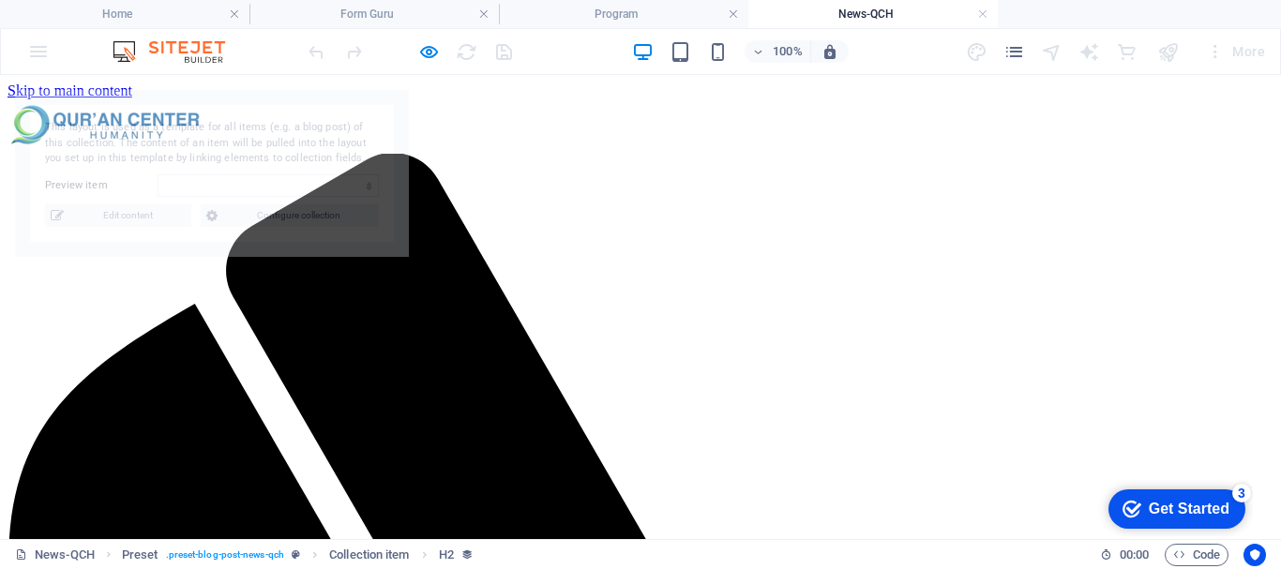
scroll to position [0, 0]
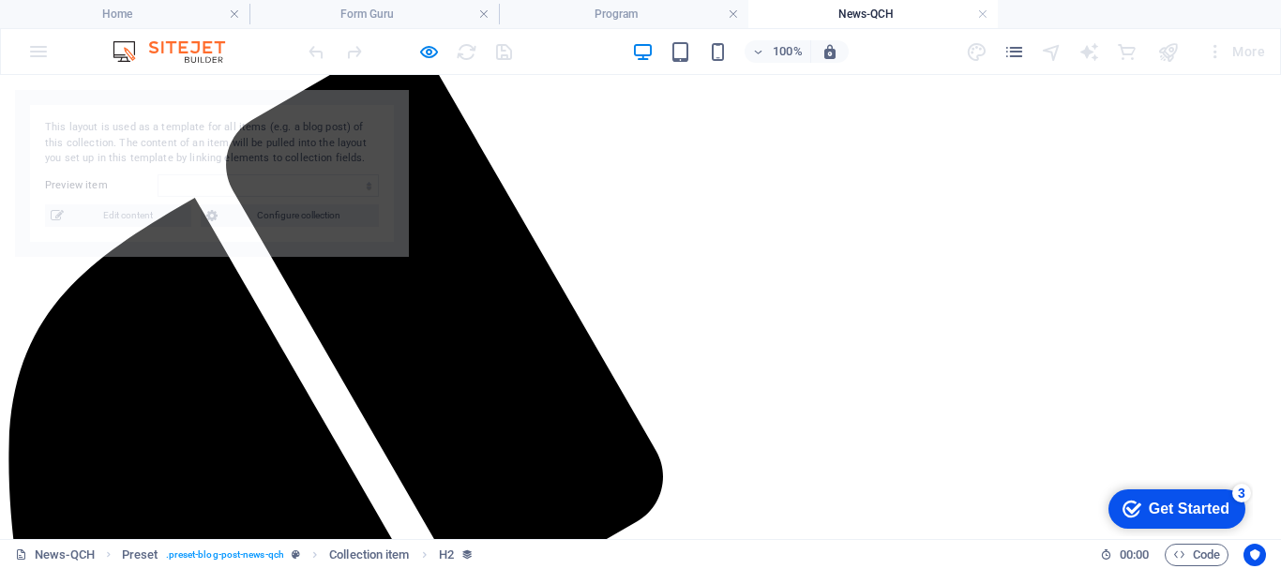
select select "68a6a562ca82cc448d074200"
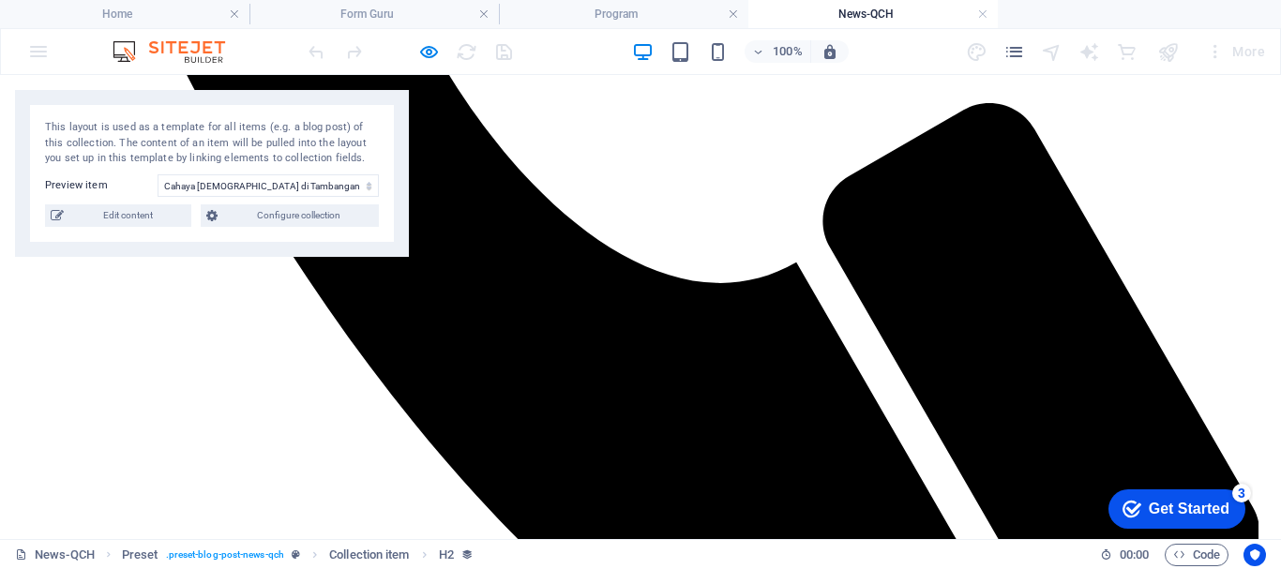
scroll to position [1092, 0]
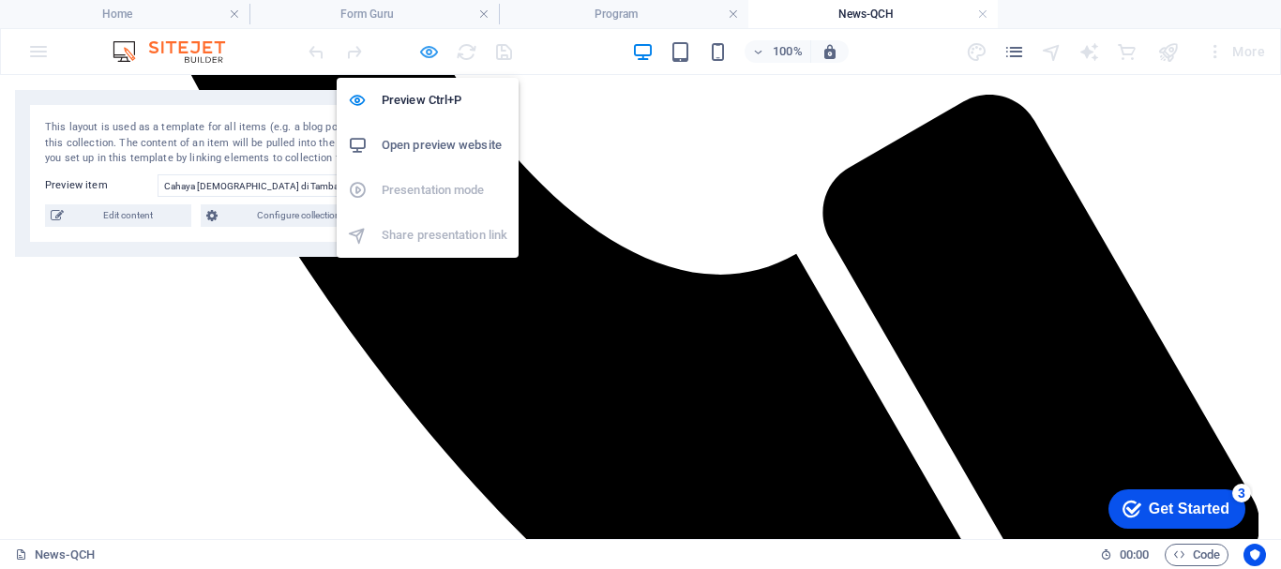
click at [431, 50] on icon "button" at bounding box center [429, 52] width 22 height 22
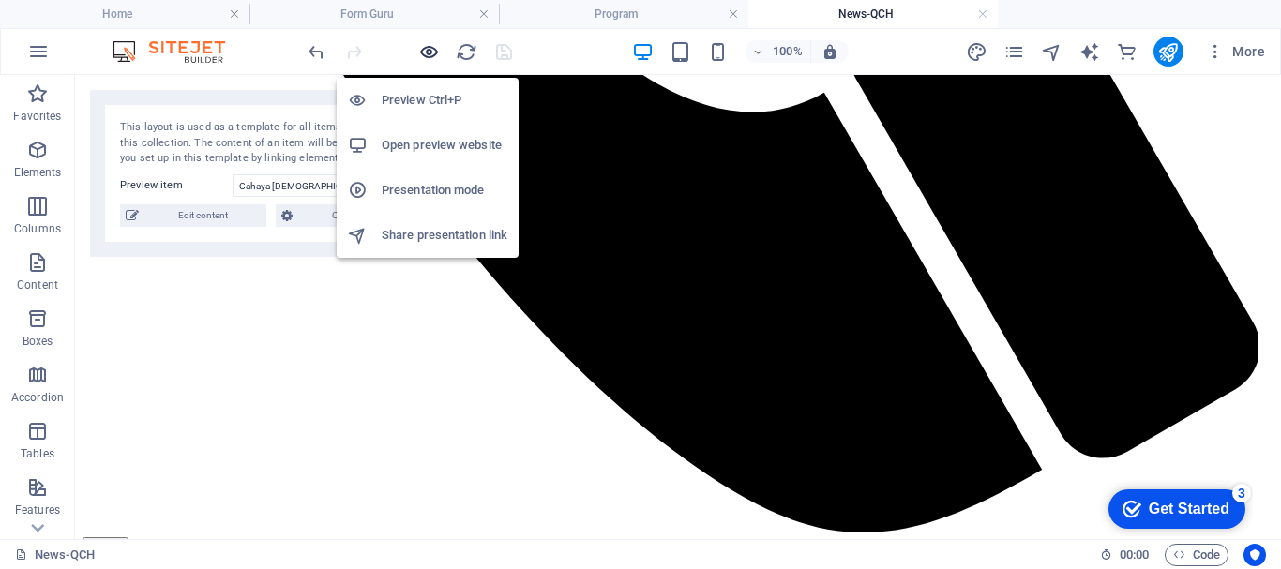
click at [431, 50] on icon "button" at bounding box center [429, 52] width 22 height 22
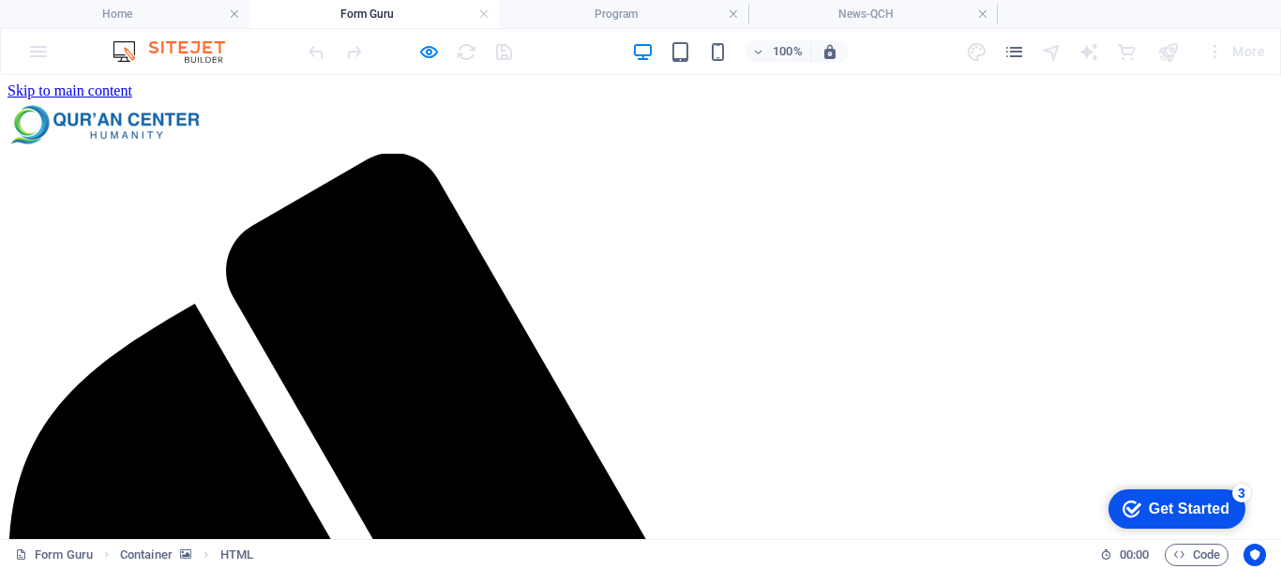
scroll to position [177, 0]
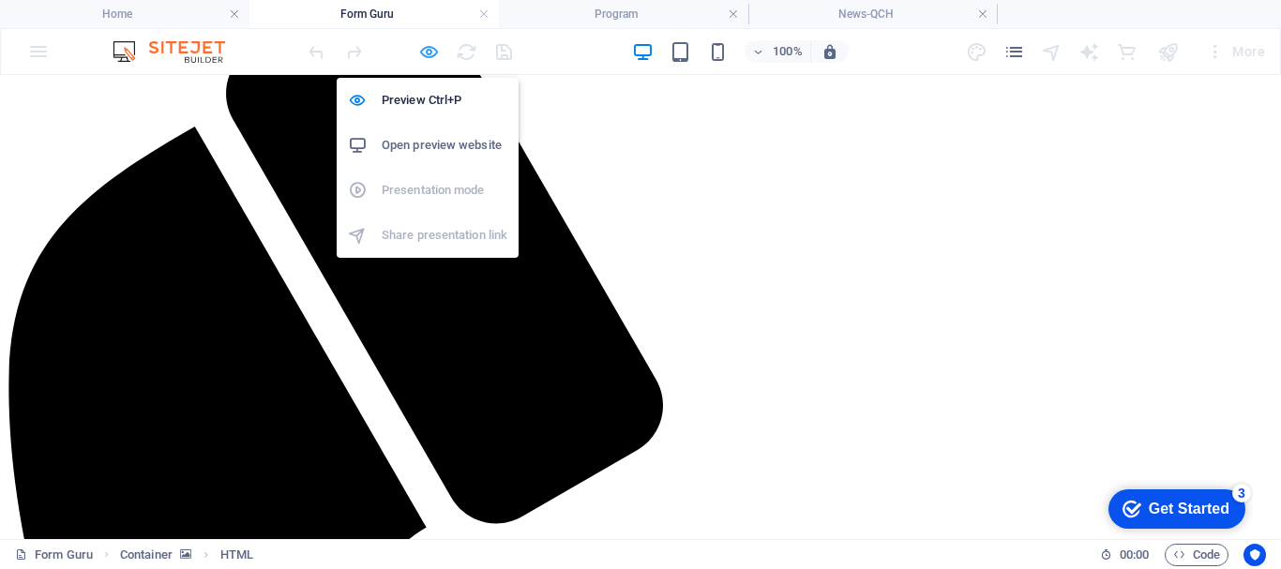
click at [429, 53] on icon "button" at bounding box center [429, 52] width 22 height 22
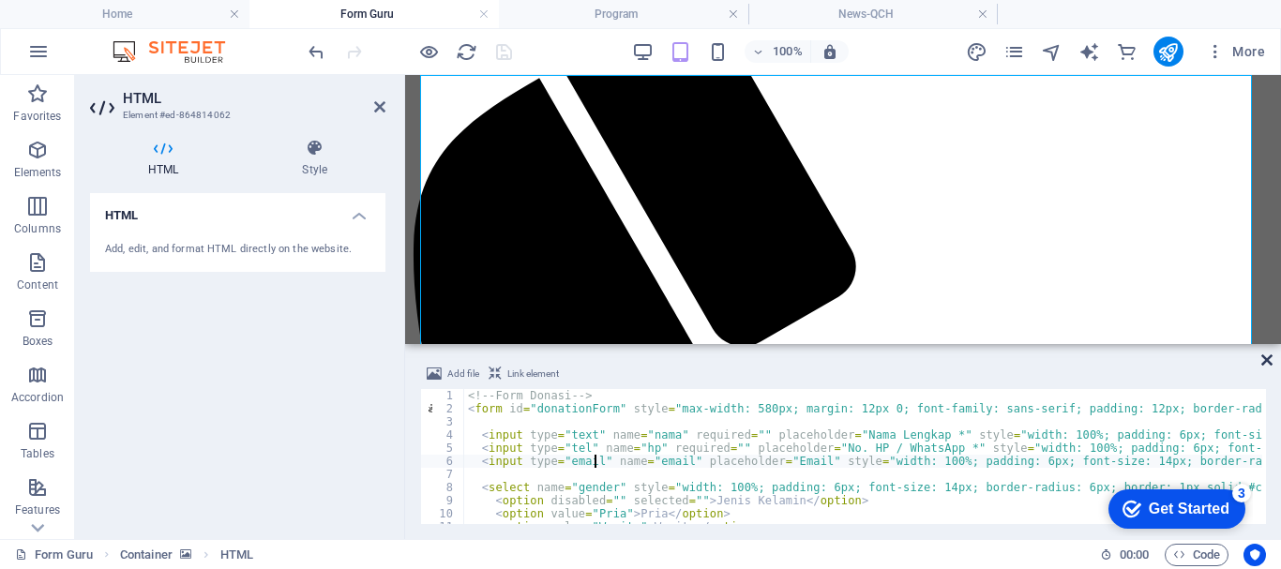
click at [1268, 364] on icon at bounding box center [1267, 360] width 11 height 15
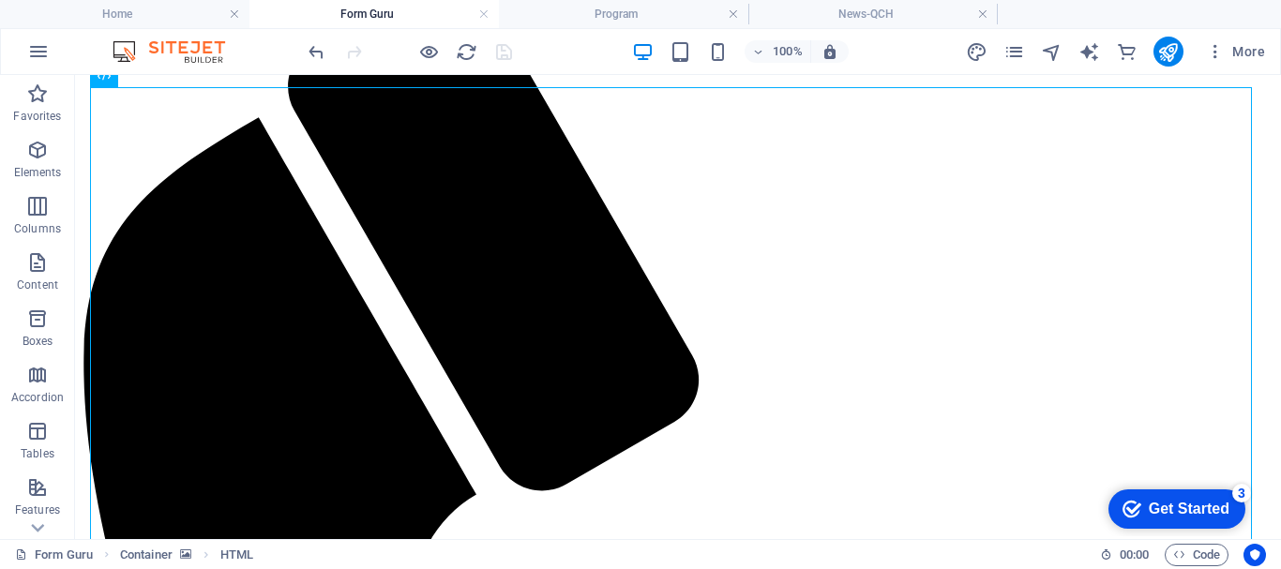
scroll to position [0, 0]
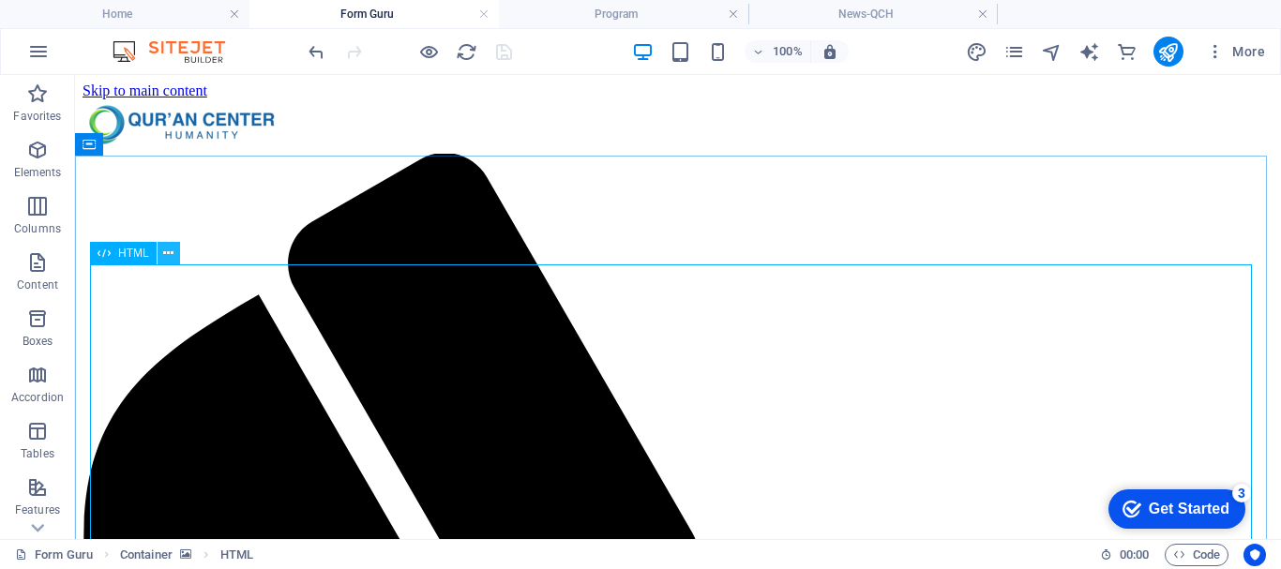
click at [168, 253] on icon at bounding box center [168, 254] width 10 height 20
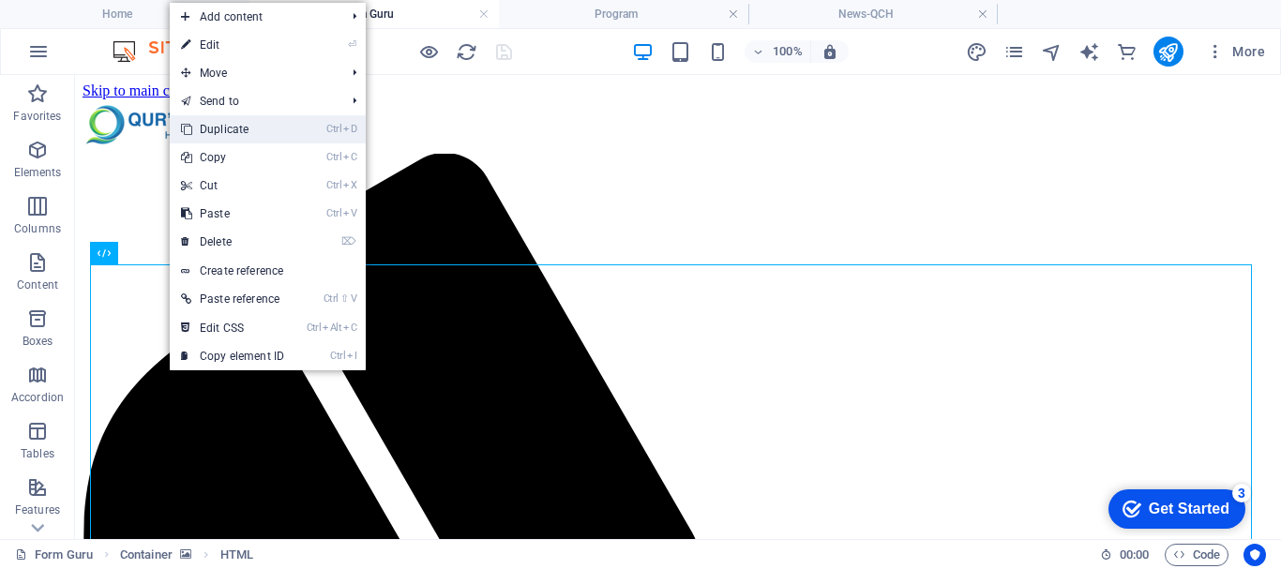
drag, startPoint x: 242, startPoint y: 122, endPoint x: 167, endPoint y: 47, distance: 106.1
click at [242, 122] on link "Ctrl D Duplicate" at bounding box center [233, 129] width 126 height 28
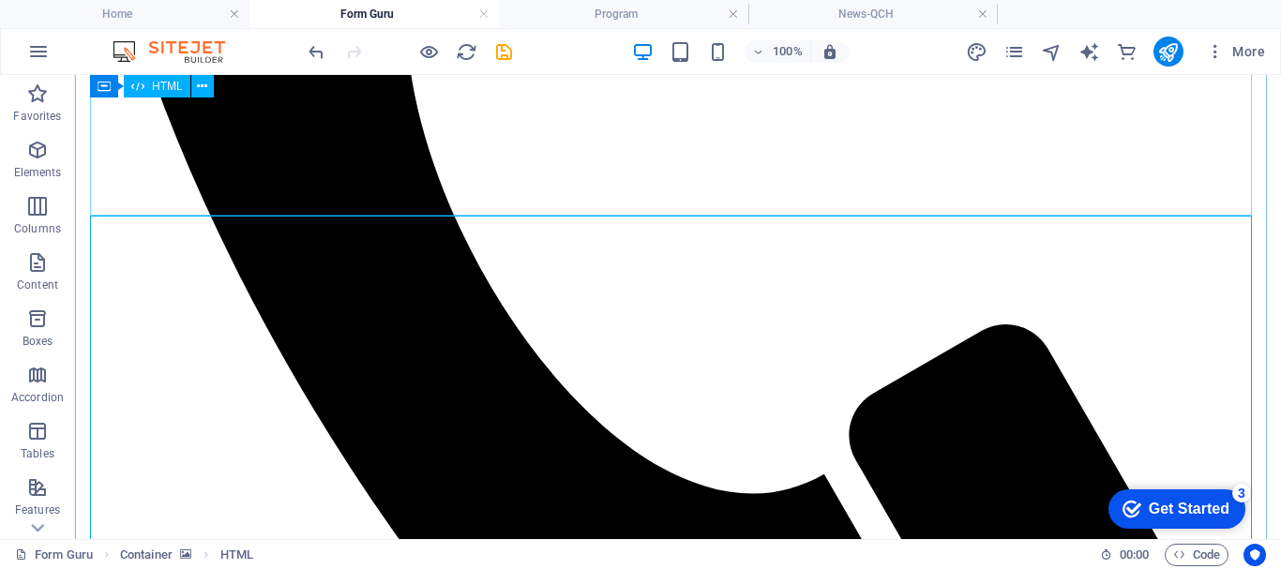
scroll to position [841, 0]
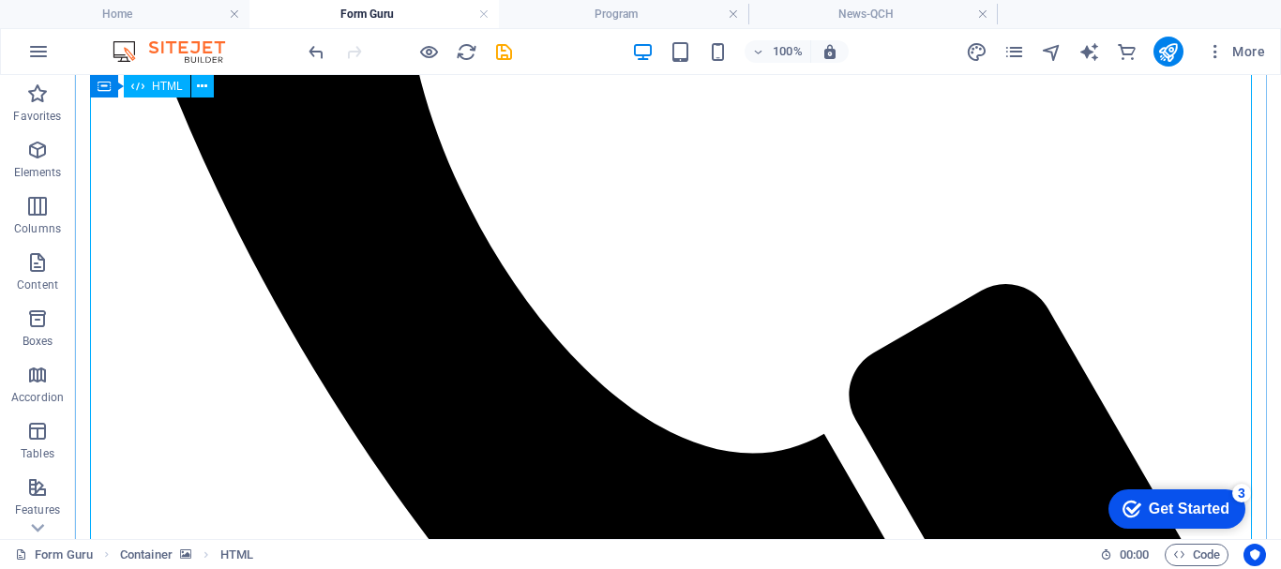
drag, startPoint x: 695, startPoint y: 500, endPoint x: 797, endPoint y: 505, distance: 102.4
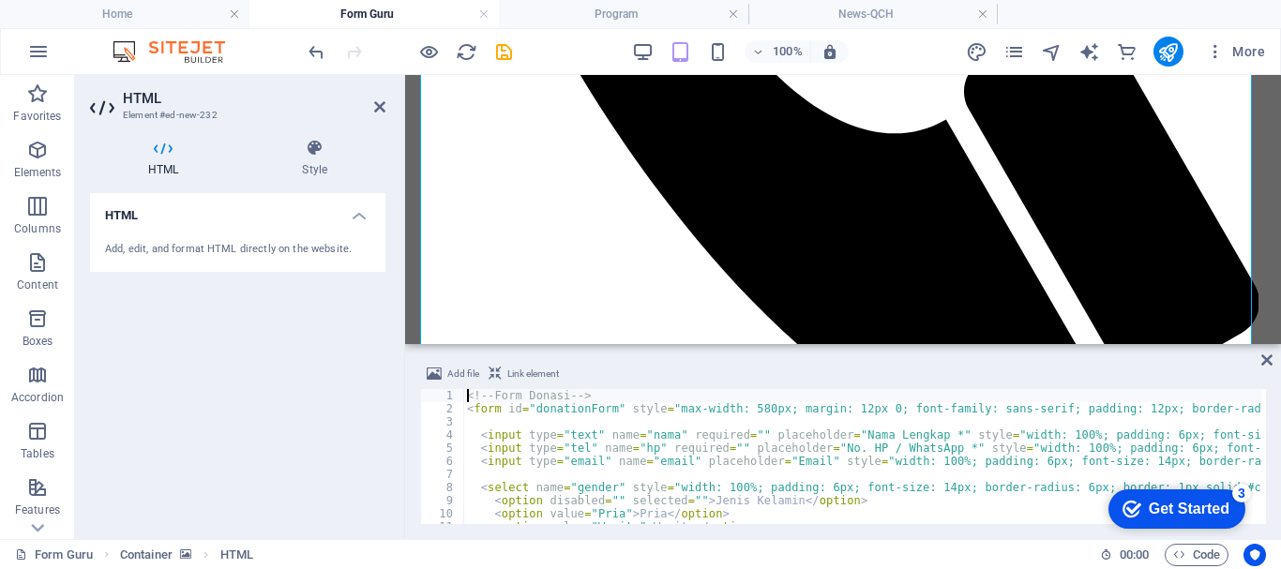
click at [797, 438] on div "<!-- Form Donasi --> < form id = "donationForm" style = "max-width: 580px; marg…" at bounding box center [1304, 468] width 1683 height 158
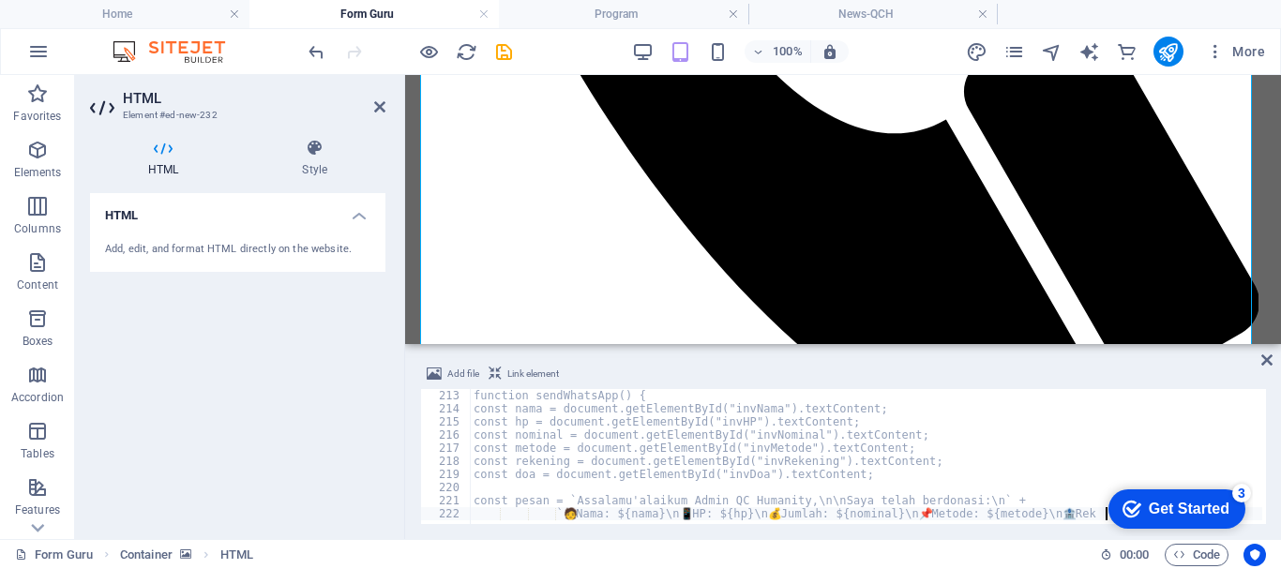
type textarea "`🧑 Nama: ${nama}\n📱 HP: ${hp}\n💰 Jumlah: ${nominal}\n📌 Metode: ${metode}\n🏦 Rek"
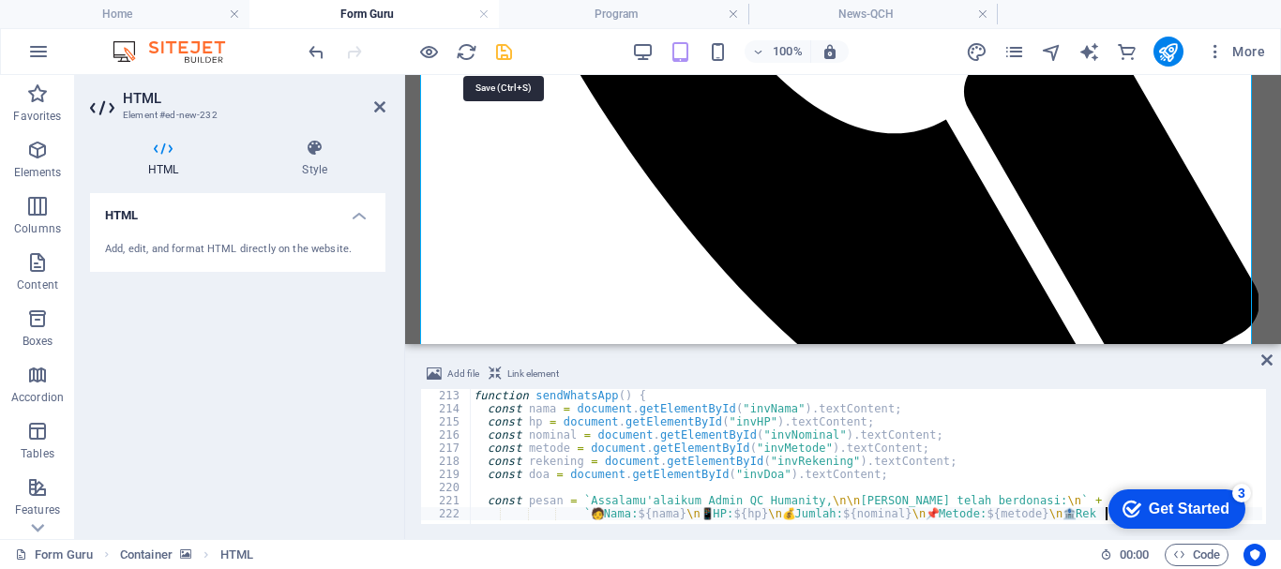
click at [503, 53] on icon "save" at bounding box center [504, 52] width 22 height 22
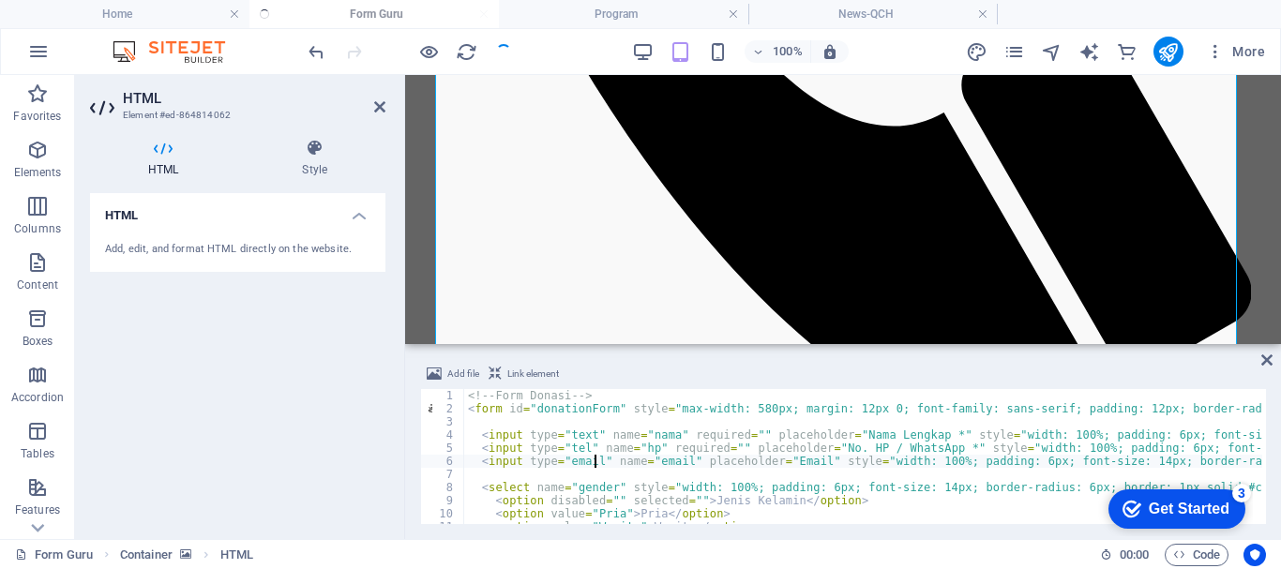
scroll to position [368, 0]
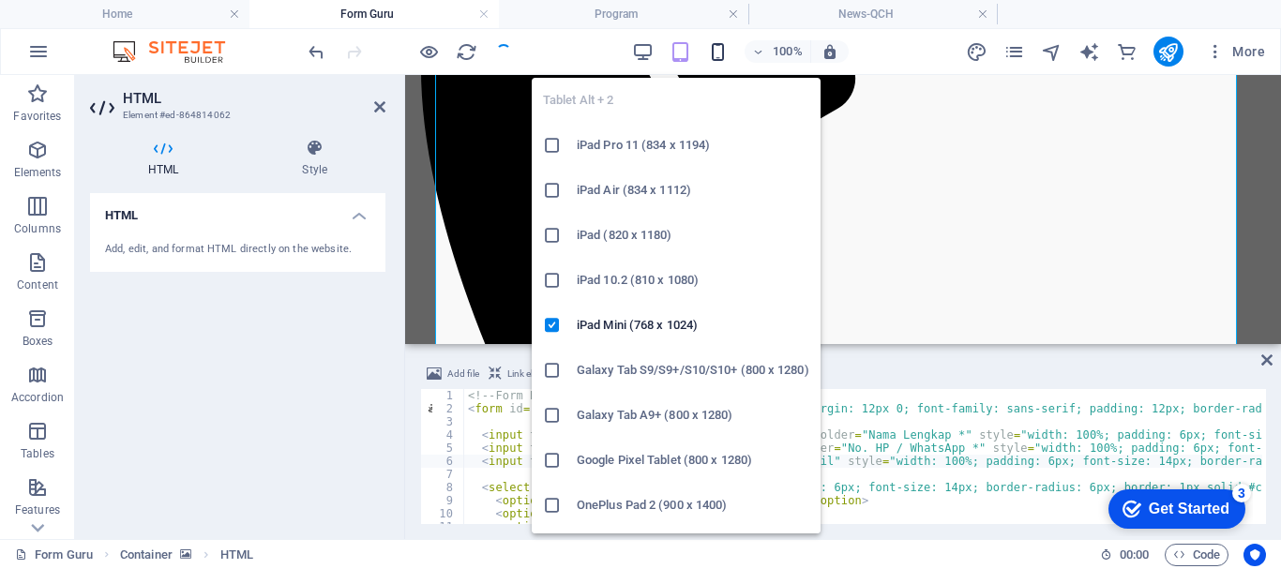
click at [721, 53] on icon "button" at bounding box center [718, 52] width 22 height 22
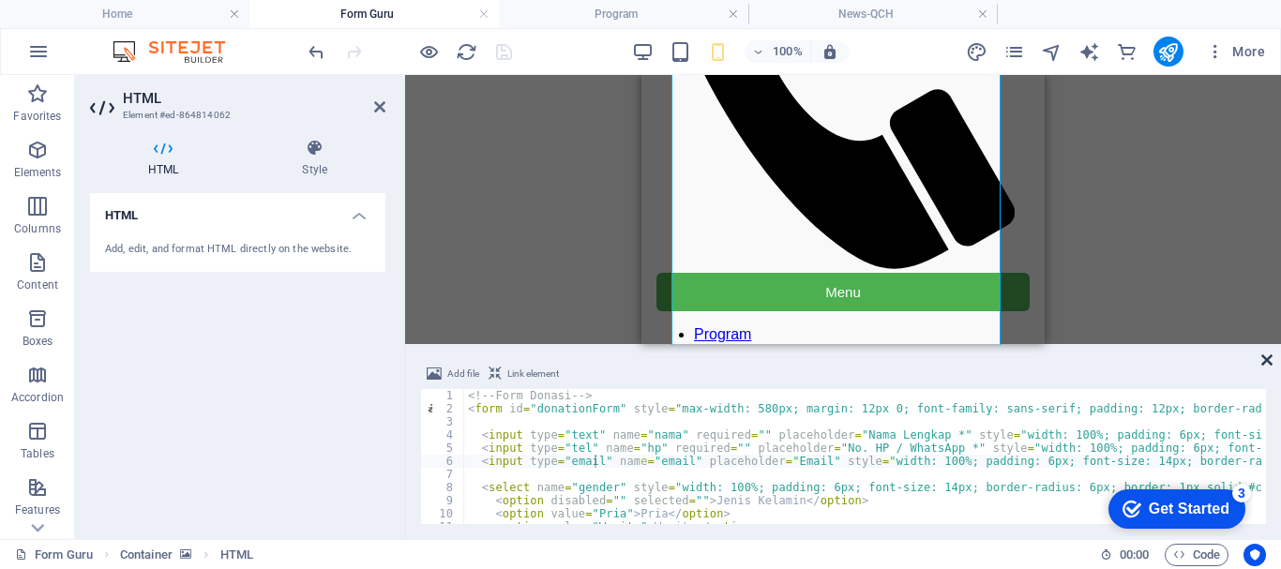
click at [1272, 361] on aside "Add file Link element <input type="email" name="email" placeholder="Email" styl…" at bounding box center [843, 441] width 876 height 195
click at [418, 50] on div at bounding box center [410, 52] width 210 height 30
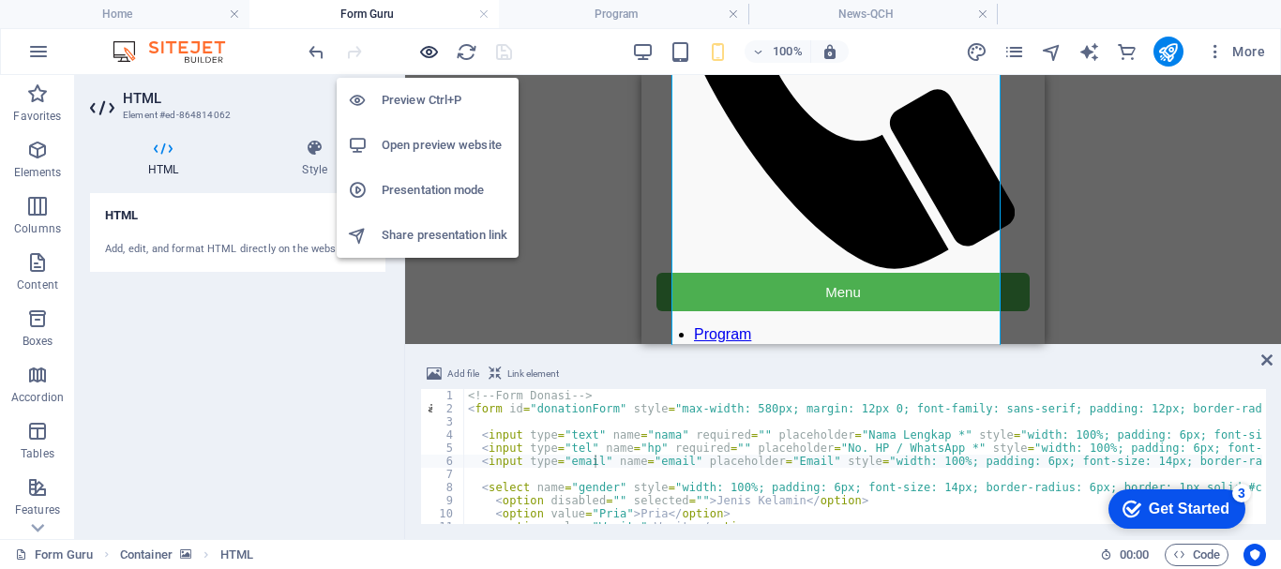
click at [418, 50] on icon "button" at bounding box center [429, 52] width 22 height 22
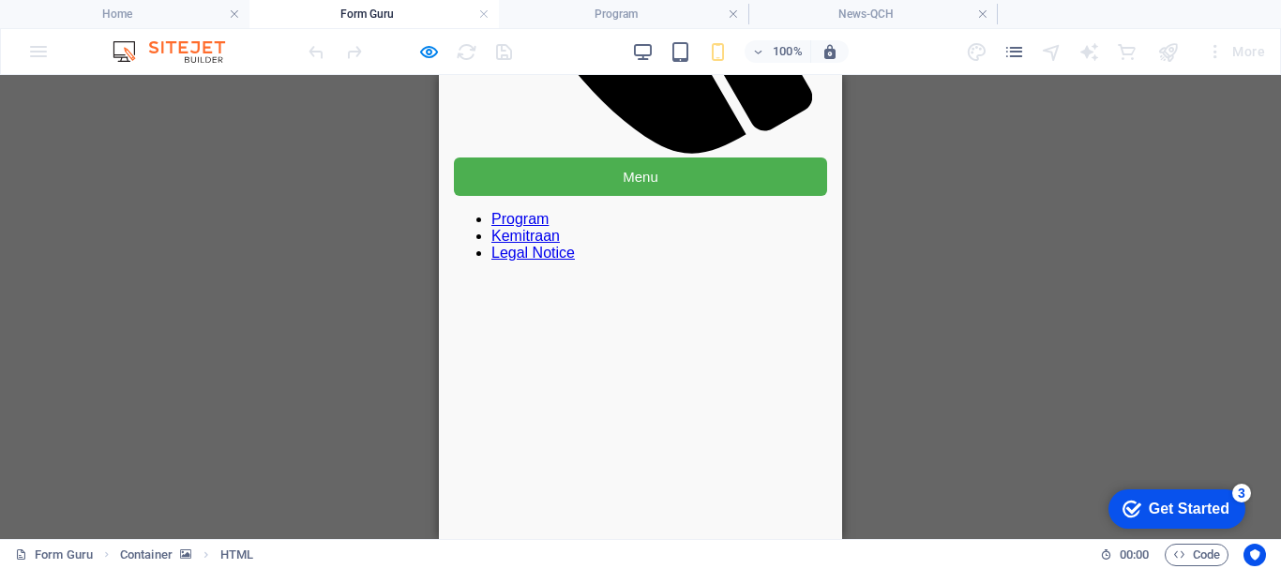
scroll to position [352, 0]
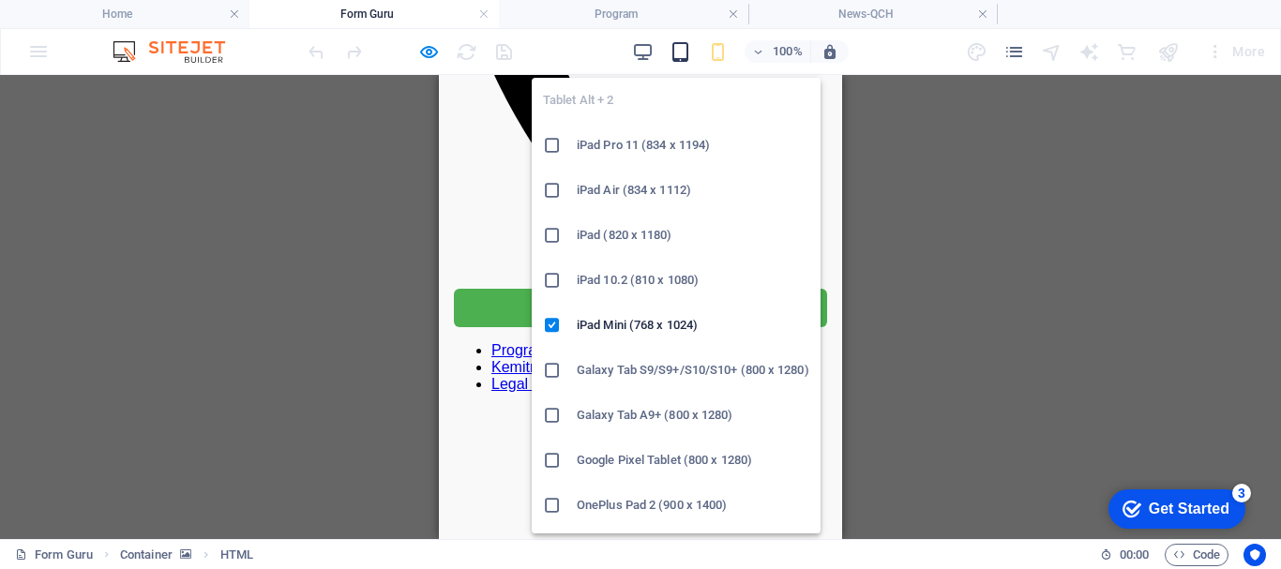
click at [686, 54] on icon "button" at bounding box center [681, 52] width 22 height 22
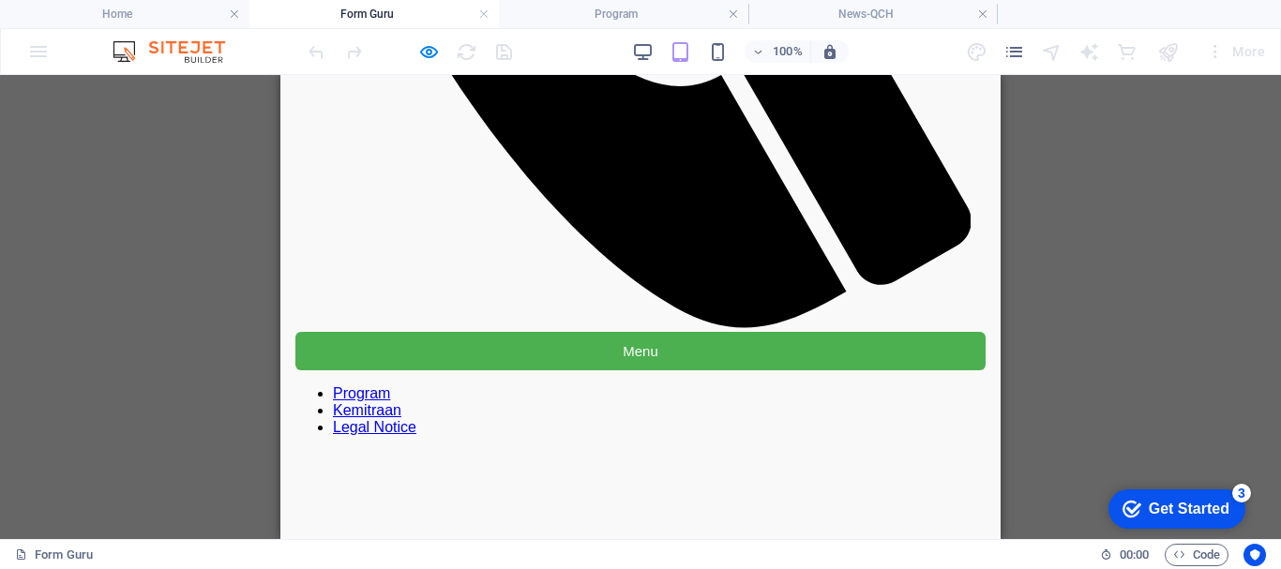
scroll to position [0, 0]
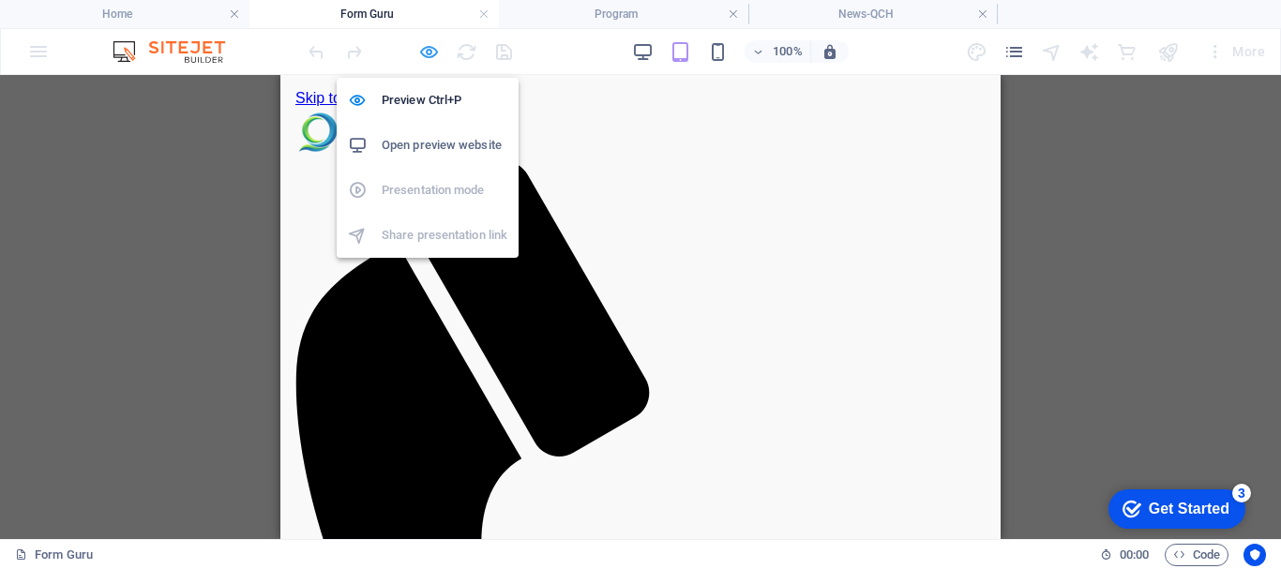
click at [426, 50] on icon "button" at bounding box center [429, 52] width 22 height 22
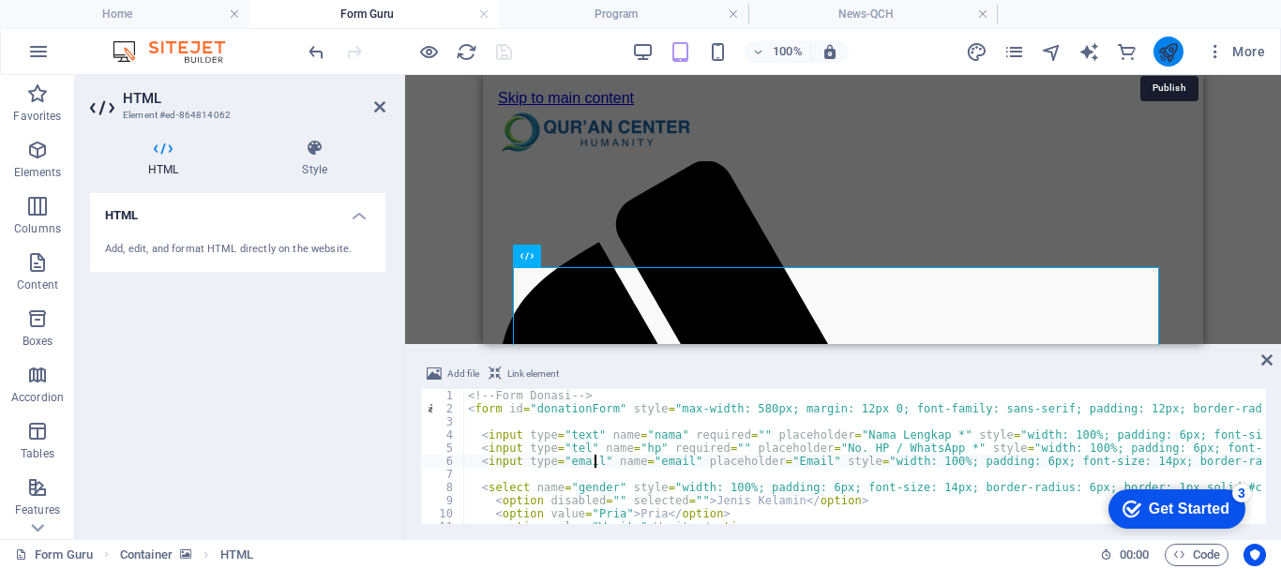
click at [1174, 53] on icon "publish" at bounding box center [1169, 52] width 22 height 22
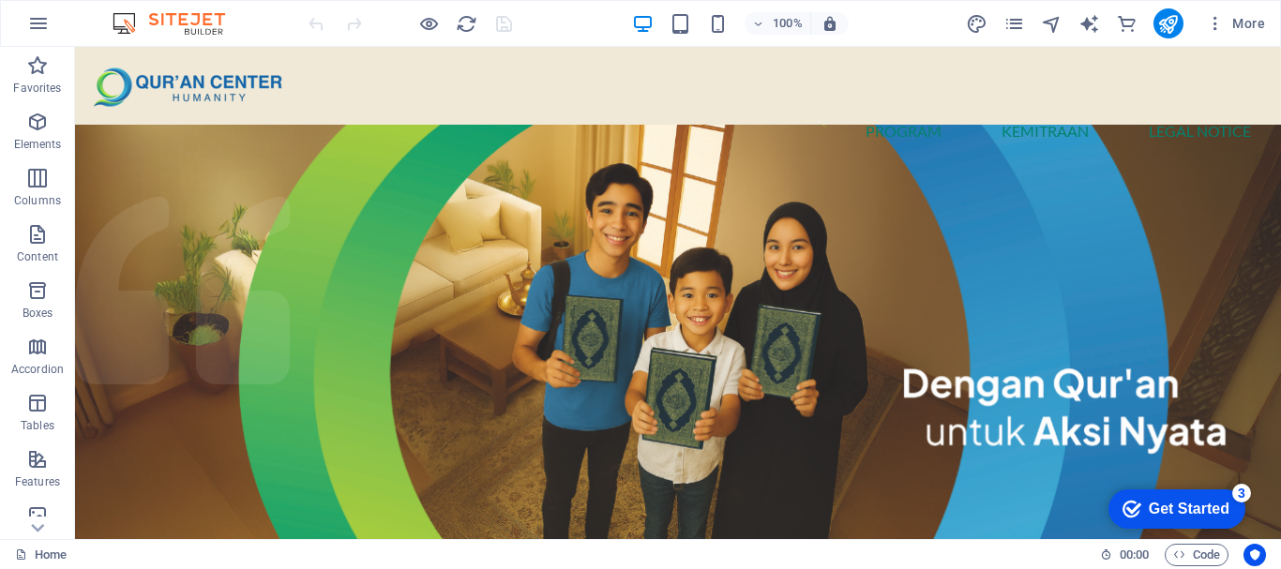
drag, startPoint x: 1270, startPoint y: 157, endPoint x: 1338, endPoint y: 89, distance: 95.5
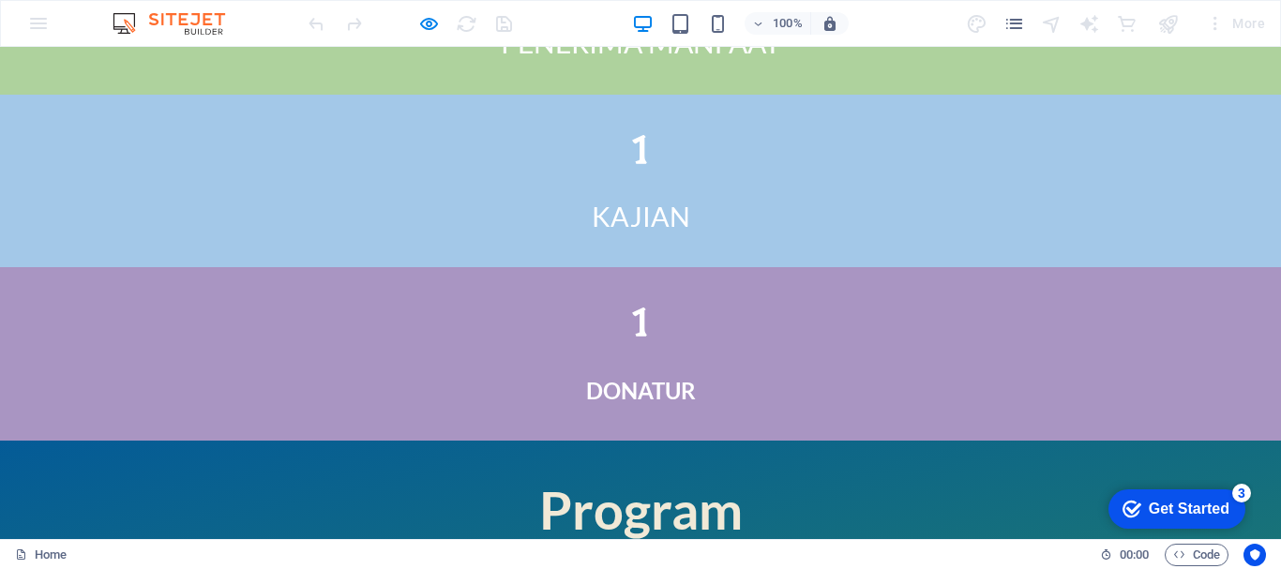
scroll to position [3400, 0]
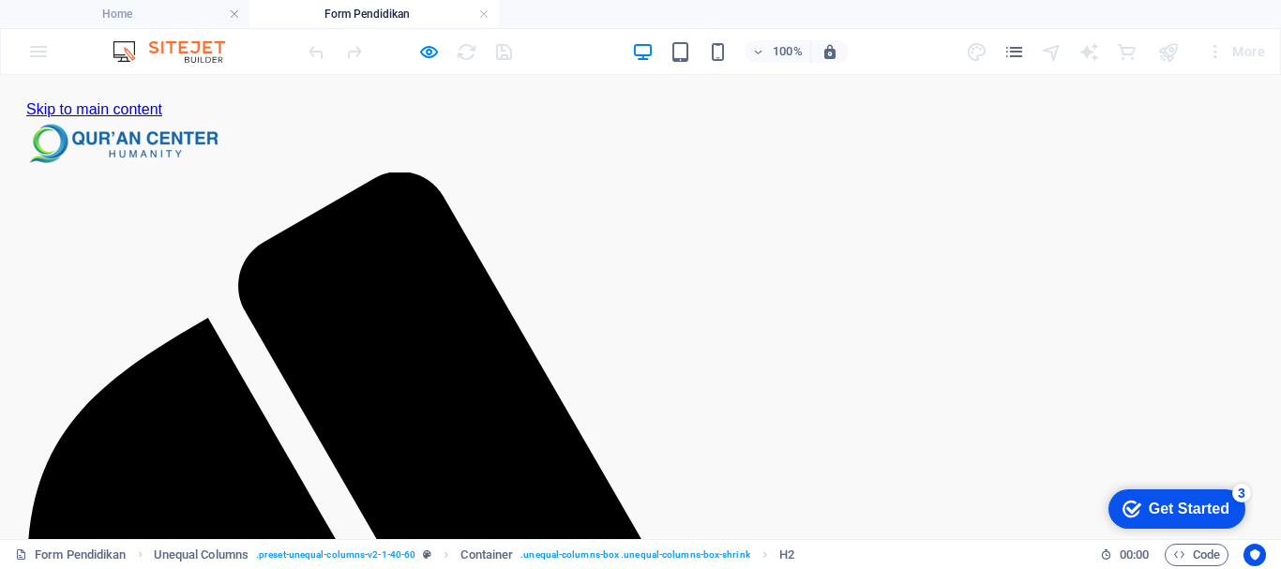
scroll to position [0, 0]
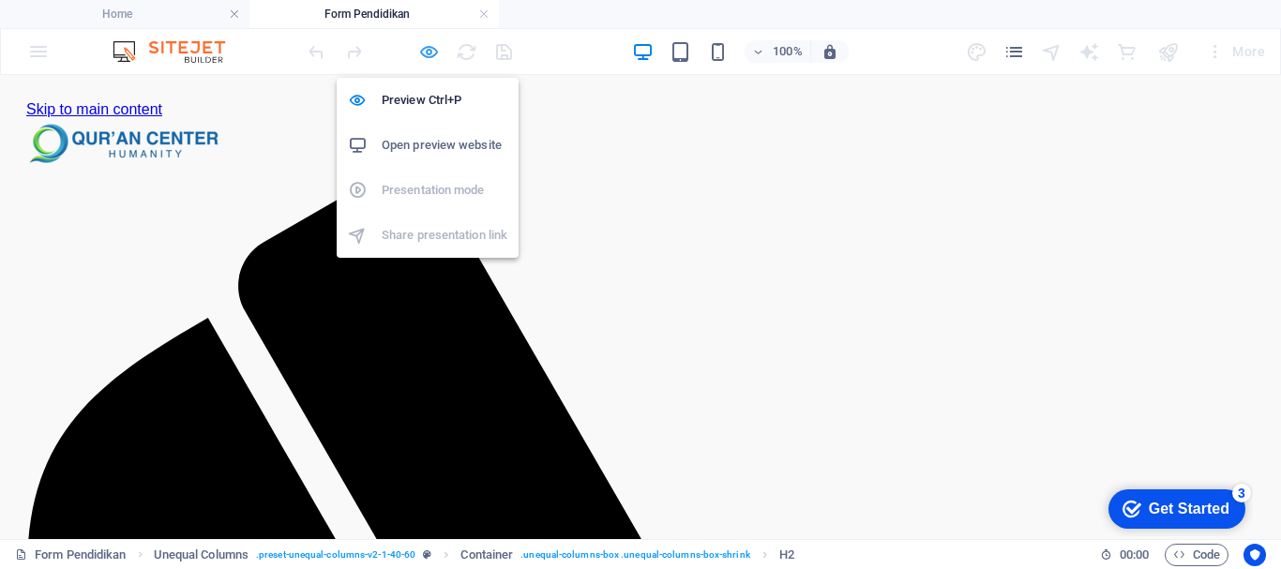
click at [425, 52] on icon "button" at bounding box center [429, 52] width 22 height 22
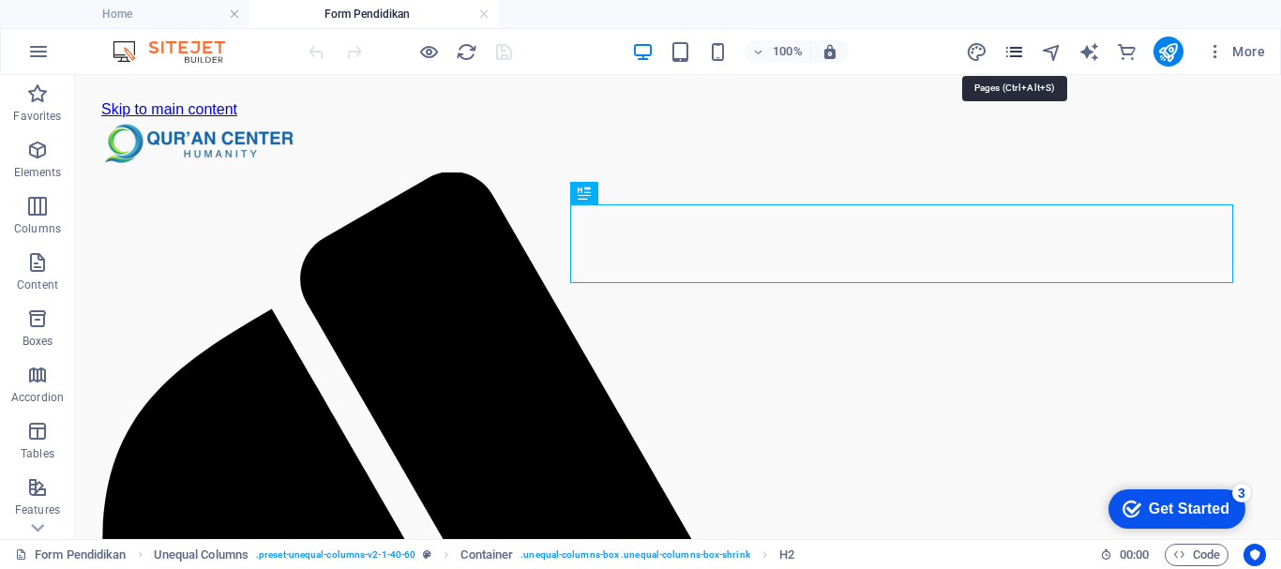
click at [1014, 48] on icon "pages" at bounding box center [1015, 52] width 22 height 22
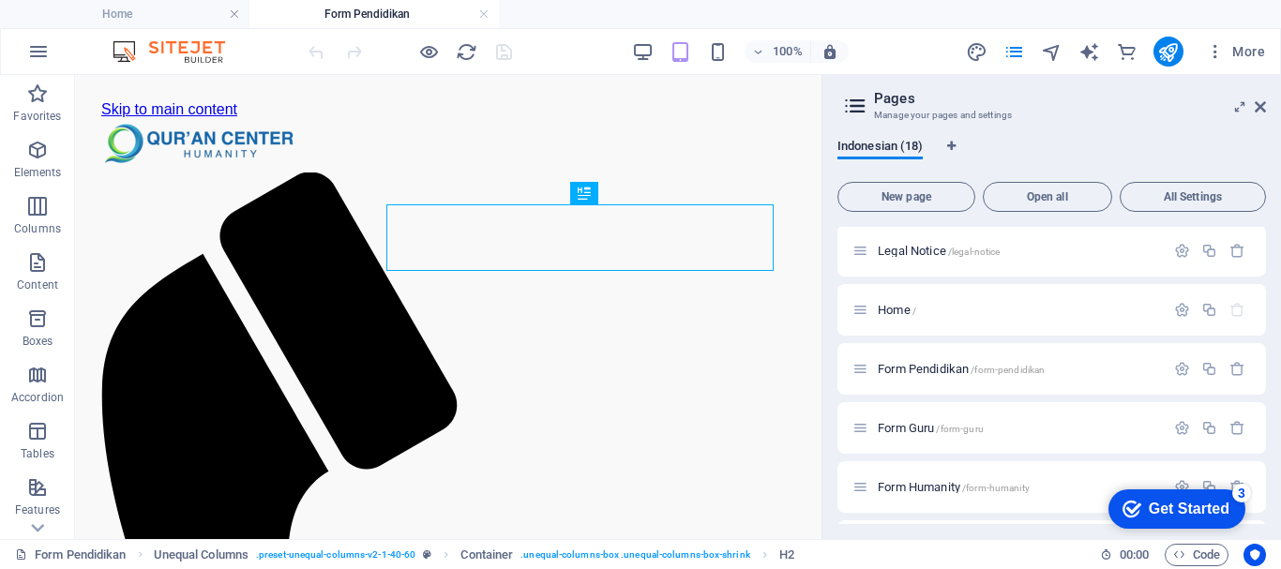
scroll to position [182, 0]
click at [1208, 370] on icon "button" at bounding box center [1210, 366] width 16 height 16
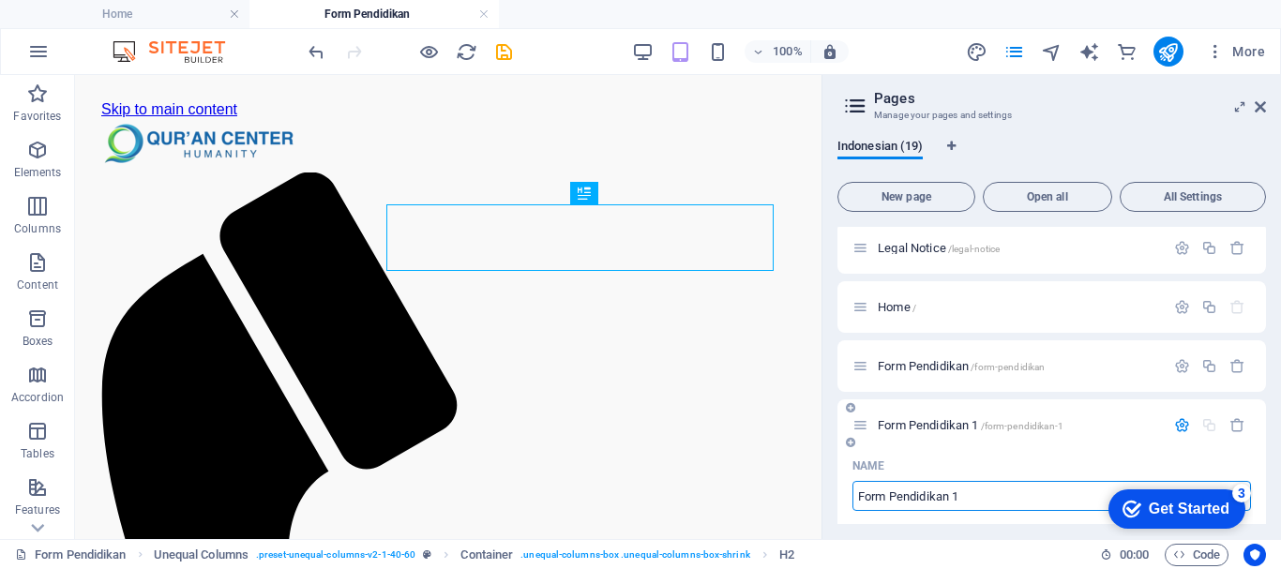
click at [962, 500] on input "Form Pendidikan 1" at bounding box center [1052, 496] width 399 height 30
type input "Form Pendidikan tesssssssssss"
type input "/form-pendidikan-tess"
type input "Form Pendidikan tess"
type input "Form Pendidikan tesssssssssss"
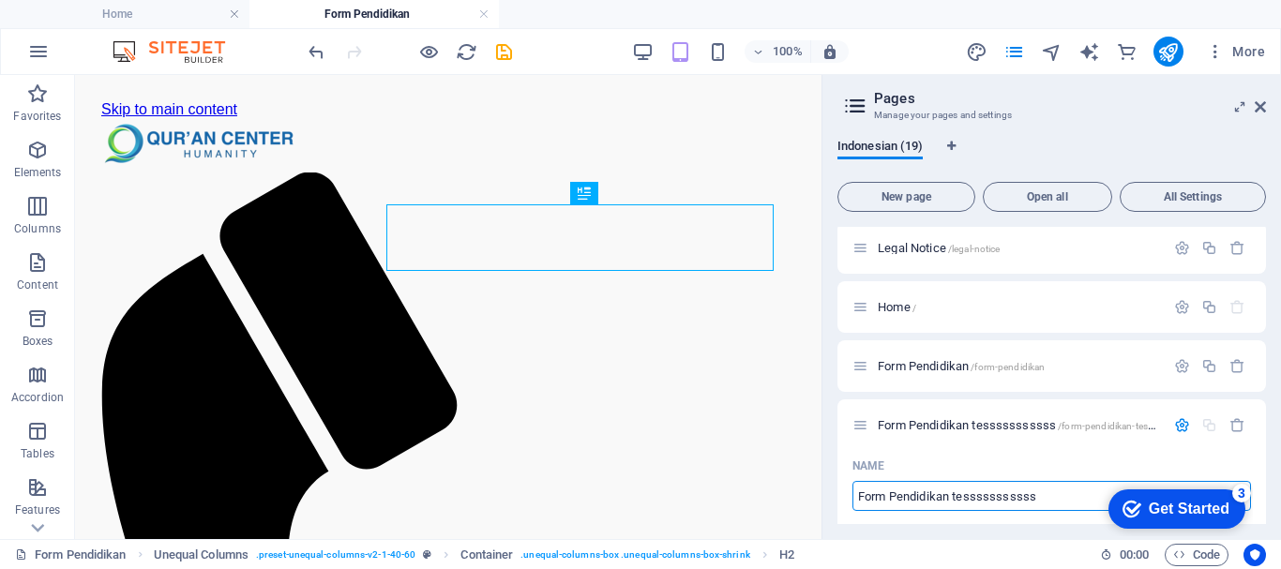
type input "/form-pendidikan-tesssssssssss"
type input "Form Pendidikan tesssssssssss"
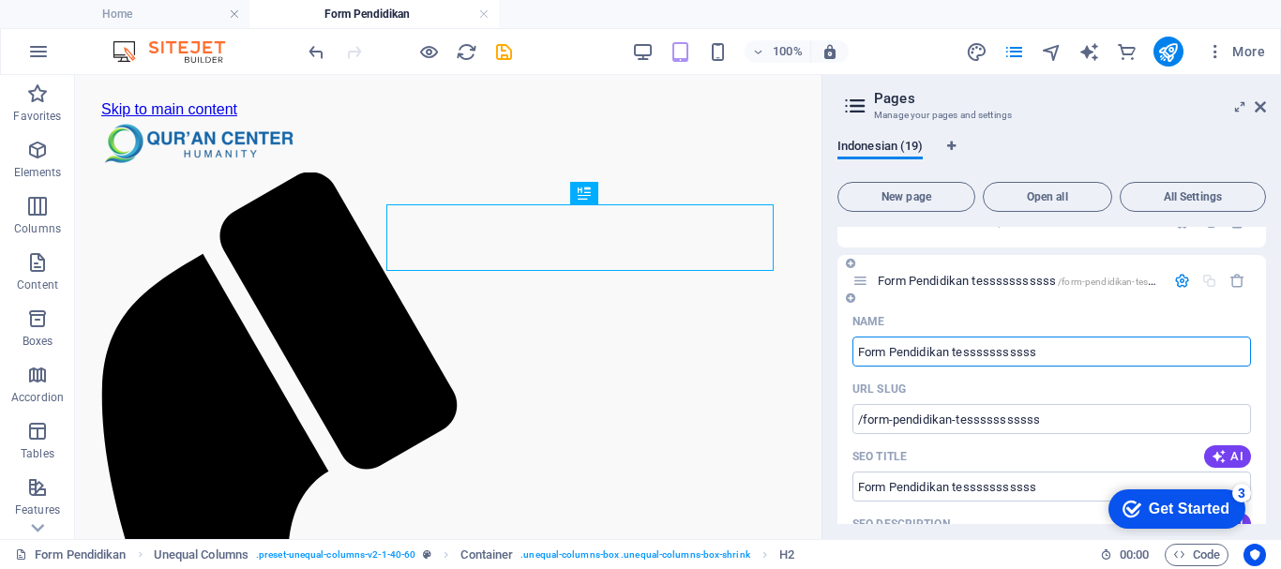
click at [1176, 276] on icon "button" at bounding box center [1183, 281] width 16 height 16
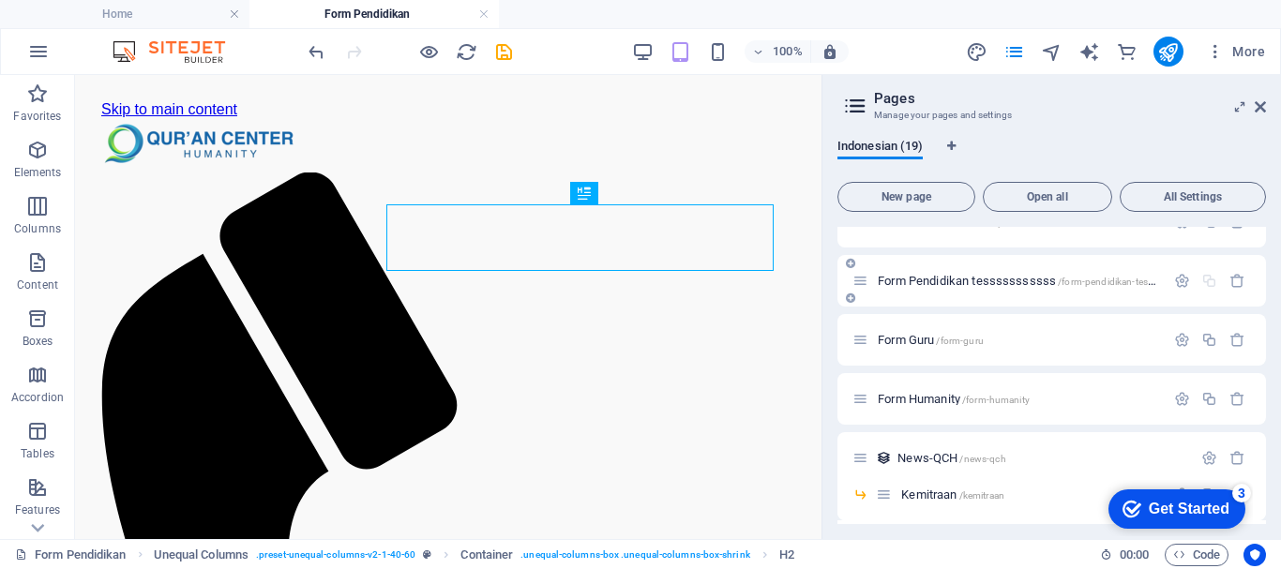
click at [999, 289] on div "Form Pendidikan tesssssssssss /form-pendidikan-tesssssssssss" at bounding box center [1009, 281] width 312 height 22
click at [957, 282] on span "Form Pendidikan tesssssssssss /form-pendidikan-tesssssssssss" at bounding box center [1037, 281] width 318 height 14
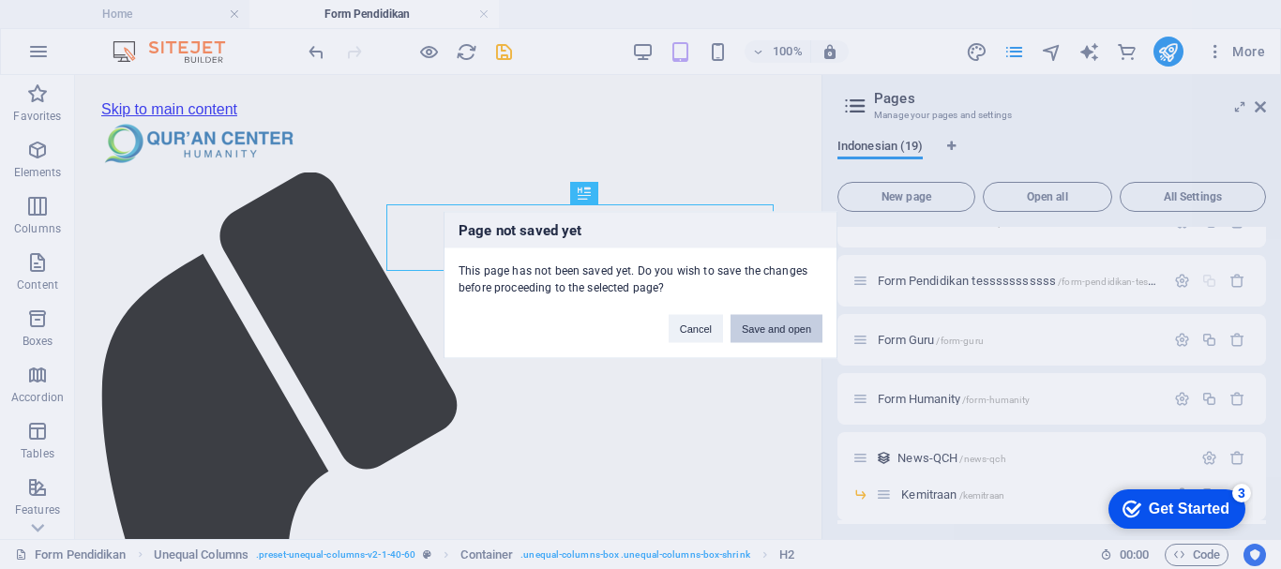
click at [767, 329] on button "Save and open" at bounding box center [777, 328] width 92 height 28
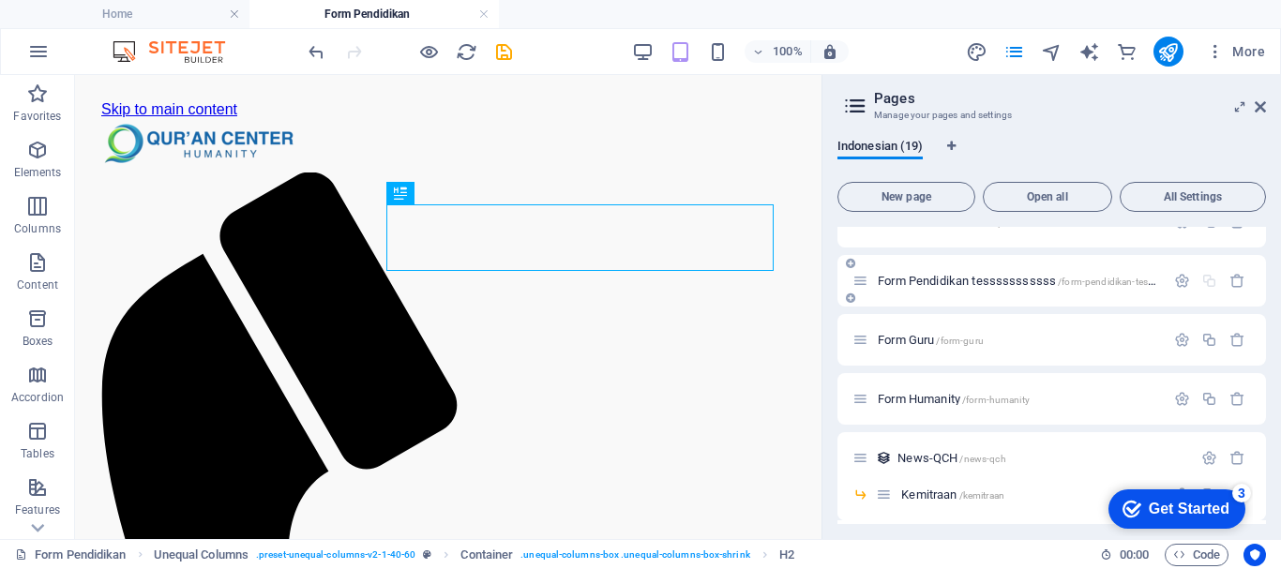
click at [862, 278] on icon at bounding box center [861, 281] width 16 height 16
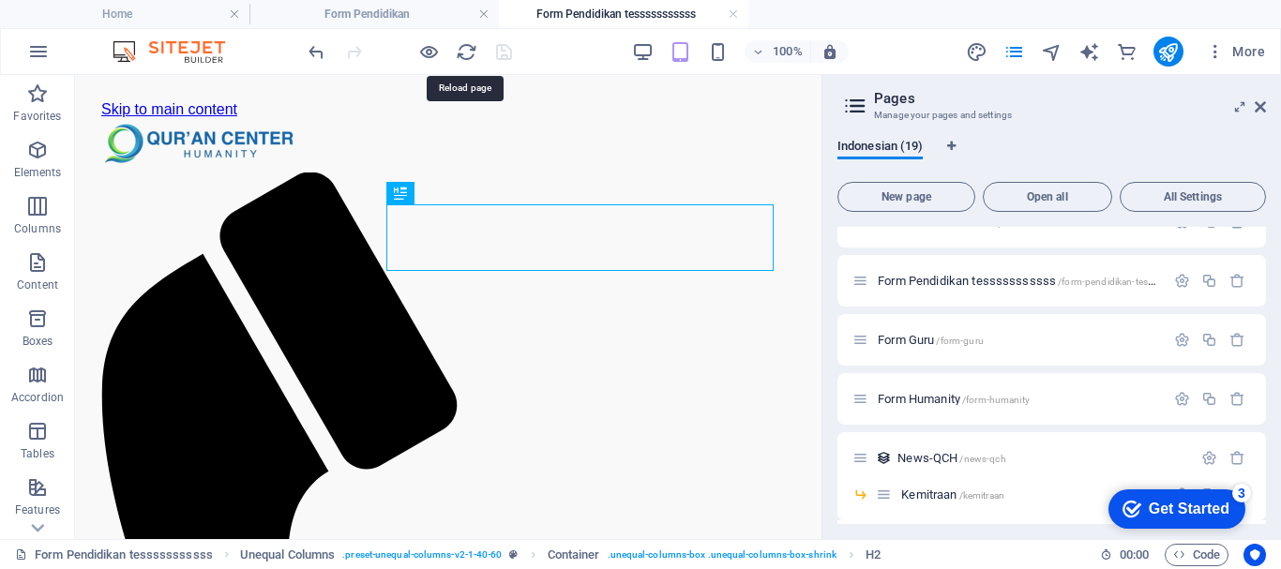
scroll to position [0, 0]
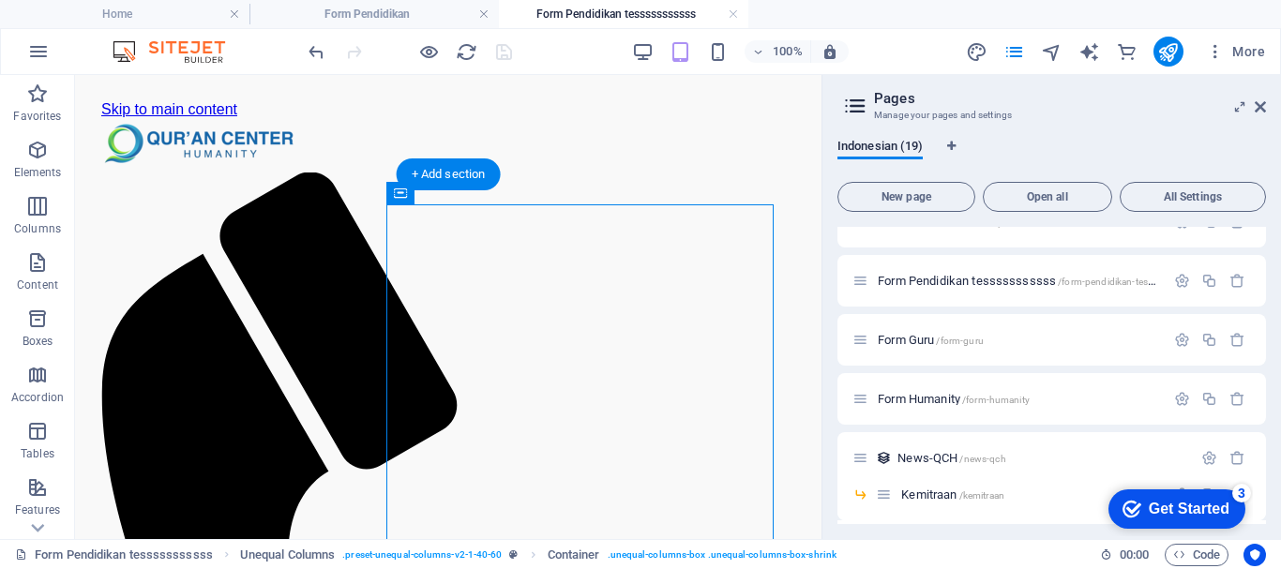
drag, startPoint x: 467, startPoint y: 258, endPoint x: 356, endPoint y: 180, distance: 135.3
drag, startPoint x: 474, startPoint y: 270, endPoint x: 337, endPoint y: 172, distance: 168.7
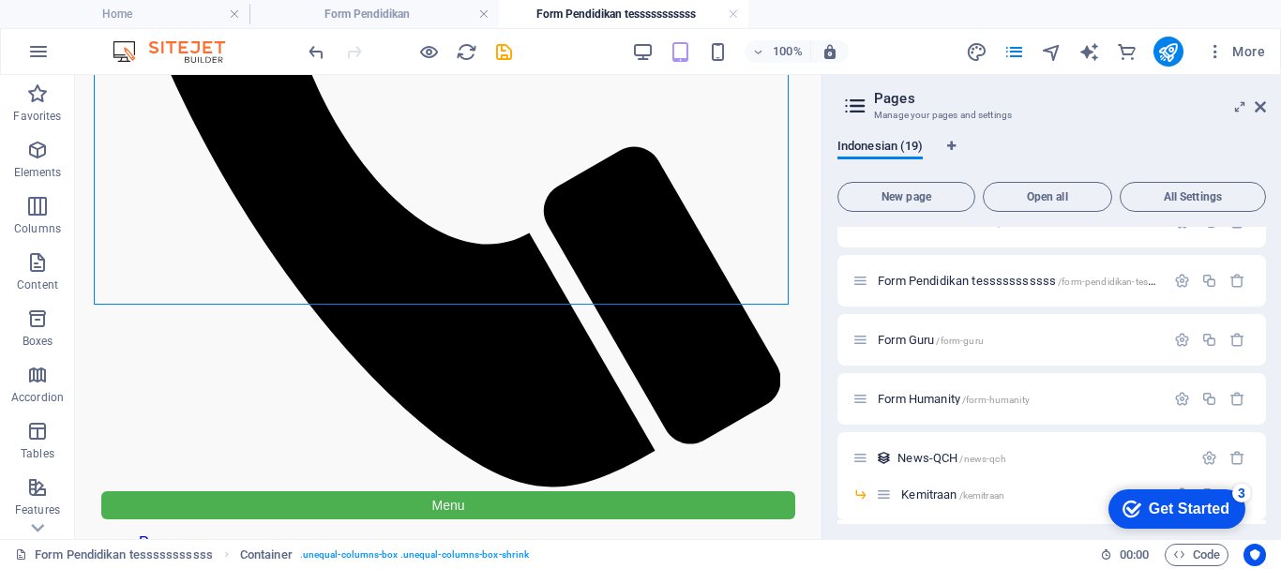
scroll to position [593, 0]
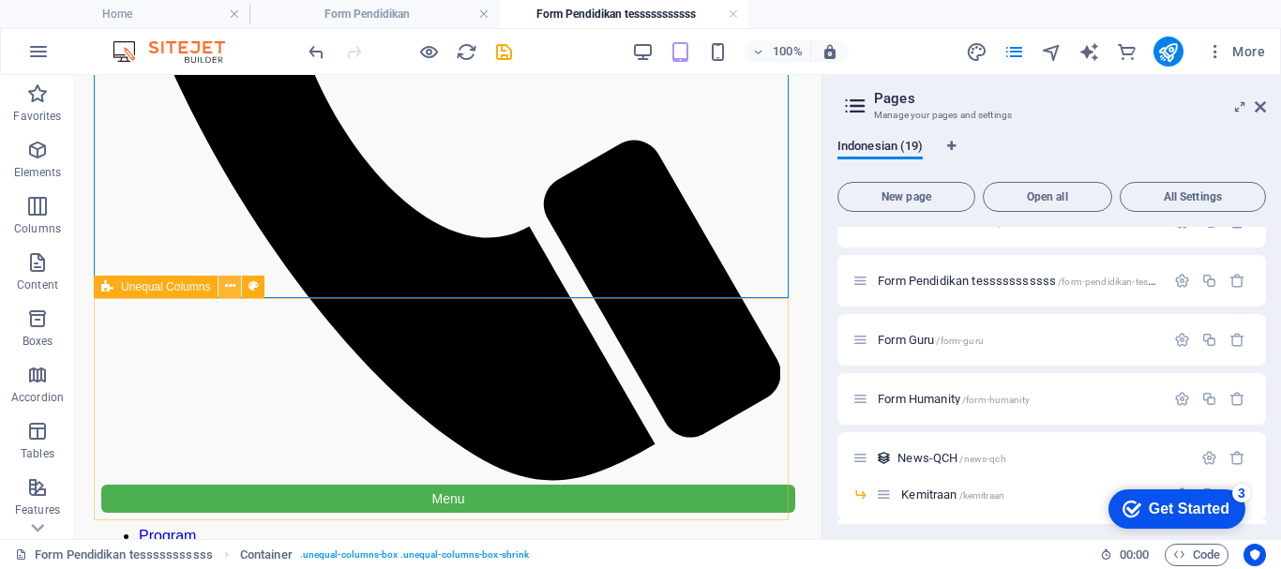
click at [233, 289] on icon at bounding box center [230, 287] width 10 height 20
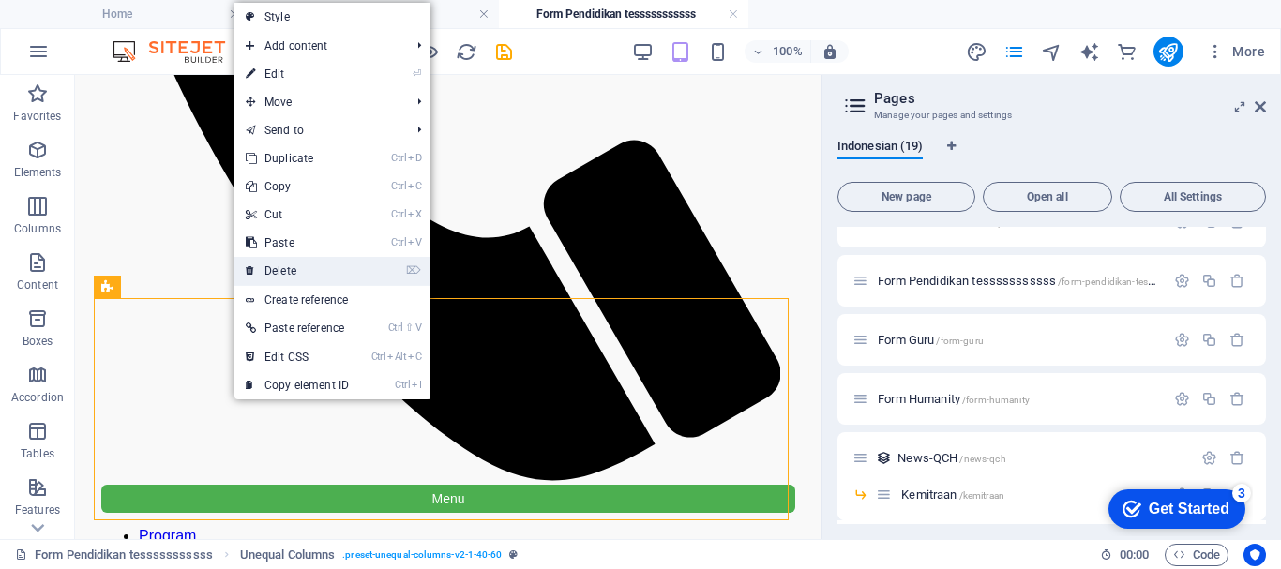
click at [293, 272] on link "⌦ Delete" at bounding box center [298, 271] width 126 height 28
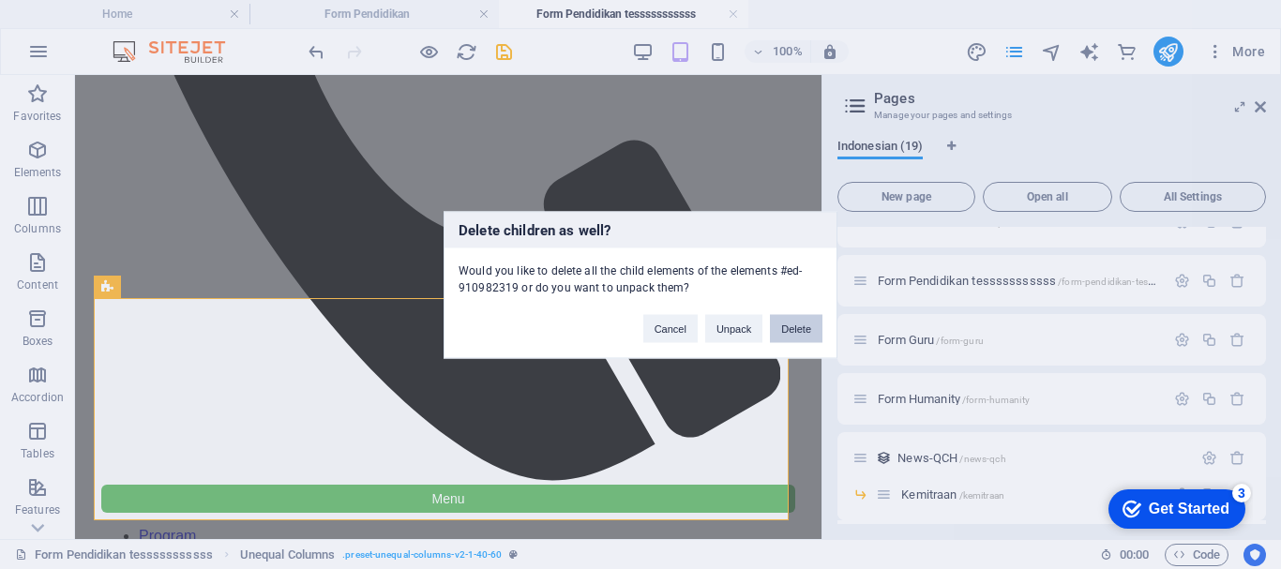
click at [801, 341] on button "Delete" at bounding box center [796, 328] width 53 height 28
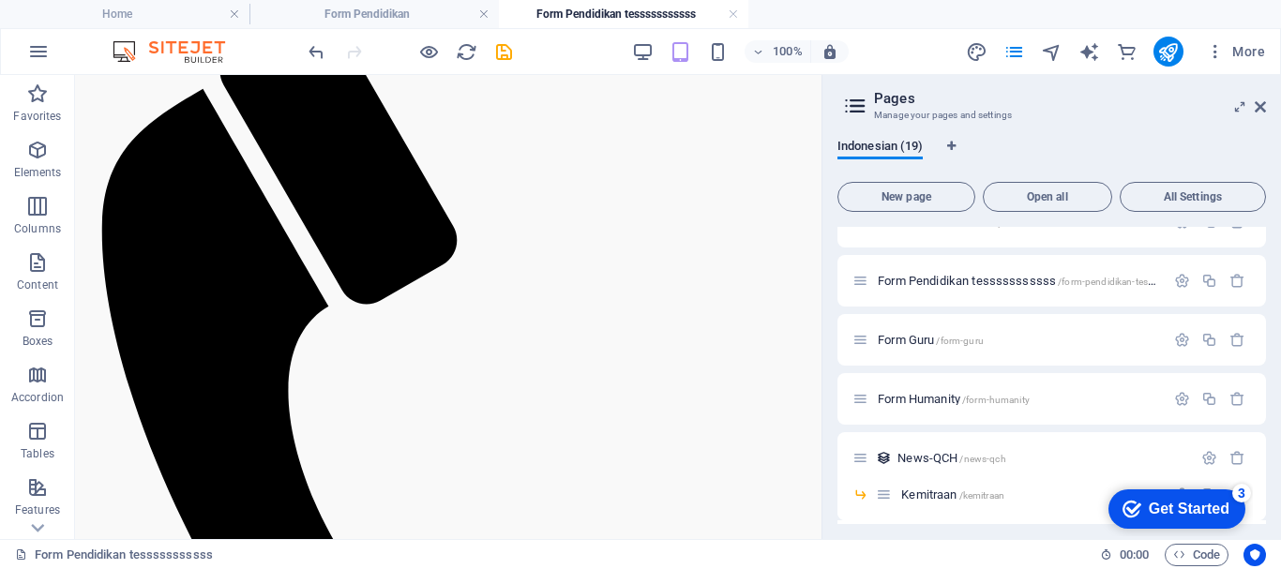
scroll to position [0, 0]
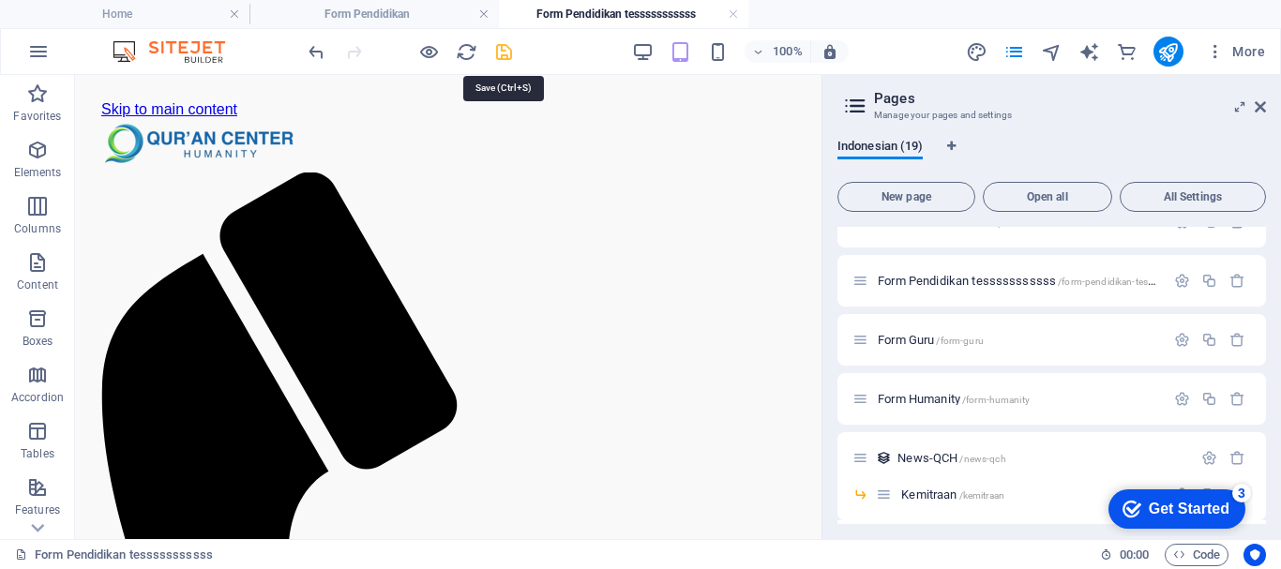
click at [499, 55] on icon "save" at bounding box center [504, 52] width 22 height 22
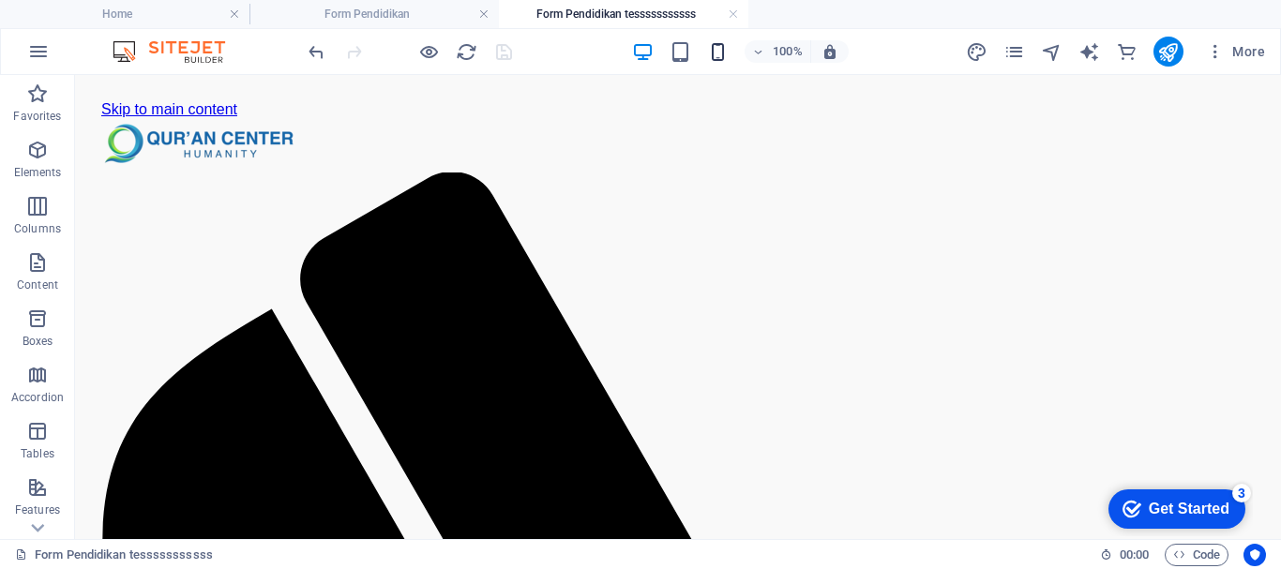
click at [710, 51] on icon "button" at bounding box center [718, 52] width 22 height 22
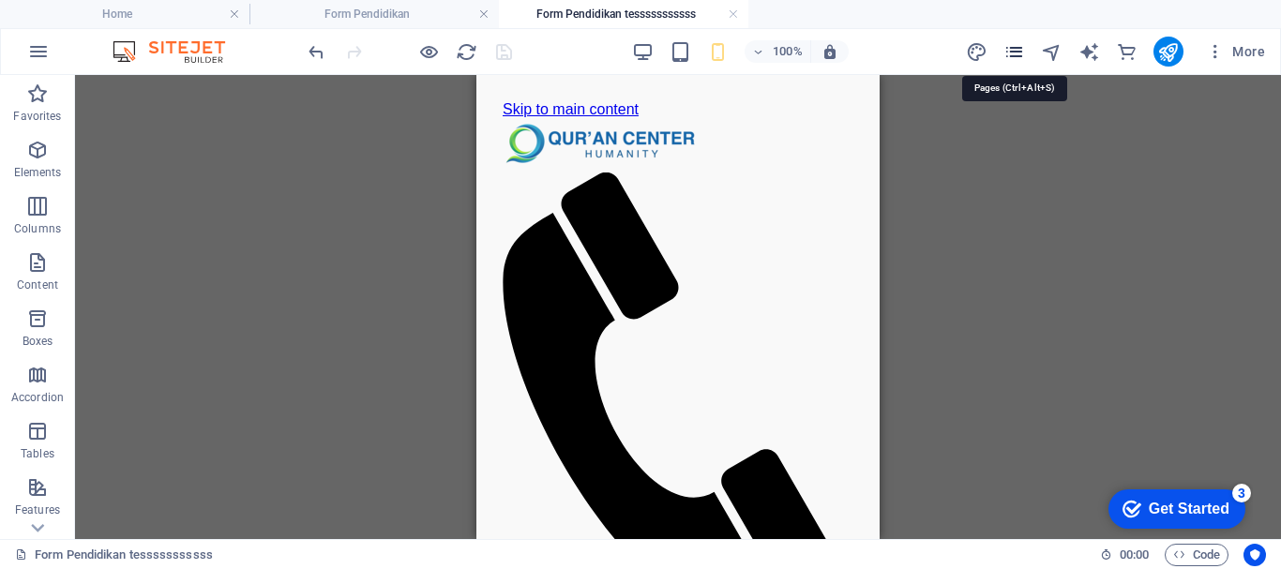
click at [1016, 42] on icon "pages" at bounding box center [1015, 52] width 22 height 22
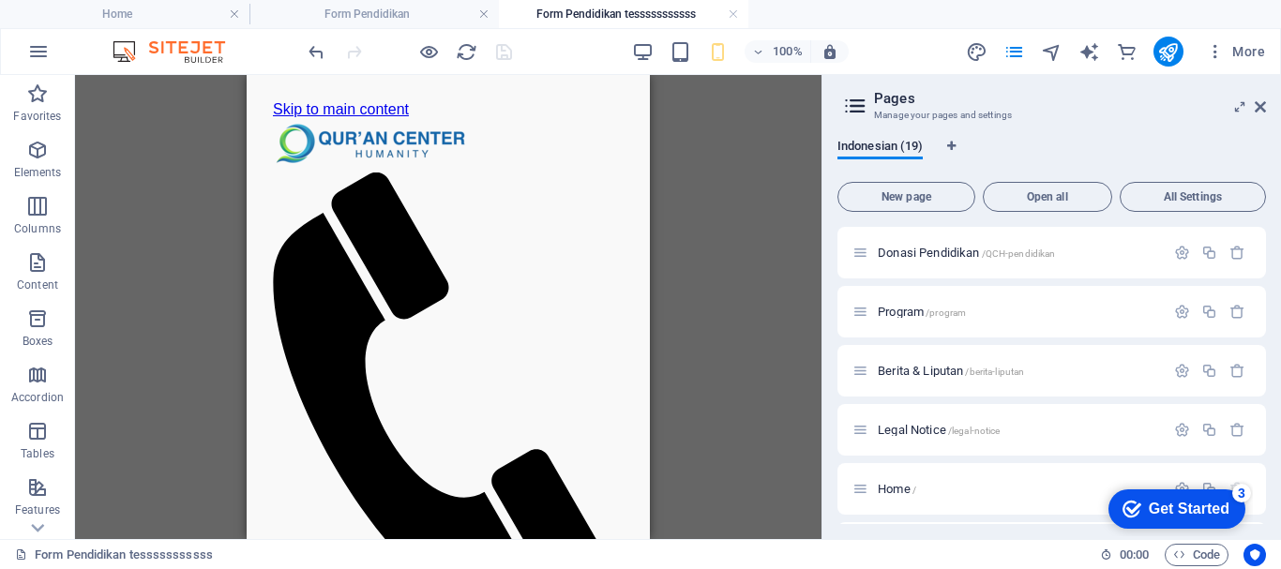
drag, startPoint x: 1266, startPoint y: 295, endPoint x: 1265, endPoint y: 339, distance: 44.1
click at [1265, 339] on div "Indonesian (19) New page Open all All Settings Donasi Pendidikan /QCH-pendidika…" at bounding box center [1052, 332] width 459 height 416
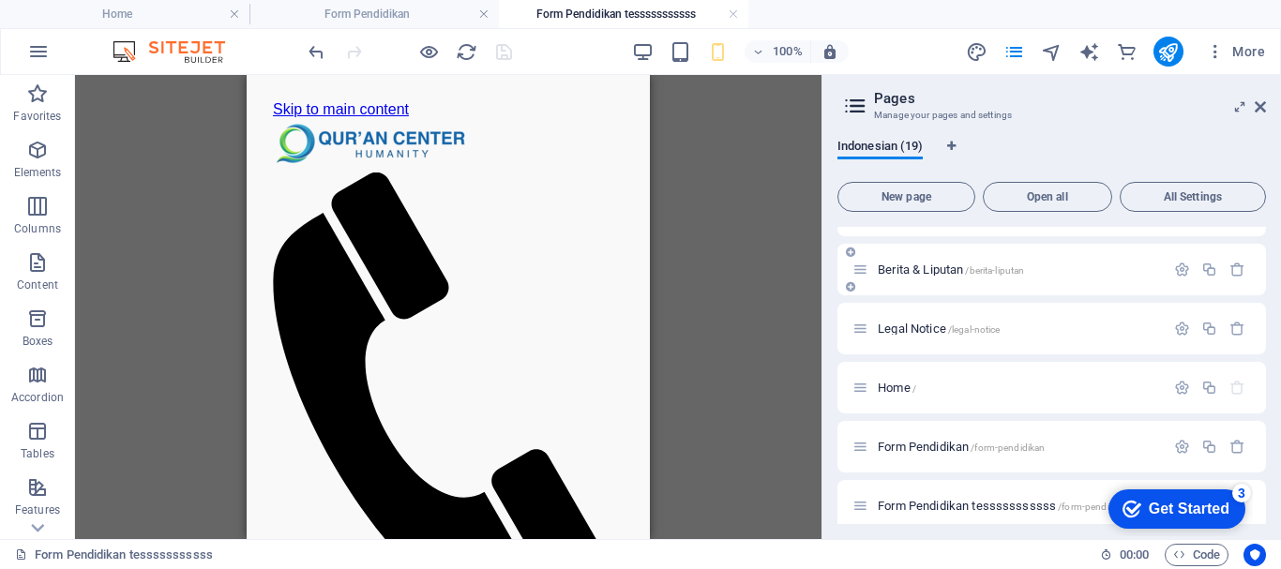
scroll to position [299, 0]
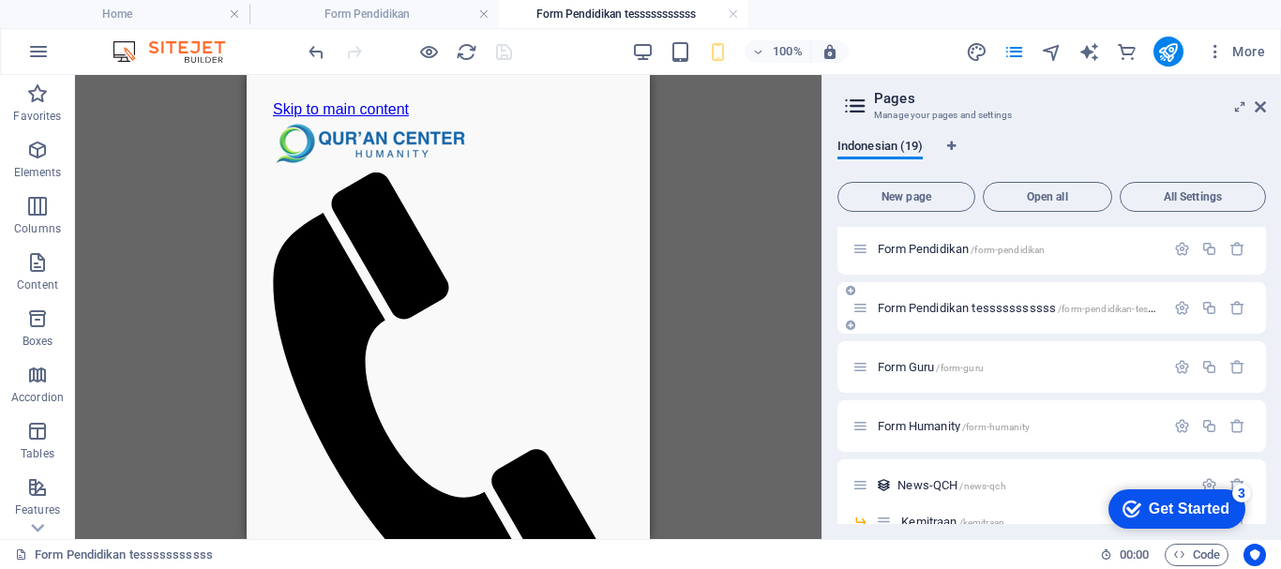
click at [1023, 312] on span "Form Pendidikan tesssssssssss /form-pendidikan-tesssssssssss" at bounding box center [1037, 308] width 318 height 14
click at [1176, 309] on icon "button" at bounding box center [1183, 308] width 16 height 16
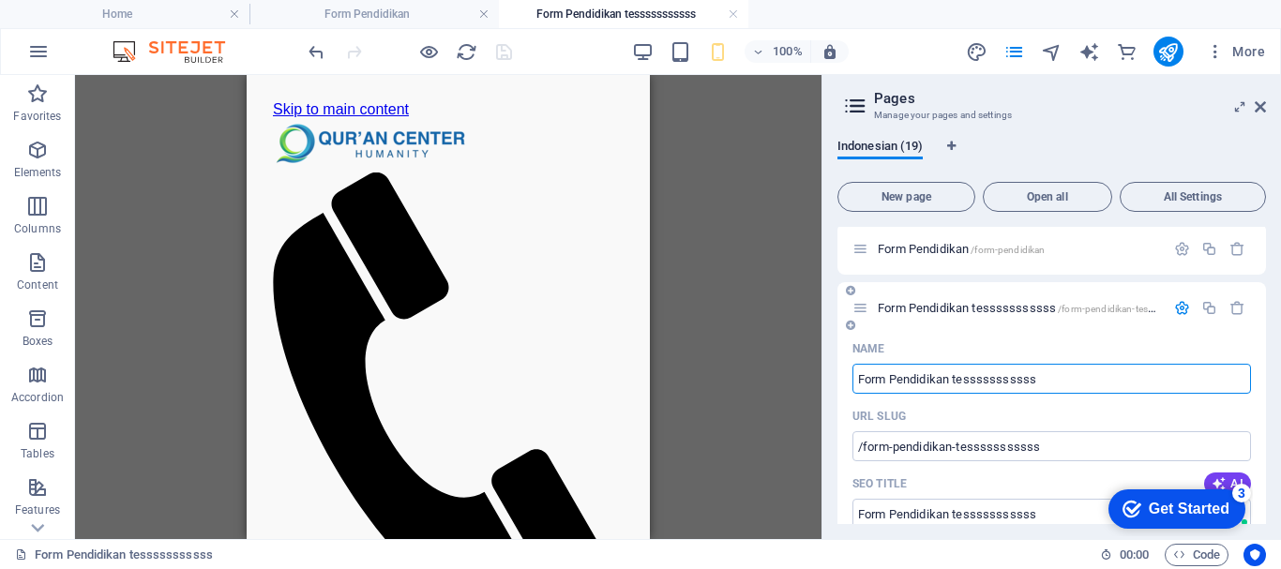
drag, startPoint x: 1040, startPoint y: 381, endPoint x: 956, endPoint y: 389, distance: 84.9
click at [956, 389] on input "Form Pendidikan tesssssssssss" at bounding box center [1052, 379] width 399 height 30
type input "Form Pendidikan1"
type input "/form-pendidikan-19"
type input "Form Pendidikan"
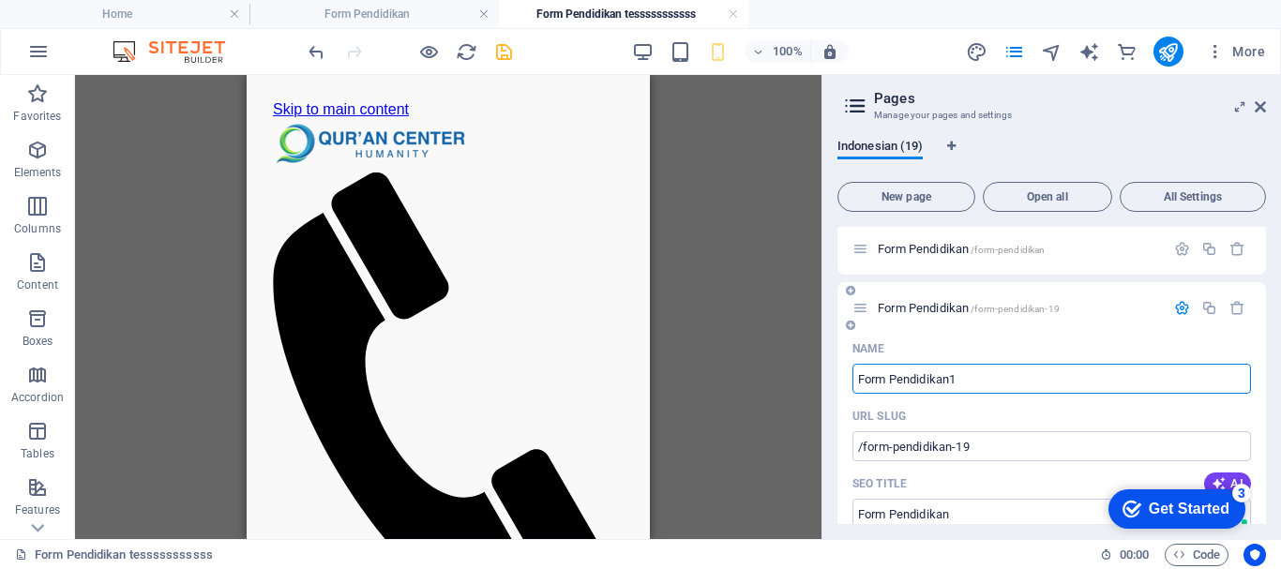
click at [963, 379] on input "Form Pendidikan1" at bounding box center [1052, 379] width 399 height 30
type input "Form Pendidikan1"
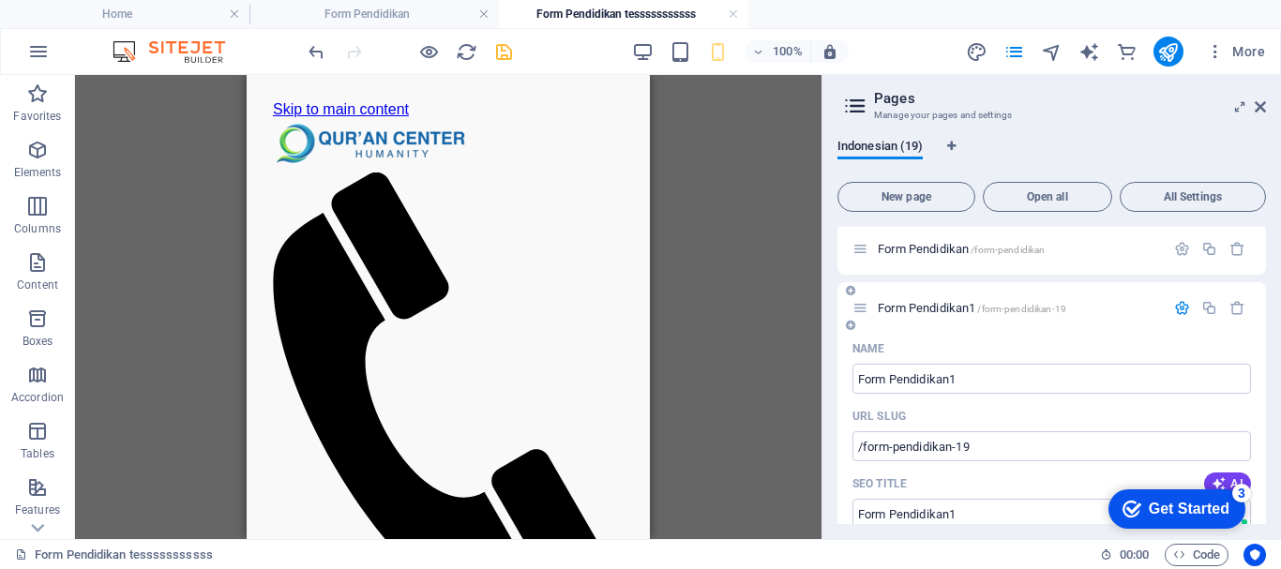
click at [1182, 311] on icon "button" at bounding box center [1183, 308] width 16 height 16
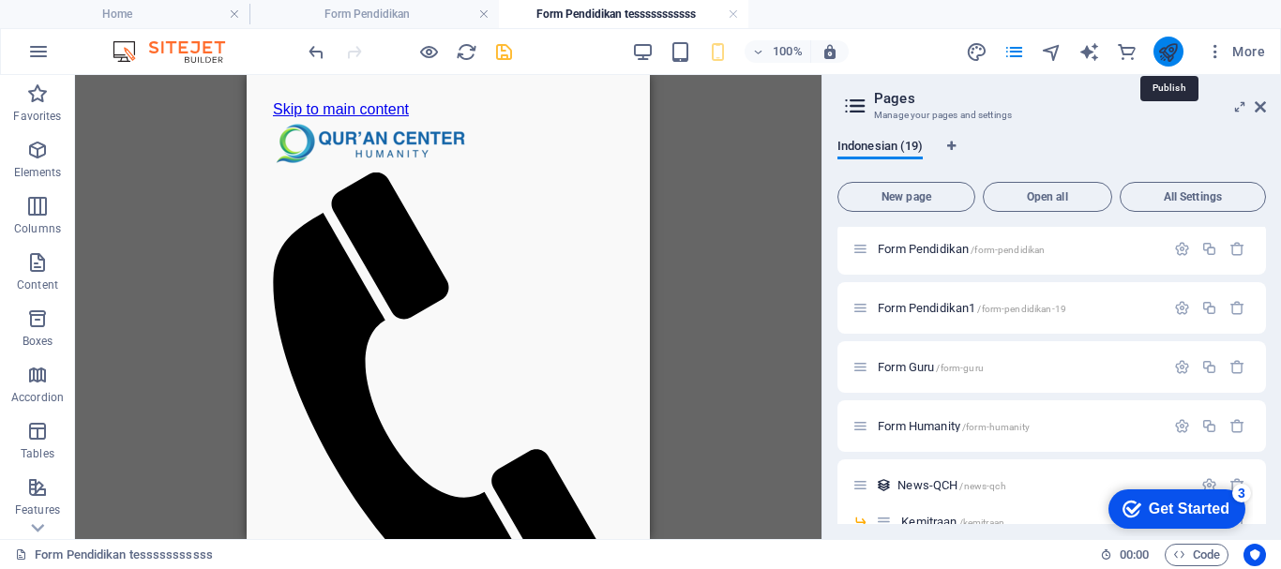
click at [1169, 54] on icon "publish" at bounding box center [1169, 52] width 22 height 22
